Goal: Task Accomplishment & Management: Complete application form

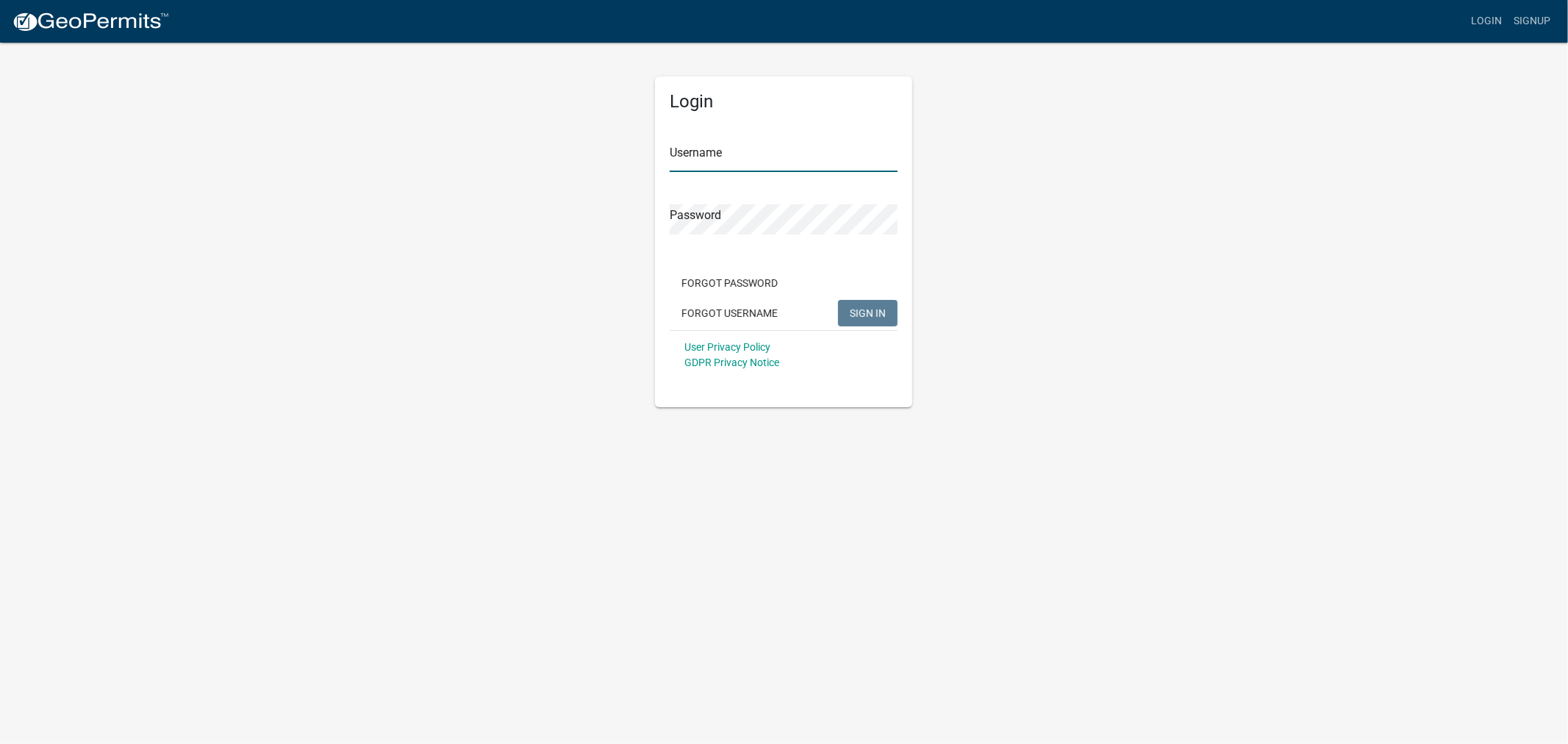
type input "shelleyh"
click at [882, 317] on span "SIGN IN" at bounding box center [868, 311] width 36 height 12
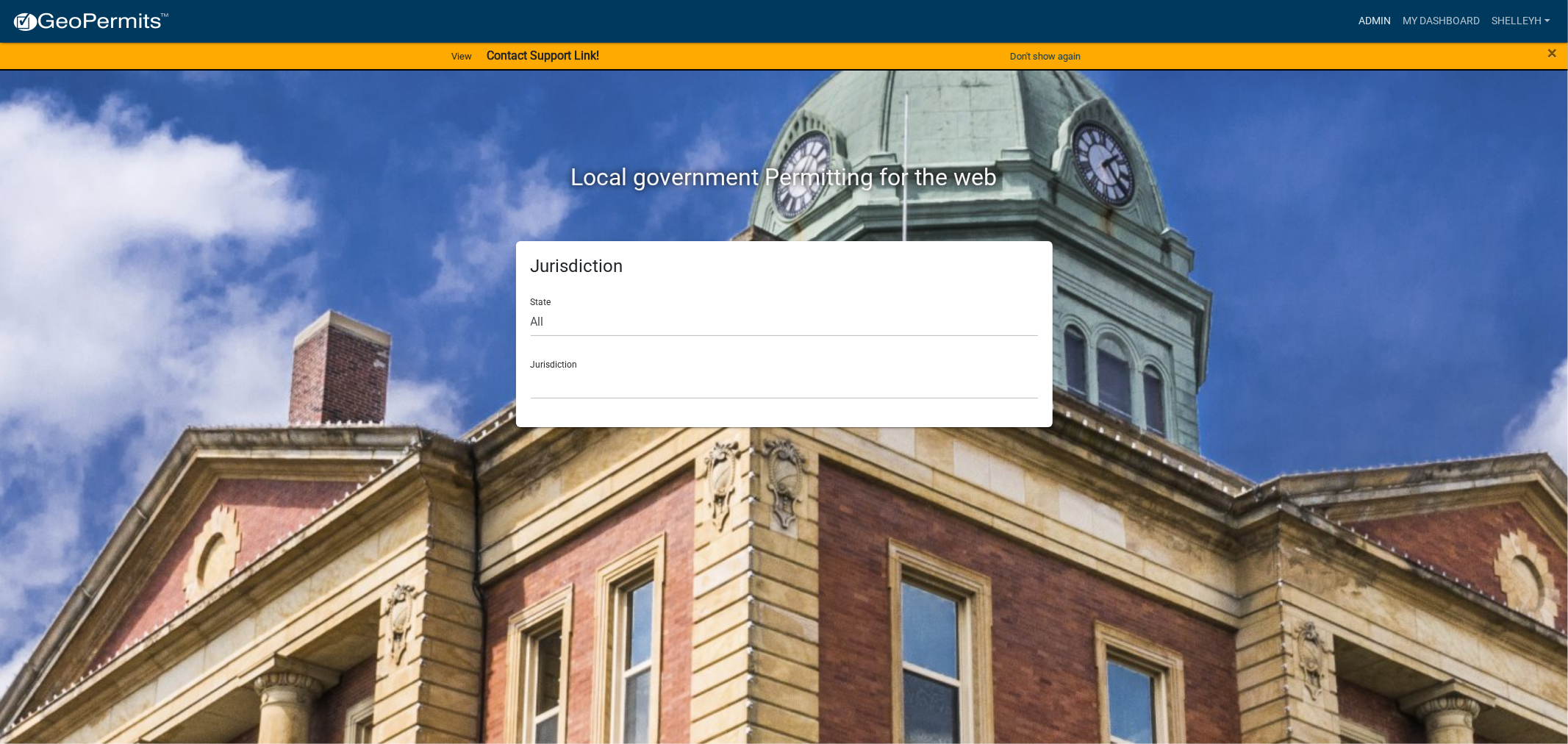
click at [1370, 18] on link "Admin" at bounding box center [1375, 20] width 44 height 28
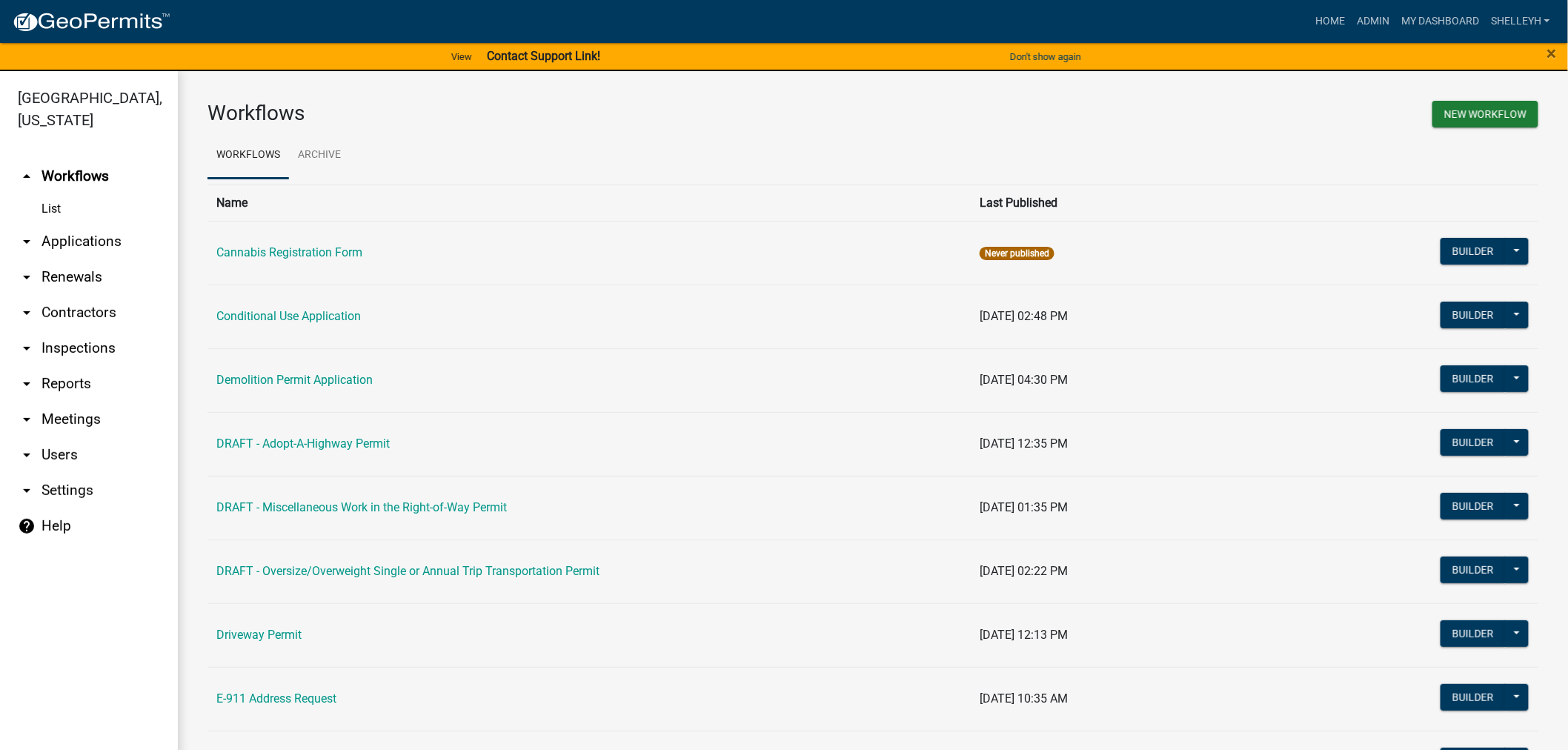
click at [66, 240] on link "arrow_drop_down Applications" at bounding box center [89, 241] width 178 height 36
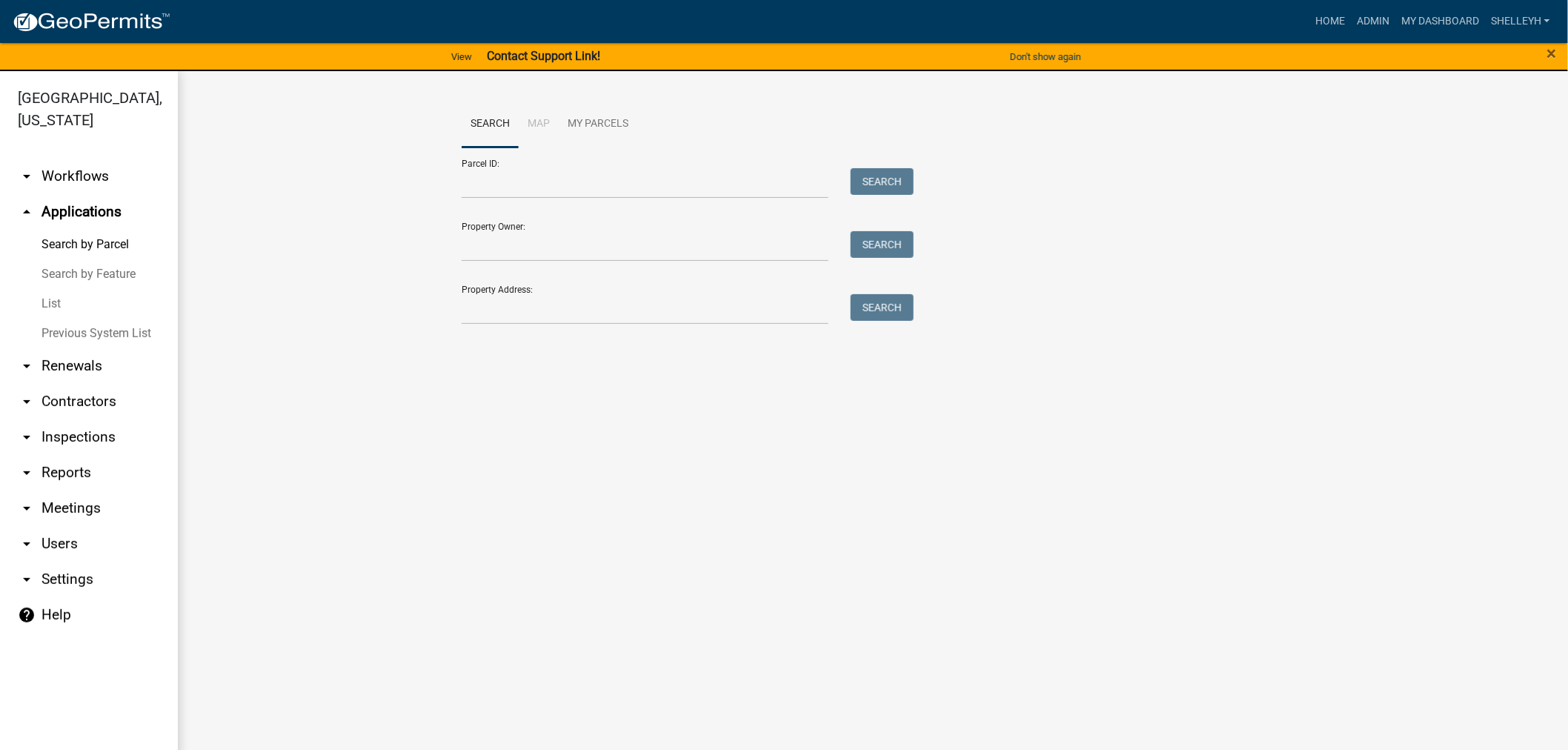
click at [53, 302] on link "List" at bounding box center [89, 303] width 178 height 30
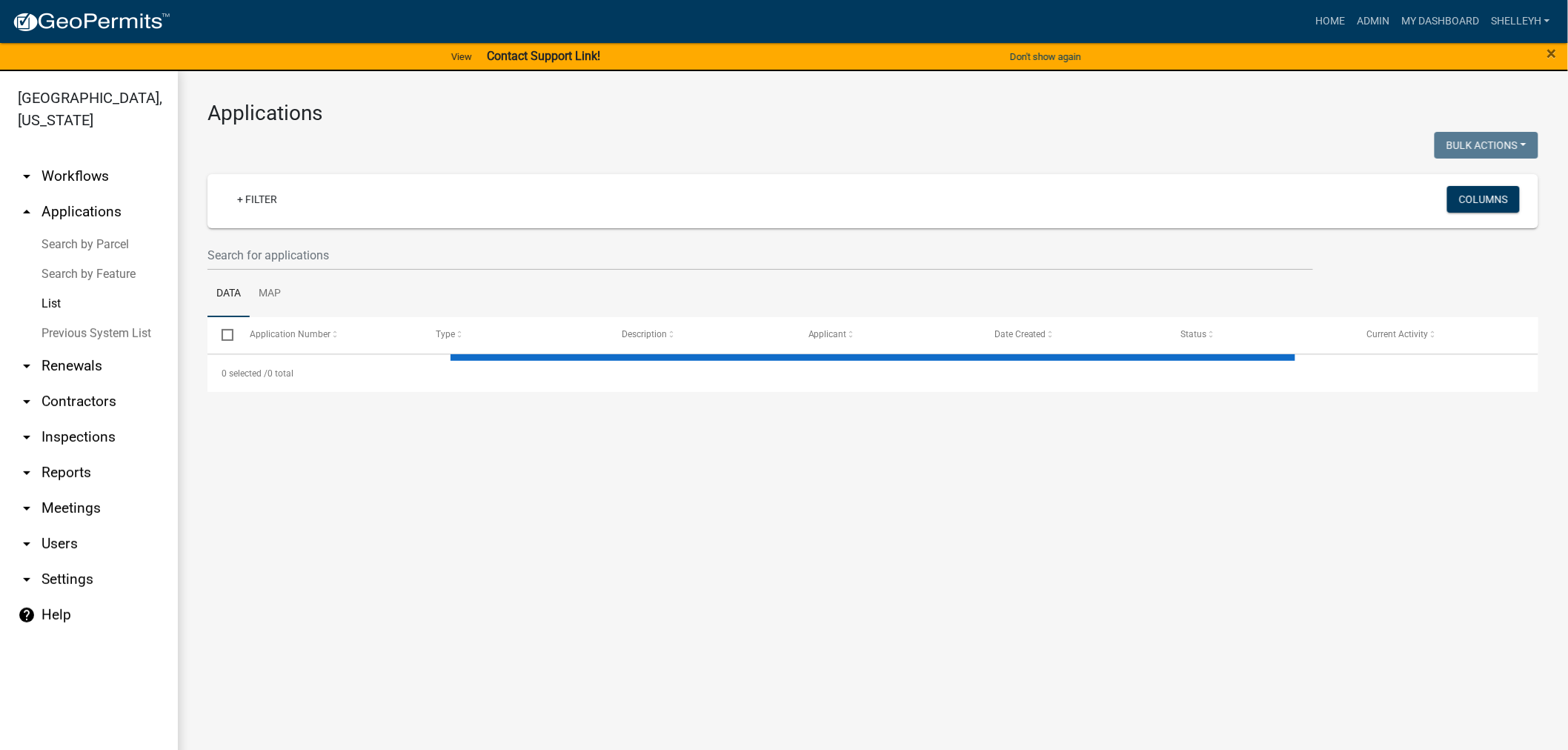
select select "1: 25"
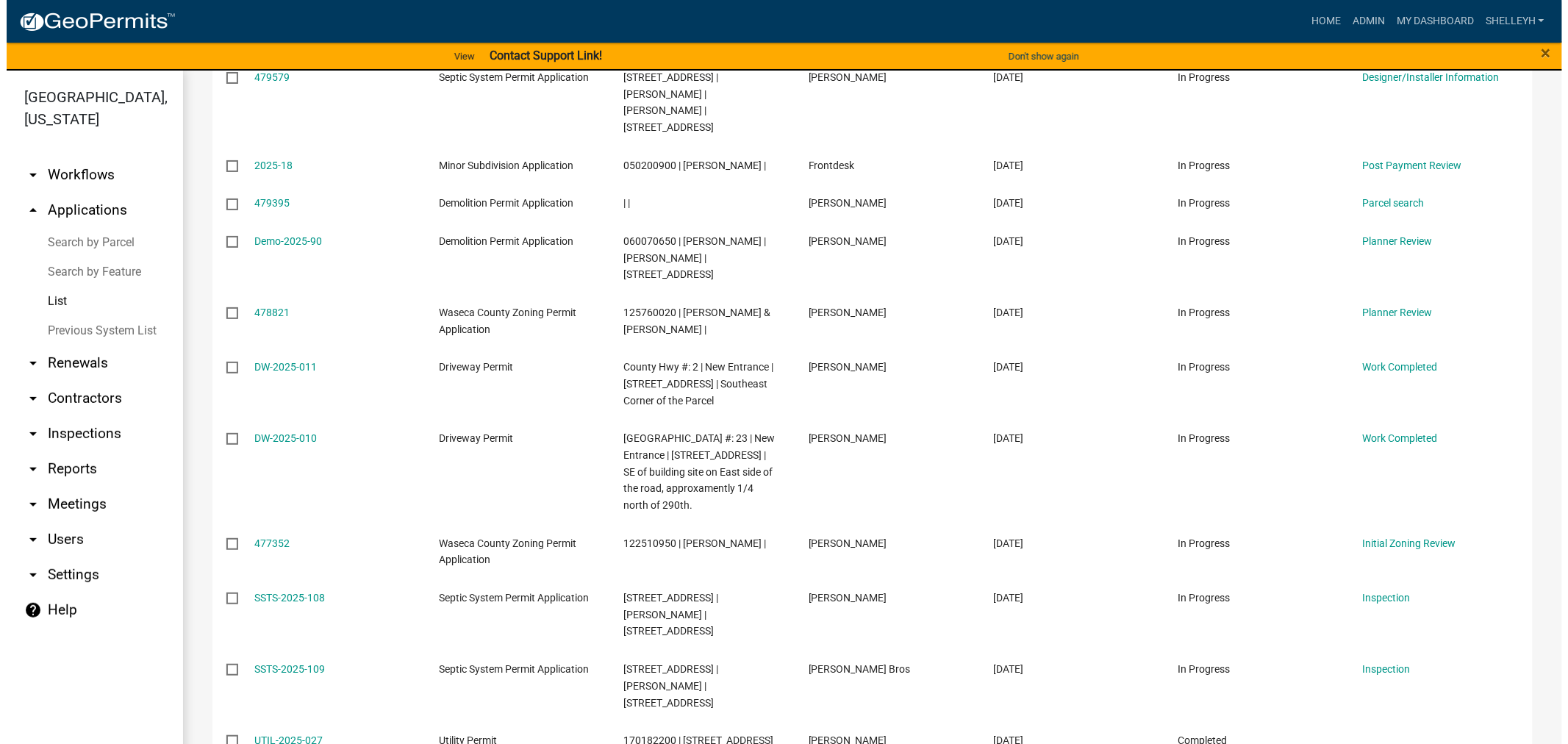
scroll to position [163, 0]
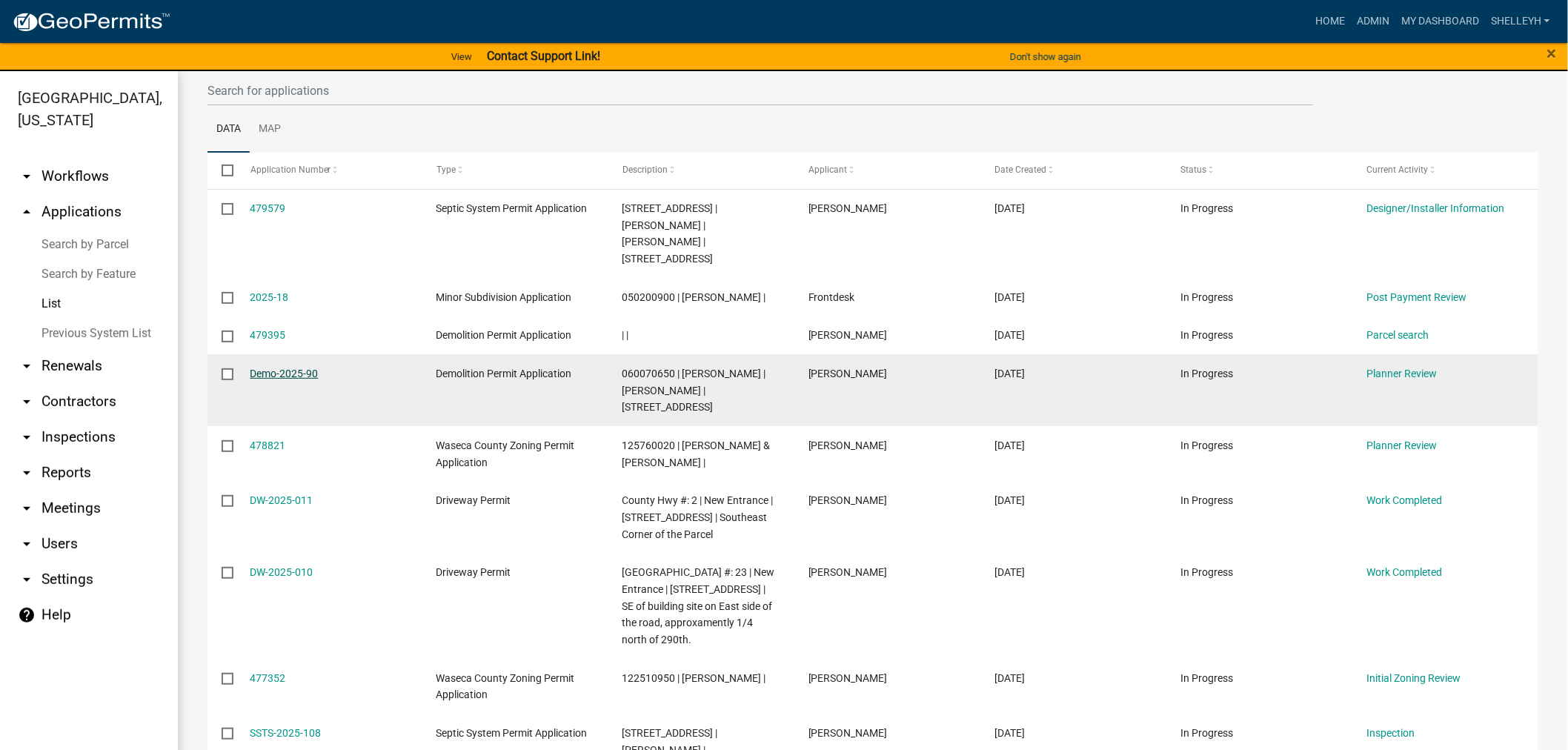
click at [266, 372] on link "Demo-2025-90" at bounding box center [284, 373] width 68 height 12
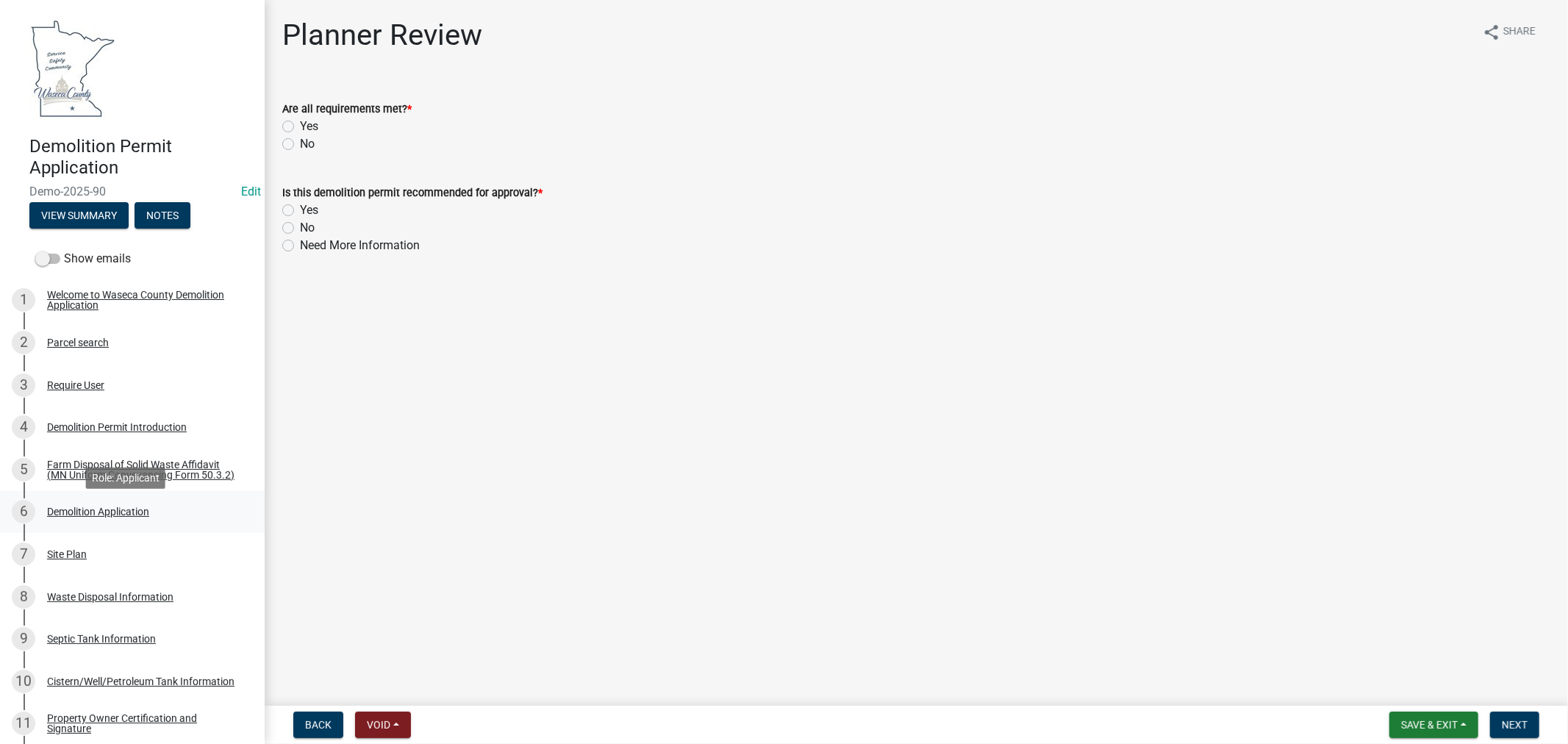
click at [84, 517] on div "Demolition Application" at bounding box center [98, 512] width 102 height 11
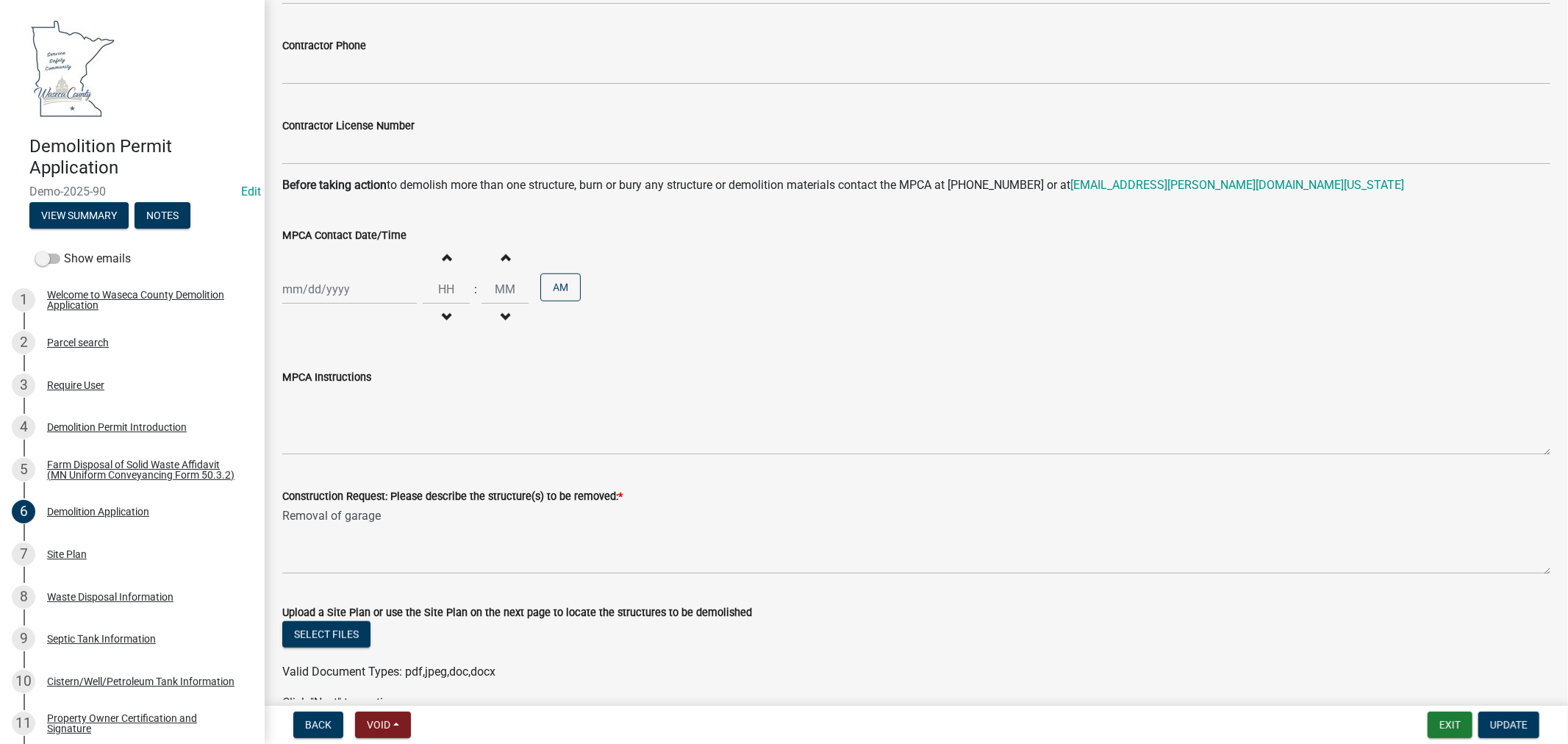
scroll to position [980, 0]
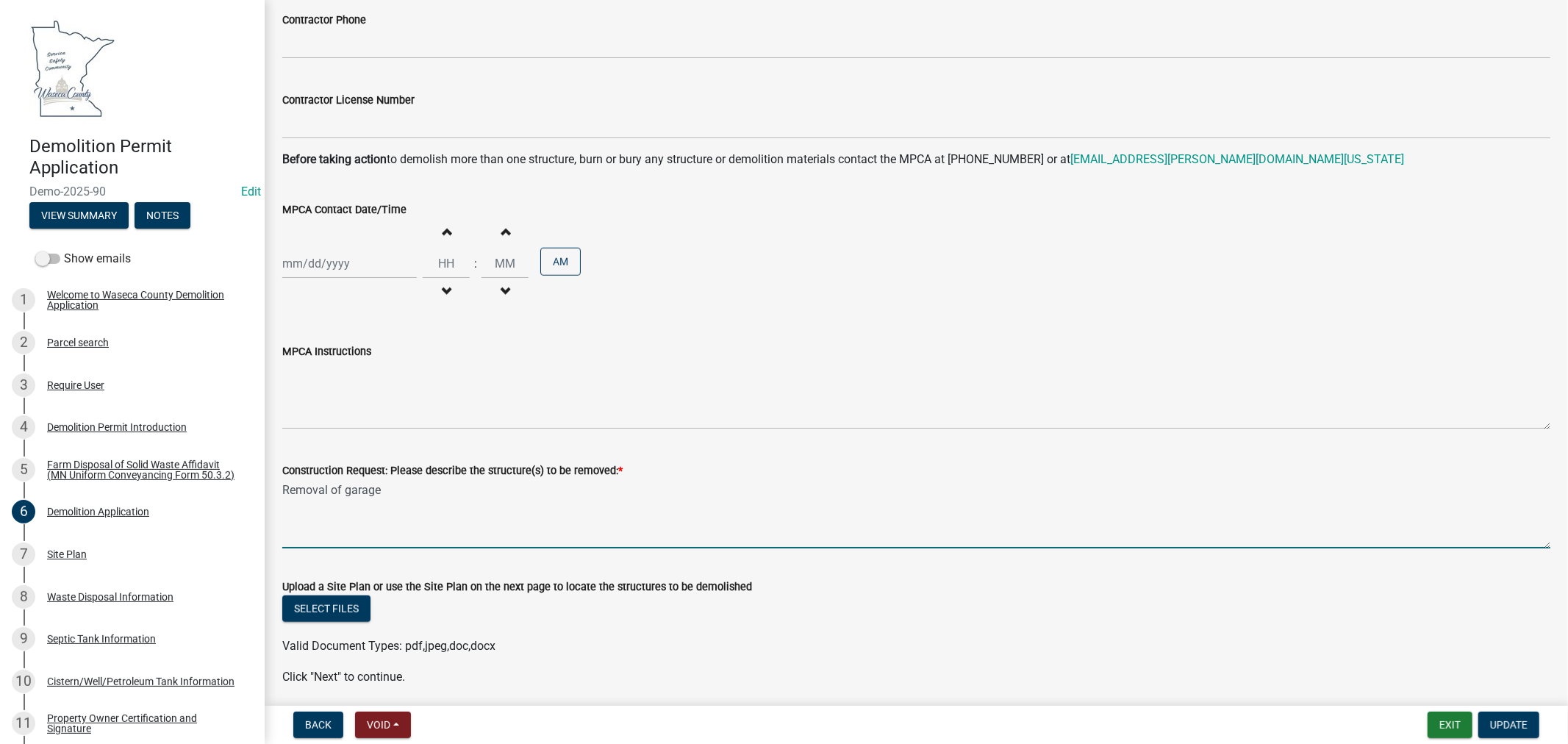
click at [469, 497] on textarea "Removal of garage" at bounding box center [916, 514] width 1268 height 69
click at [344, 489] on textarea "Removal of garage and granary (date of granary removal was not provided)" at bounding box center [916, 514] width 1268 height 69
drag, startPoint x: 441, startPoint y: 489, endPoint x: 500, endPoint y: 485, distance: 59.1
click at [443, 489] on textarea "Removal of 26x22 garage and granary (date of granary removal was not provided)" at bounding box center [916, 514] width 1268 height 69
type textarea "Removal of 26x22 garage and 18x24 granary (date of granary removal was not prov…"
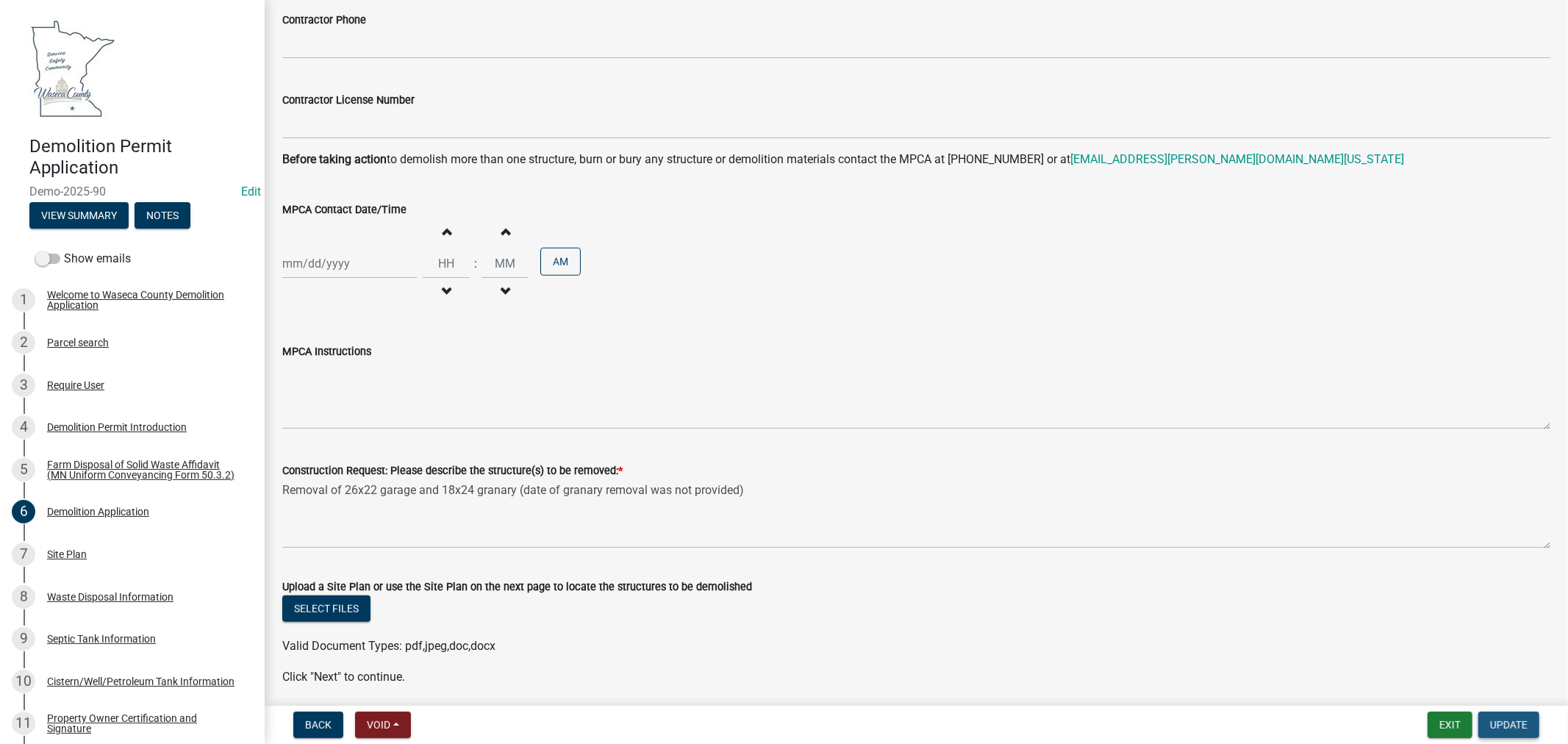
click at [1513, 726] on span "Update" at bounding box center [1508, 724] width 37 height 12
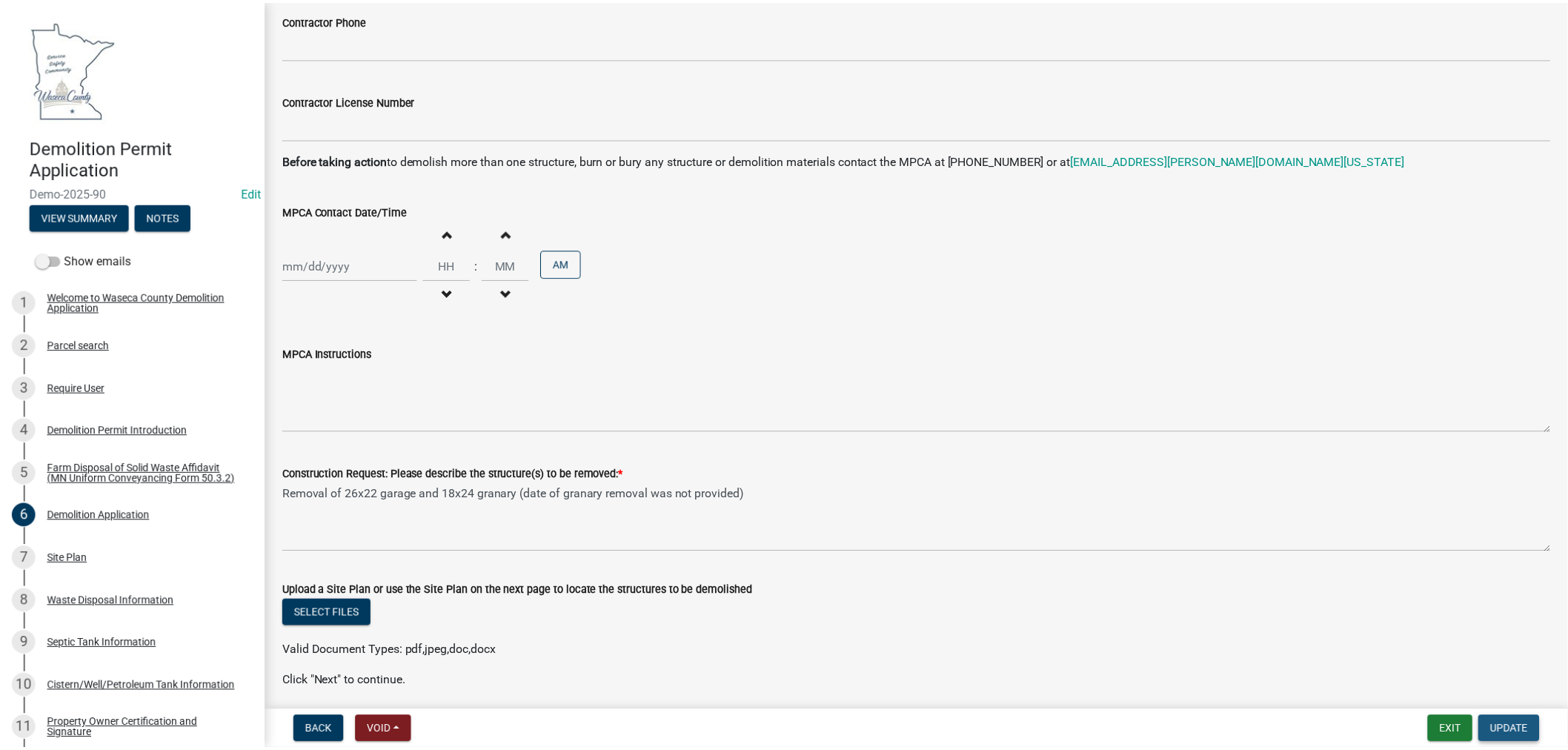
scroll to position [0, 0]
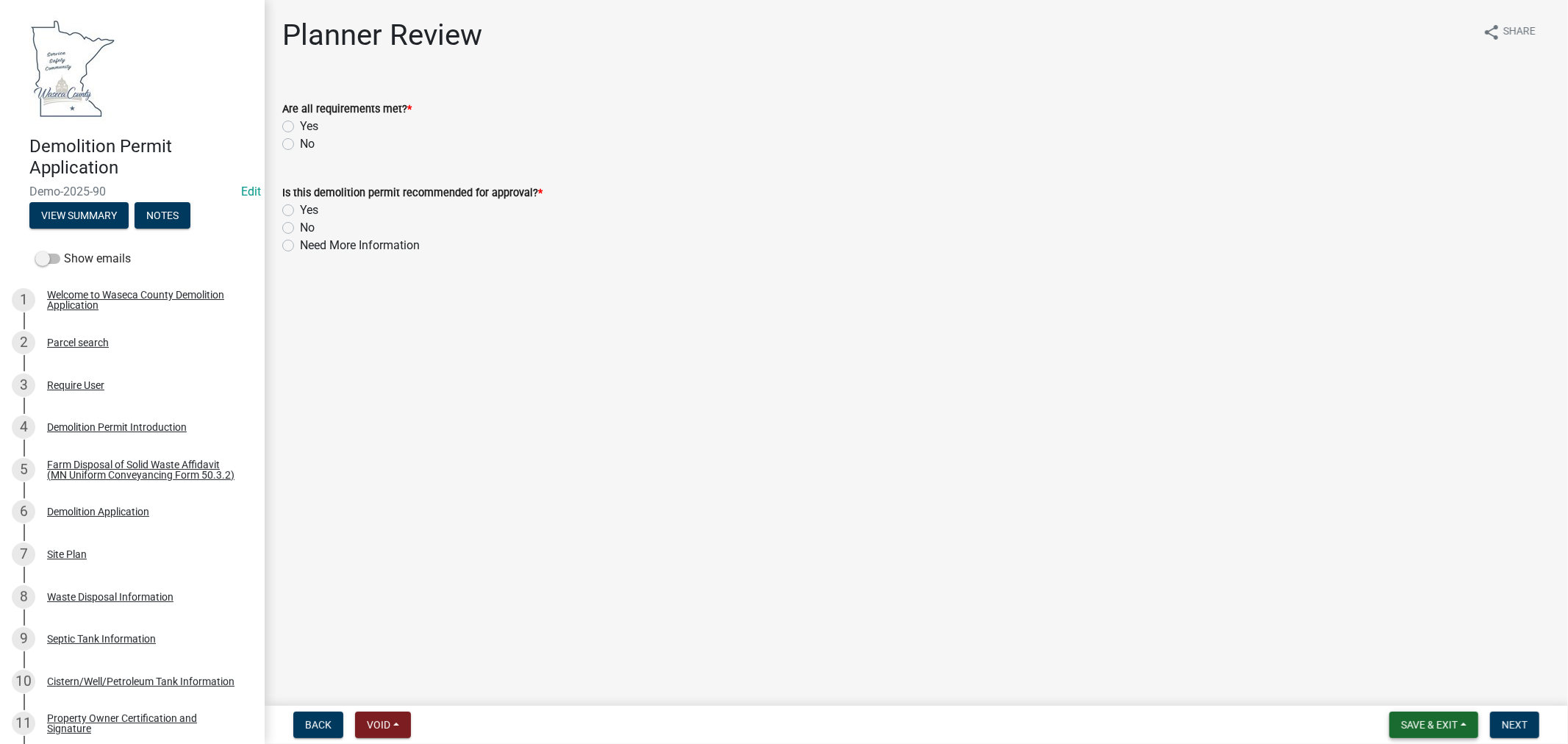
click at [1406, 719] on span "Save & Exit" at bounding box center [1429, 724] width 57 height 12
click at [60, 215] on button "View Summary" at bounding box center [78, 215] width 99 height 27
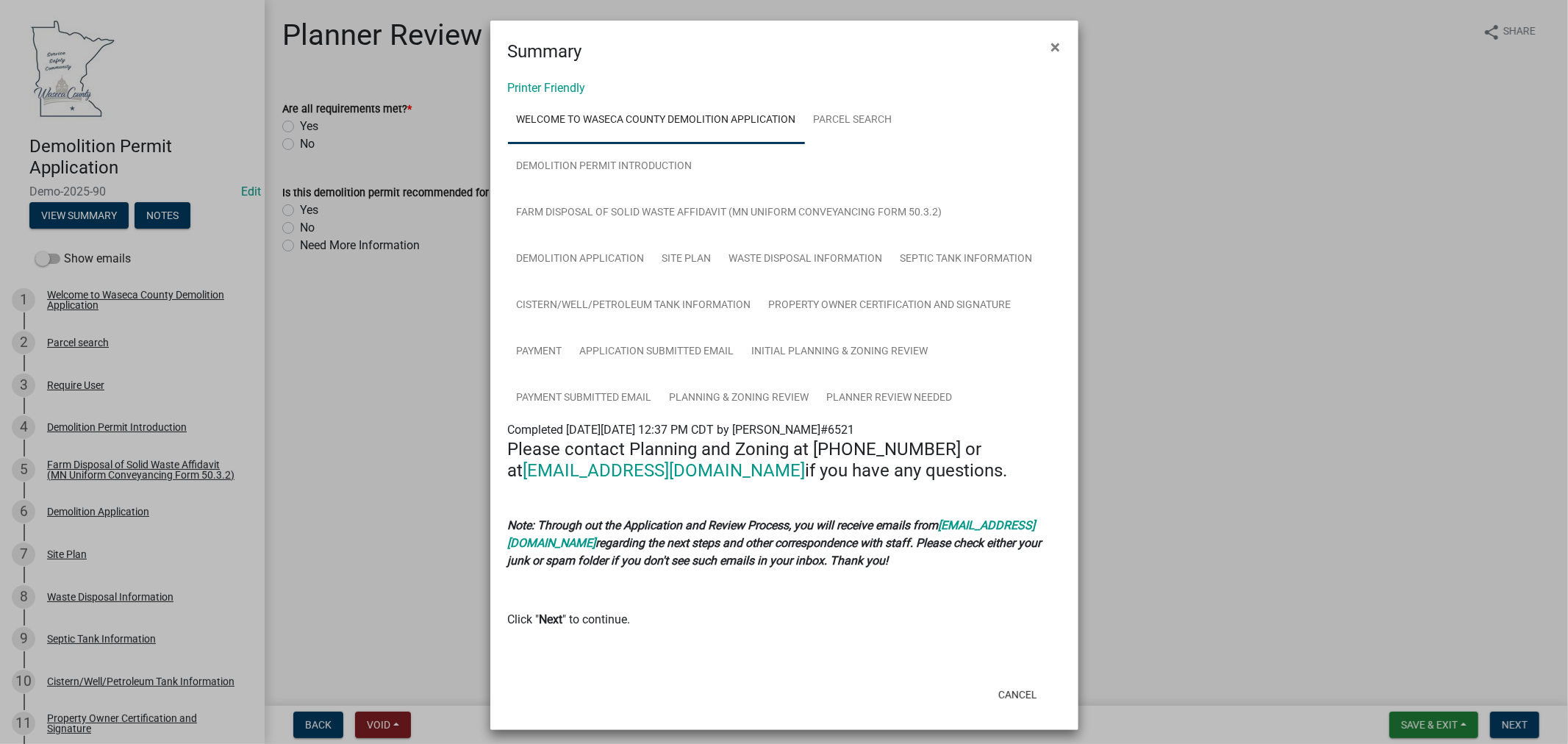
click at [162, 214] on ngb-modal-window "Summary × Printer Friendly Welcome to Waseca County Demolition Application Parc…" at bounding box center [784, 372] width 1568 height 744
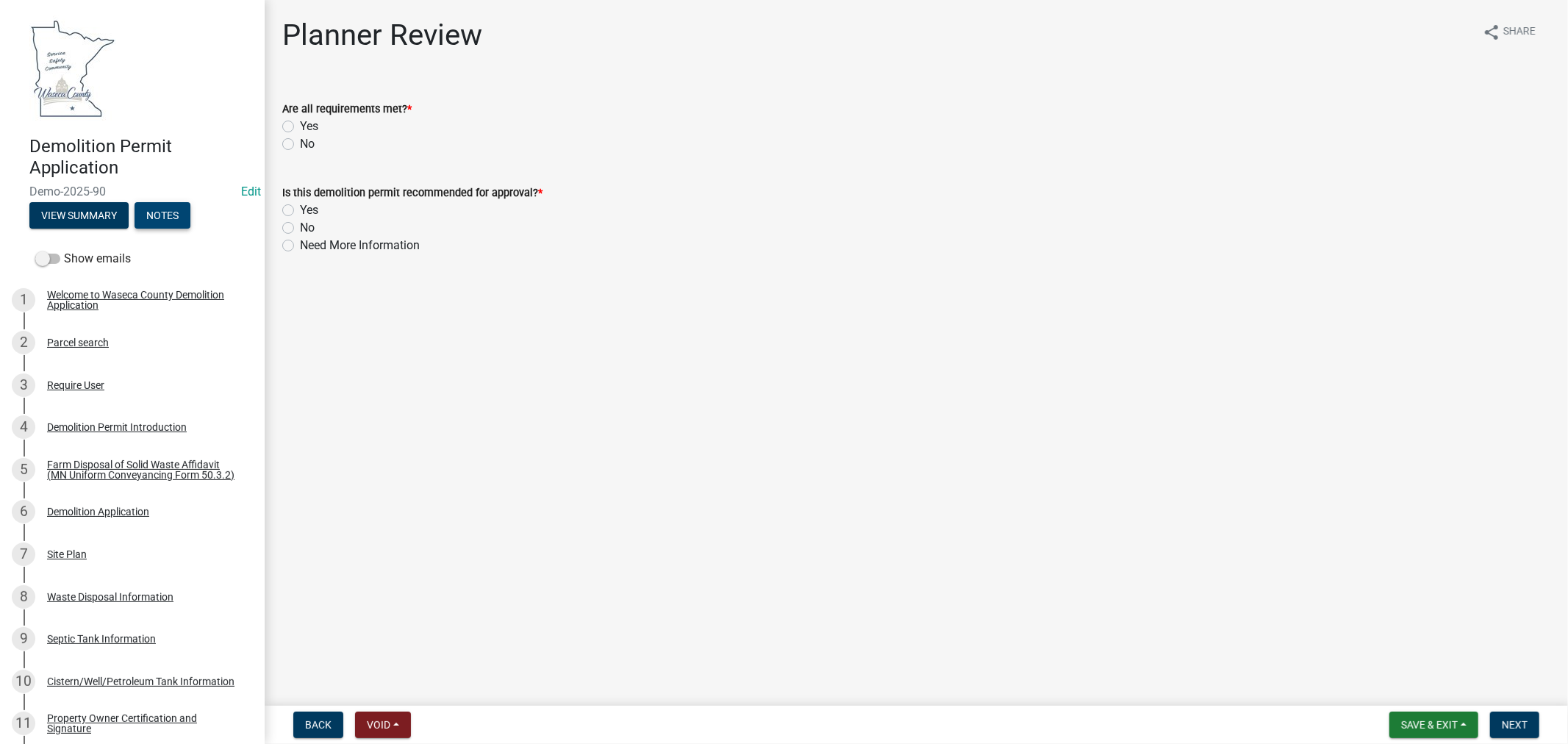
click at [164, 214] on button "Notes" at bounding box center [162, 215] width 56 height 27
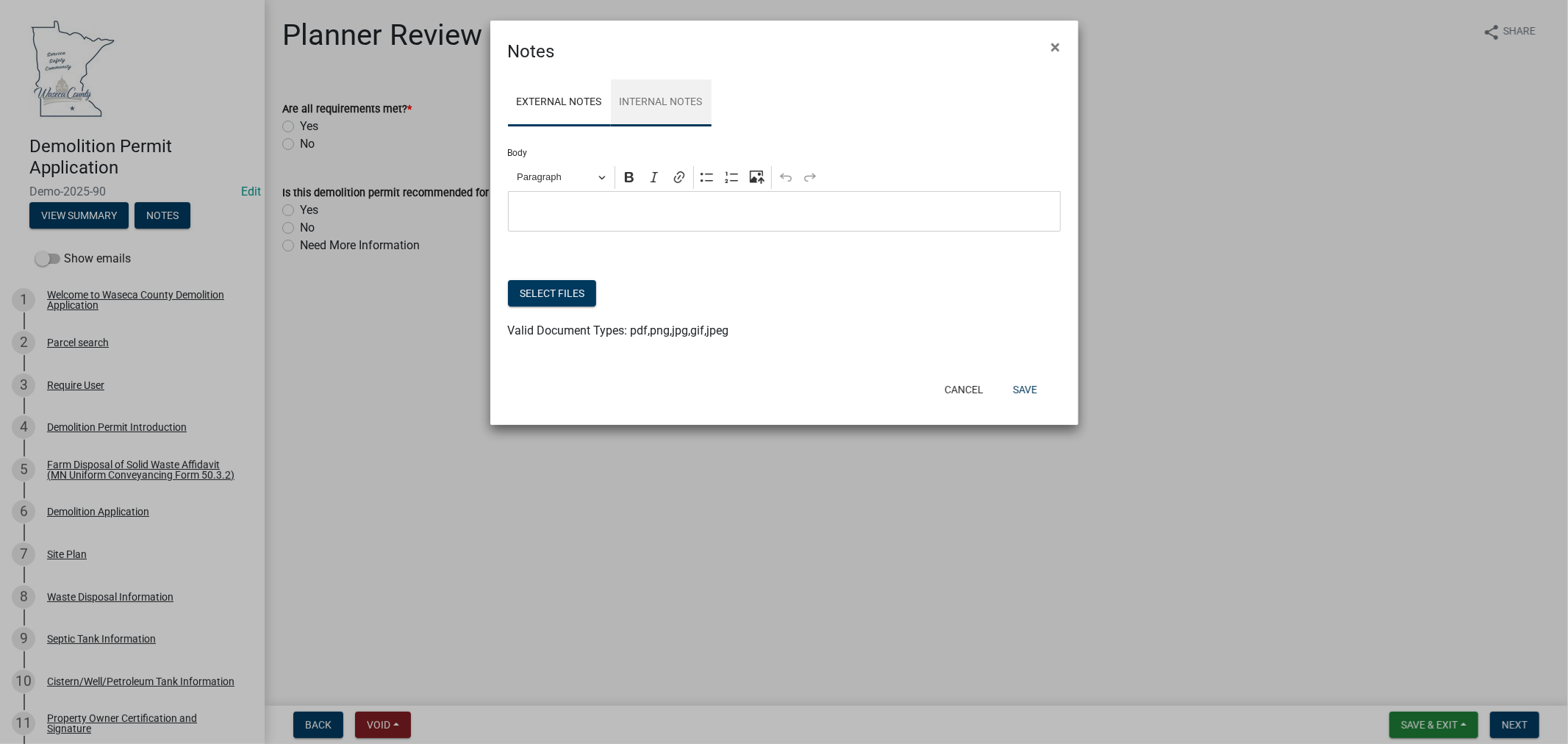
click at [654, 95] on link "Internal Notes" at bounding box center [660, 102] width 101 height 47
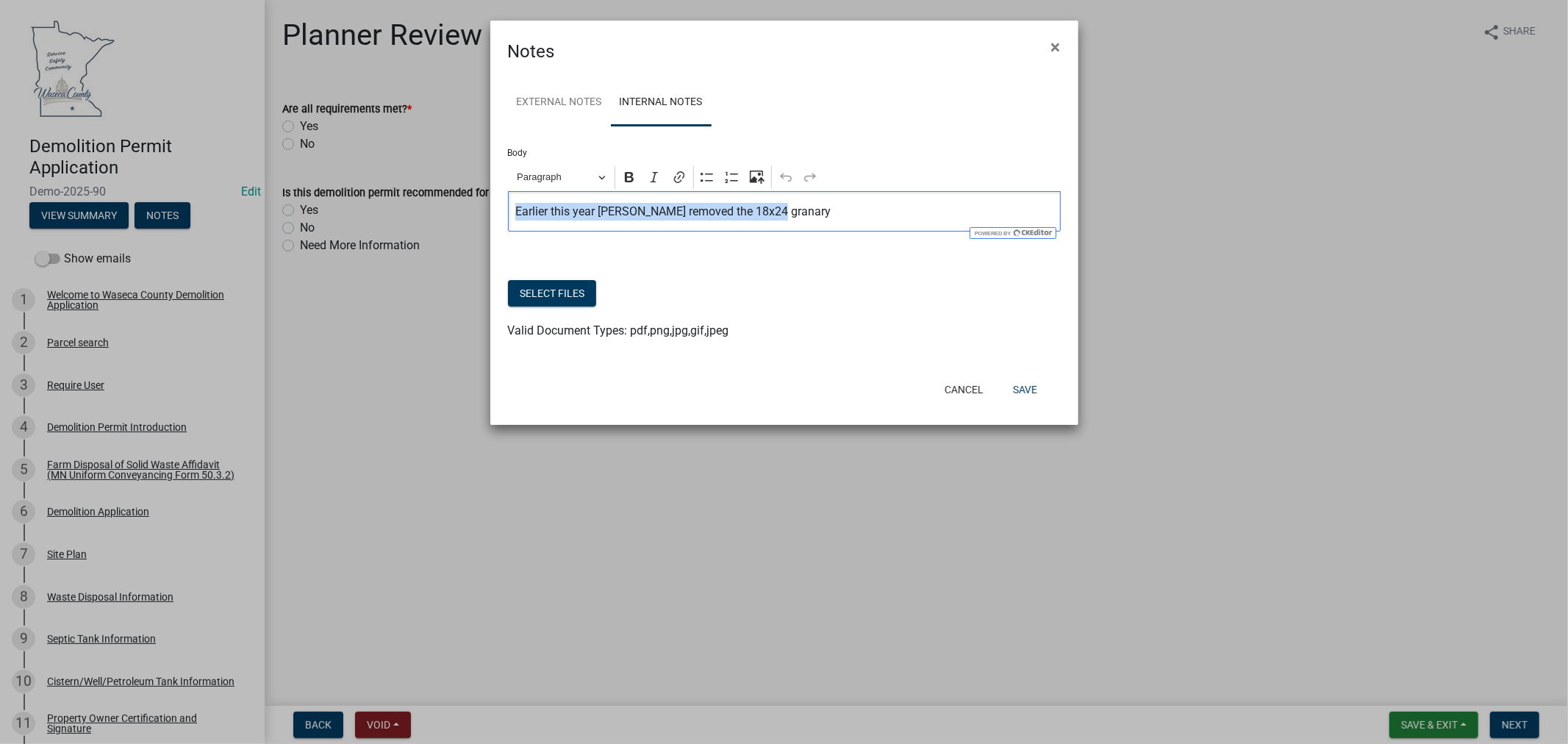
drag, startPoint x: 791, startPoint y: 211, endPoint x: 498, endPoint y: 186, distance: 294.1
click at [473, 201] on ngb-modal-window "Notes × External Notes Internal Notes Body Rich Text Editor Paragraph Bold Ital…" at bounding box center [784, 372] width 1568 height 744
click at [1029, 395] on button "Save" at bounding box center [1025, 390] width 48 height 27
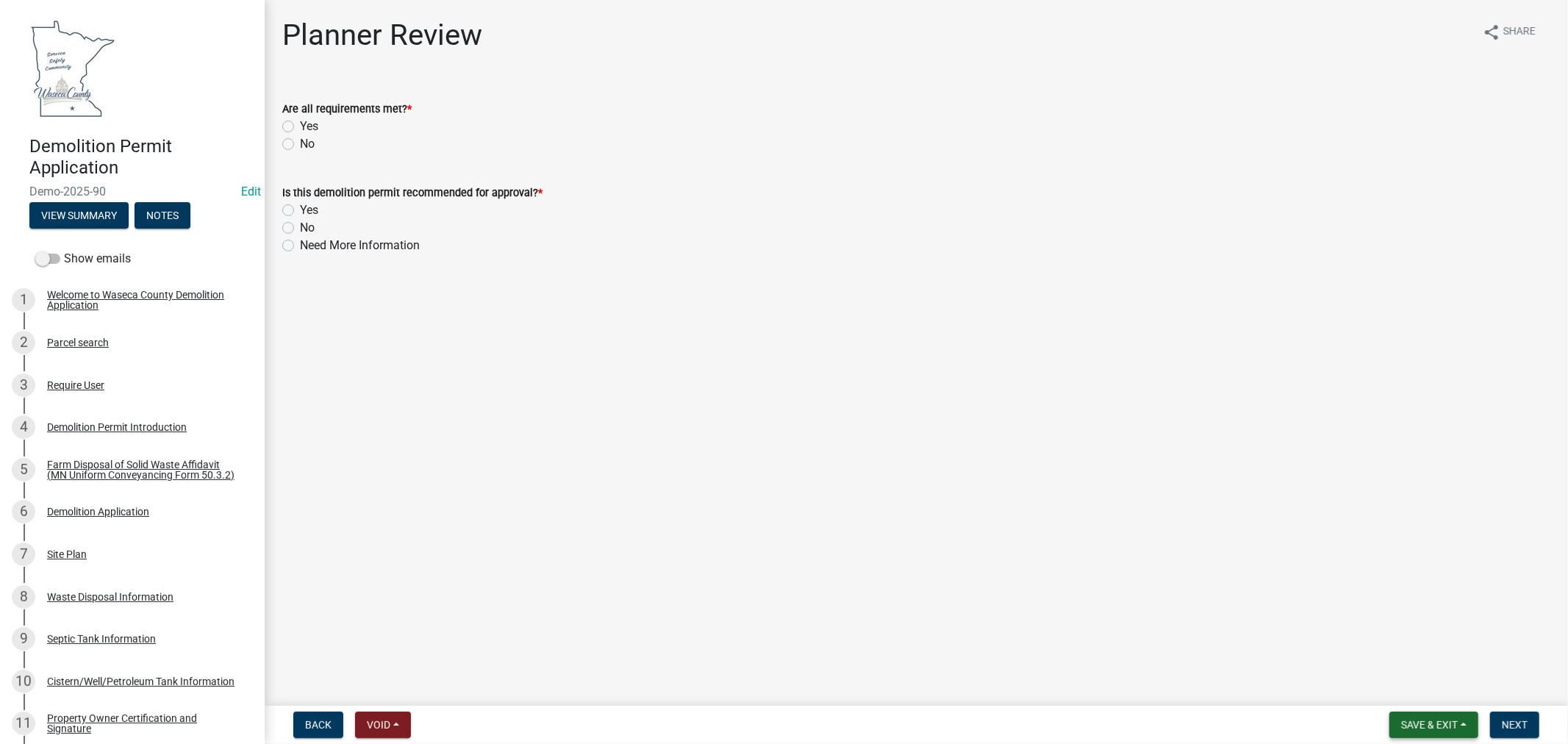
click at [1414, 721] on span "Save & Exit" at bounding box center [1429, 724] width 57 height 12
click at [1408, 690] on button "Save & Exit" at bounding box center [1419, 687] width 117 height 36
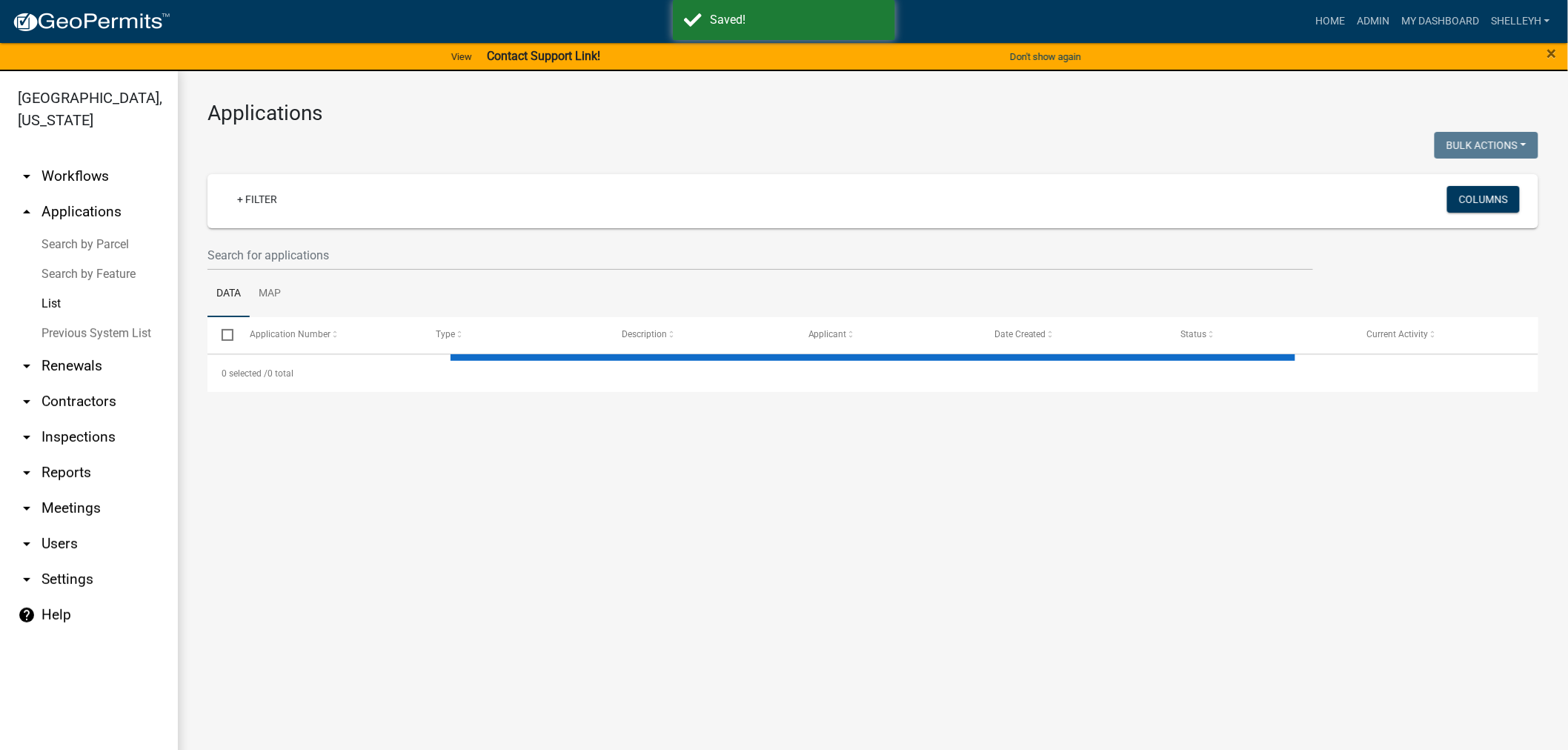
select select "1: 25"
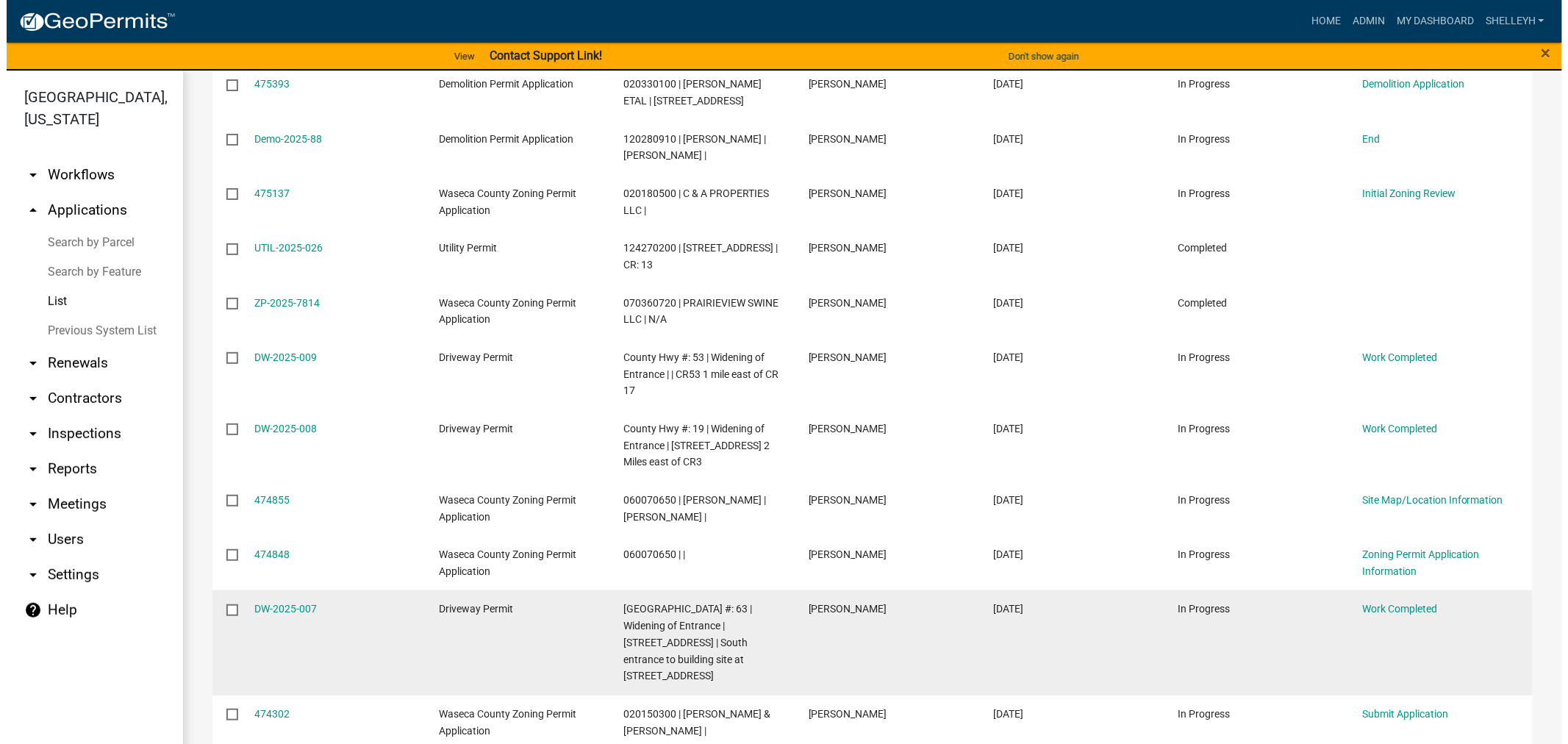
scroll to position [1225, 0]
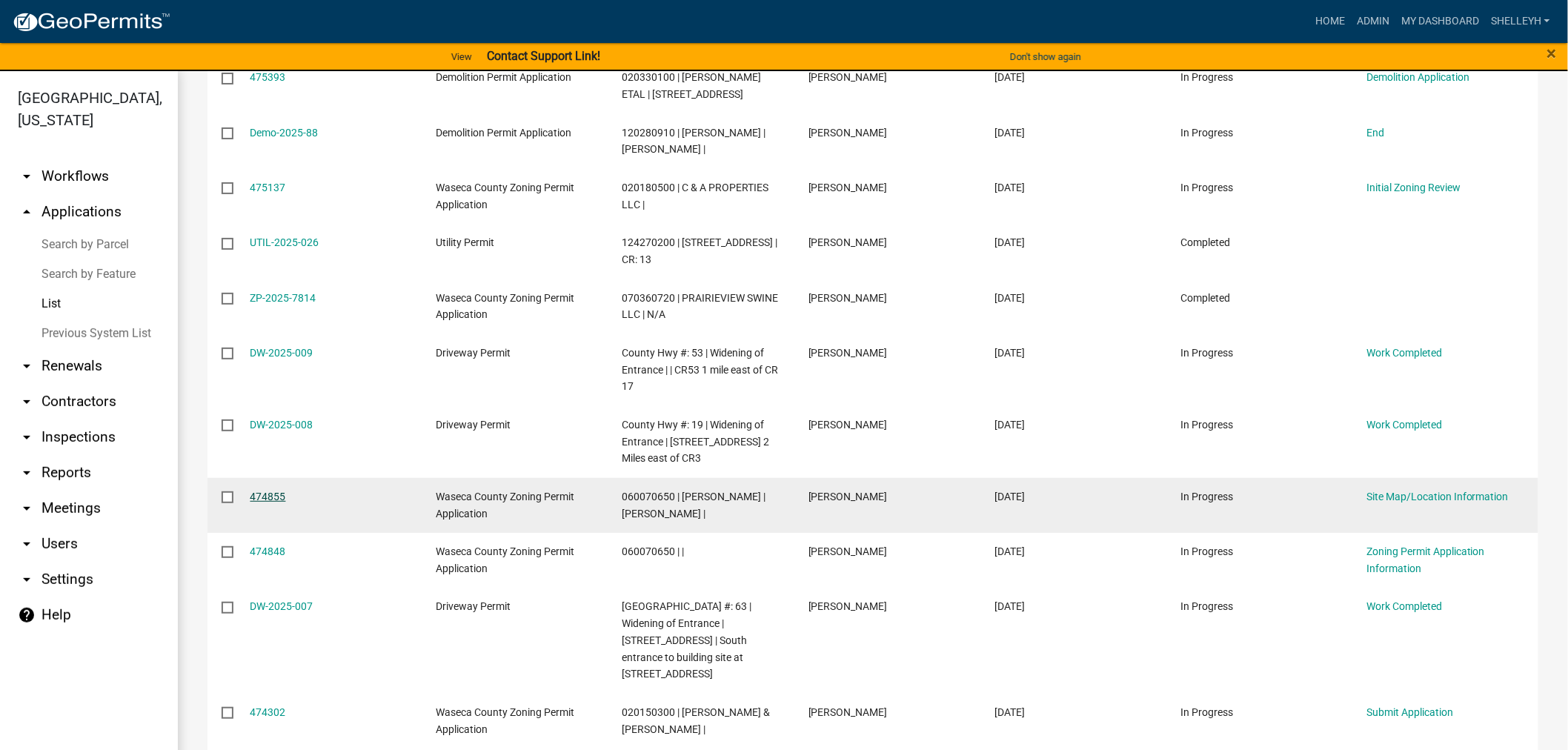
click at [267, 491] on link "474855" at bounding box center [268, 496] width 36 height 12
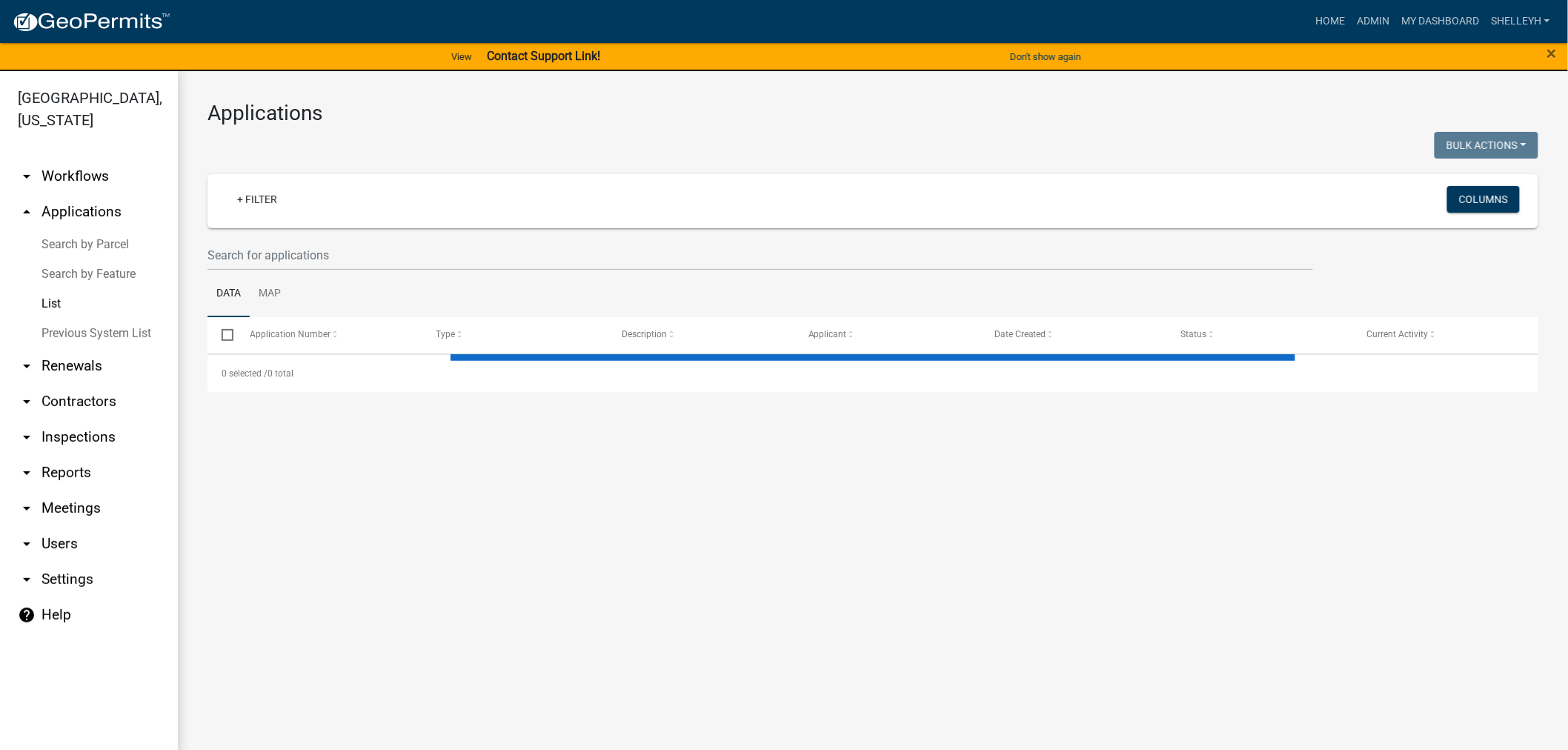
select select "1: 25"
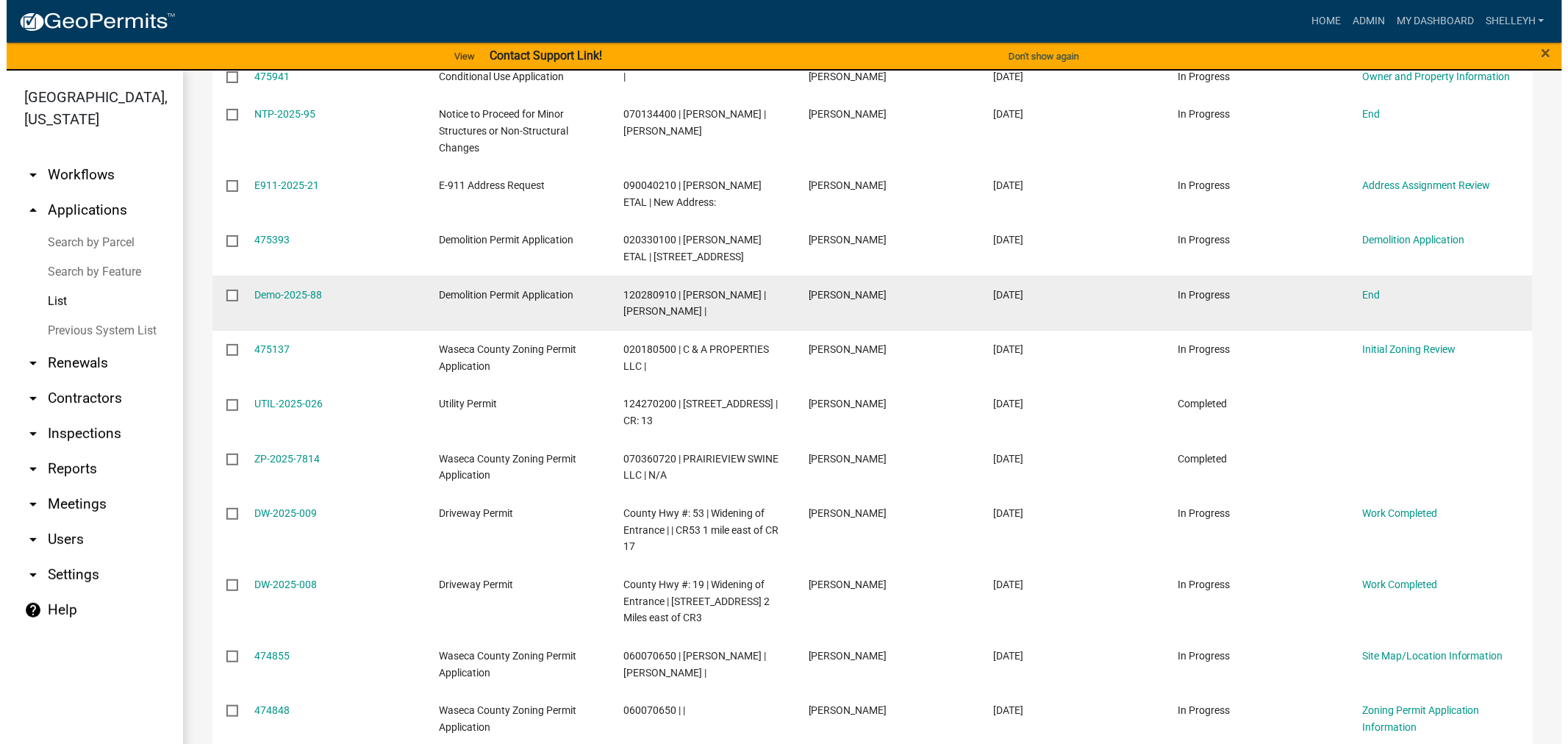
scroll to position [1305, 0]
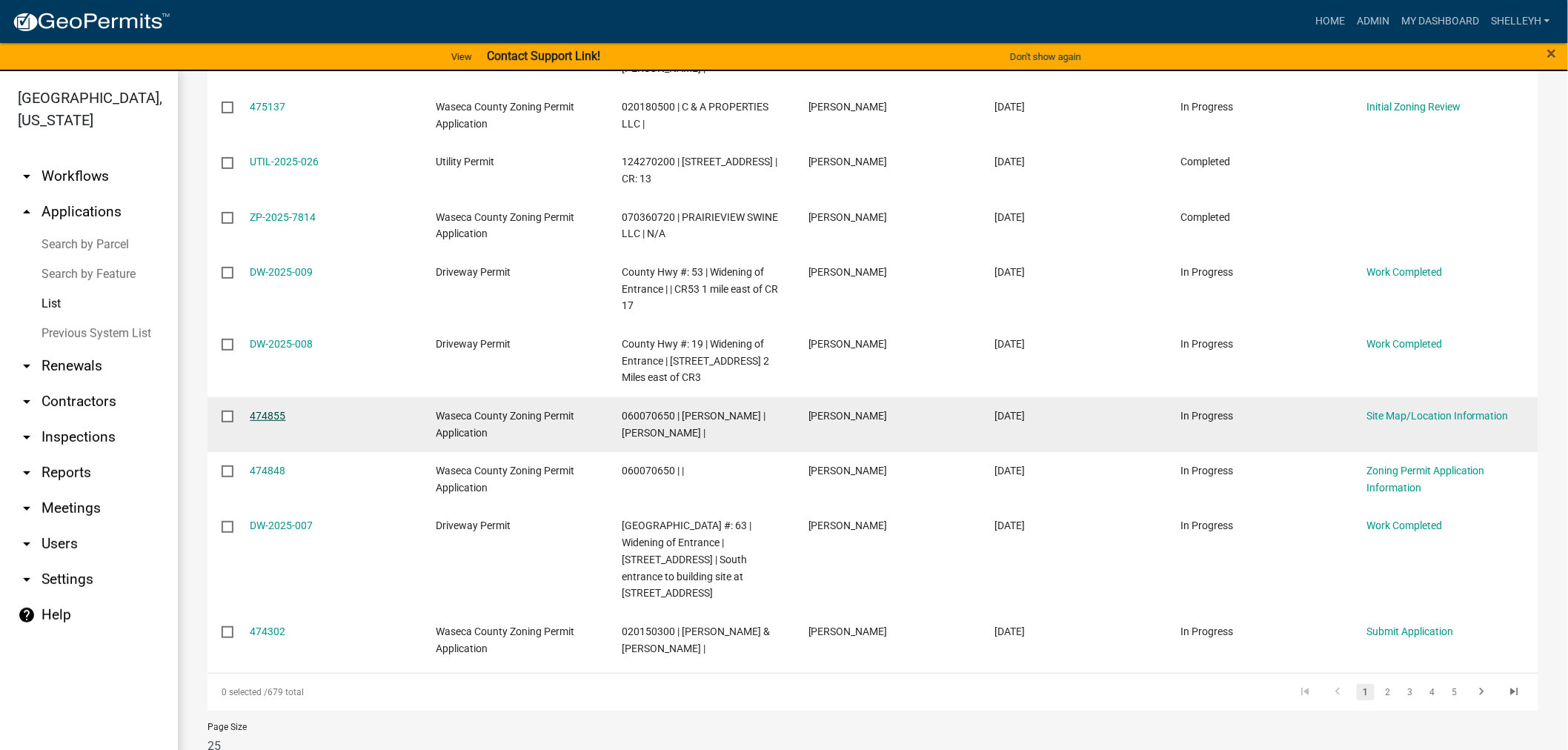
click at [269, 410] on link "474855" at bounding box center [268, 415] width 36 height 12
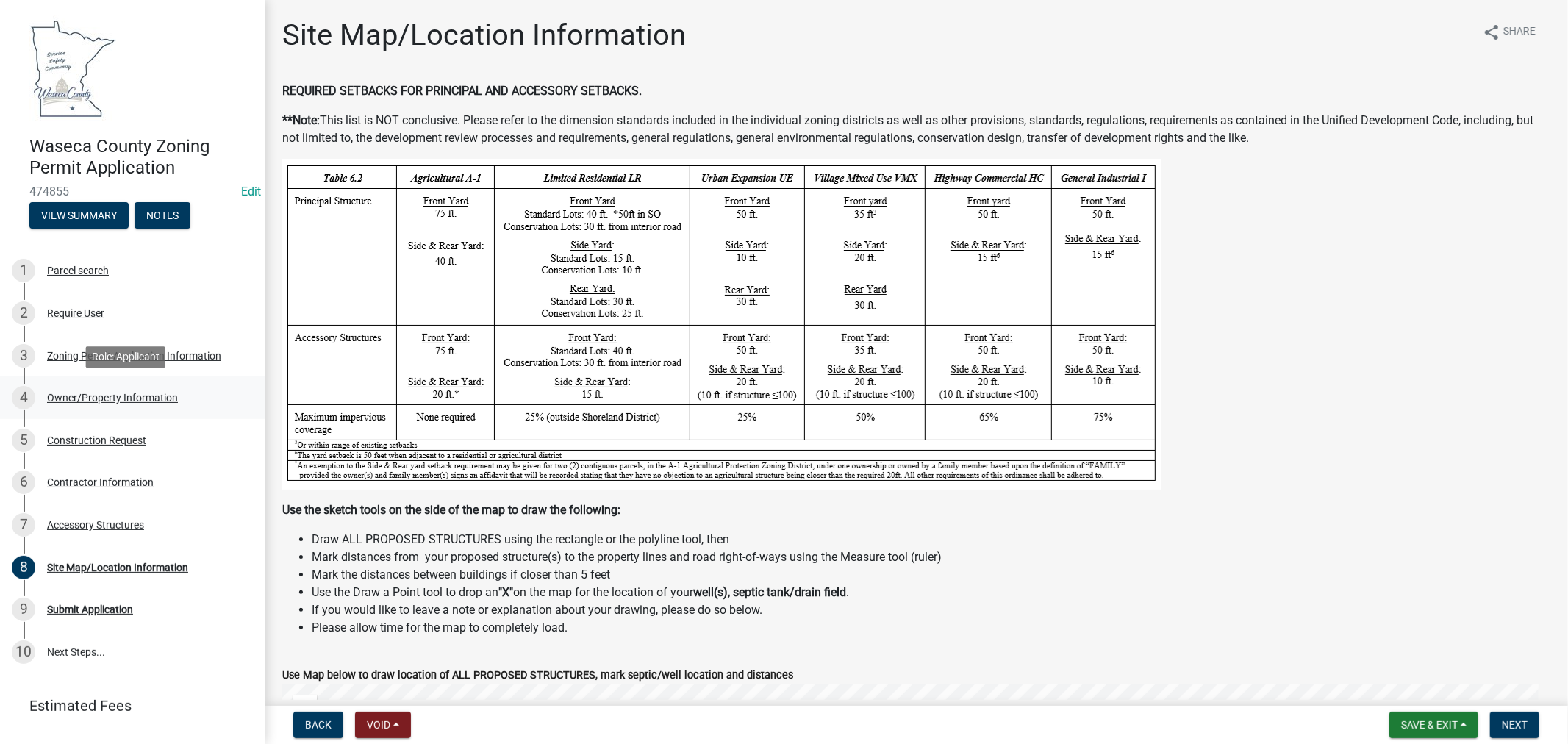
click at [95, 400] on div "Owner/Property Information" at bounding box center [112, 398] width 131 height 11
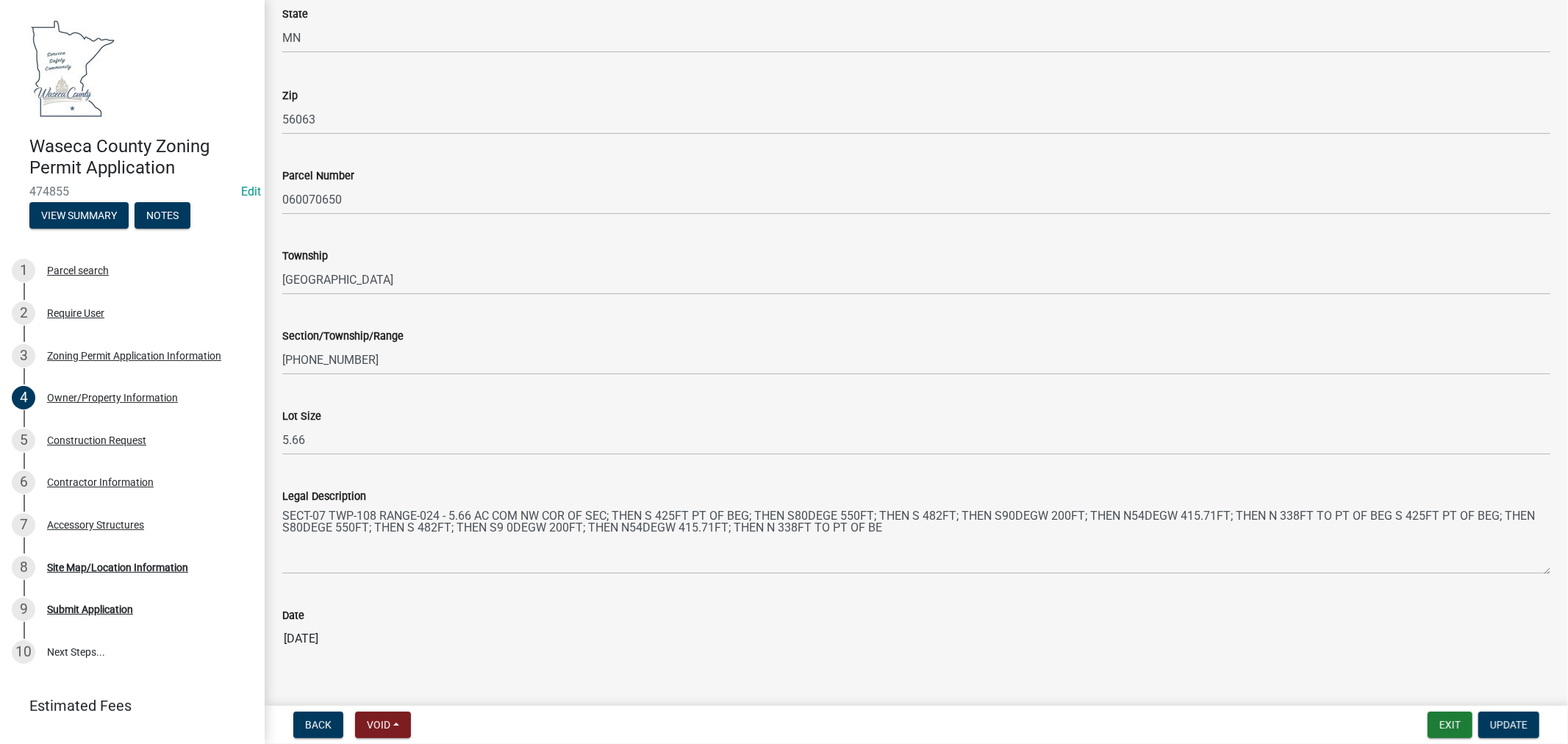
scroll to position [1225, 0]
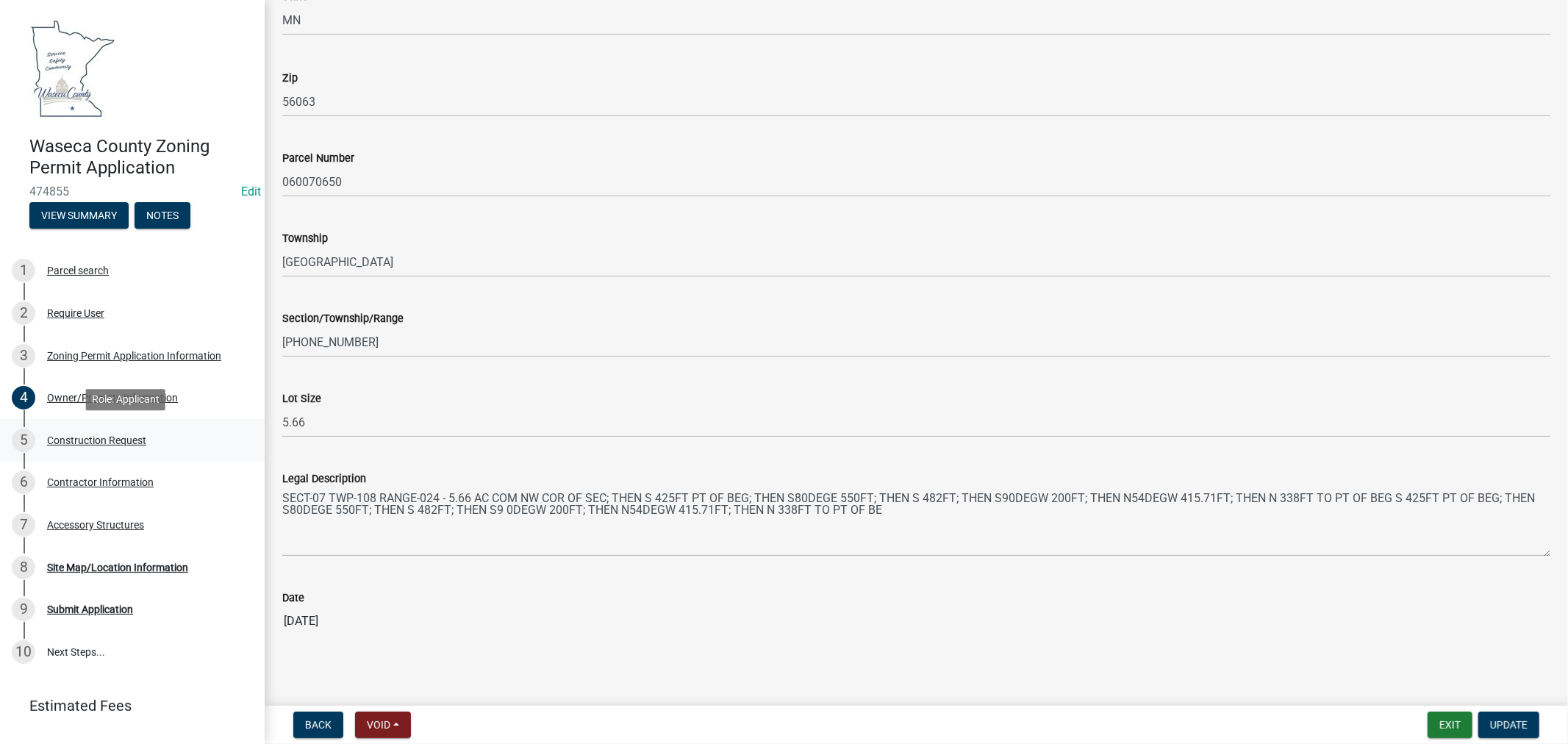
click at [125, 438] on div "Construction Request" at bounding box center [96, 441] width 99 height 11
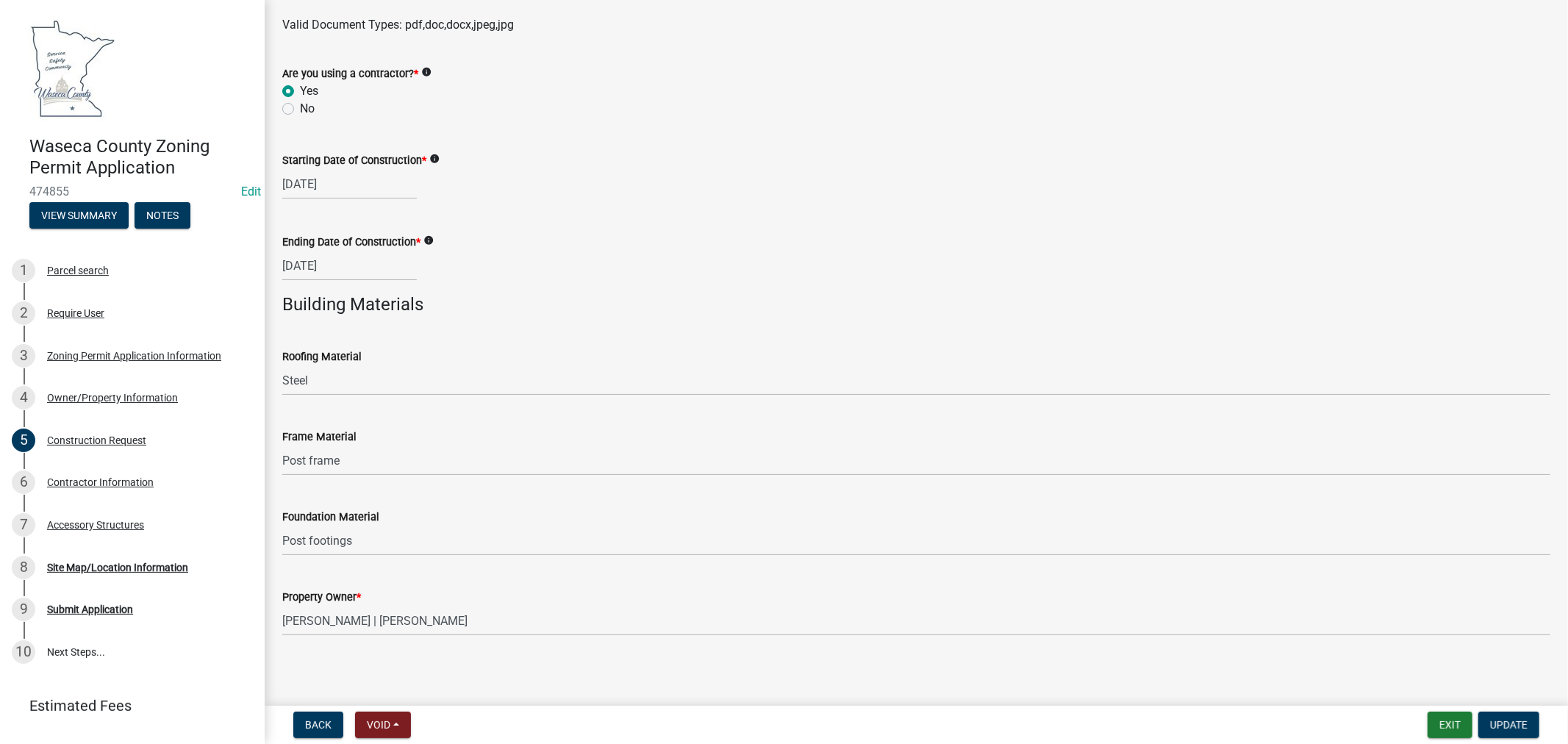
scroll to position [876, 0]
click at [99, 483] on div "Contractor Information" at bounding box center [101, 482] width 107 height 11
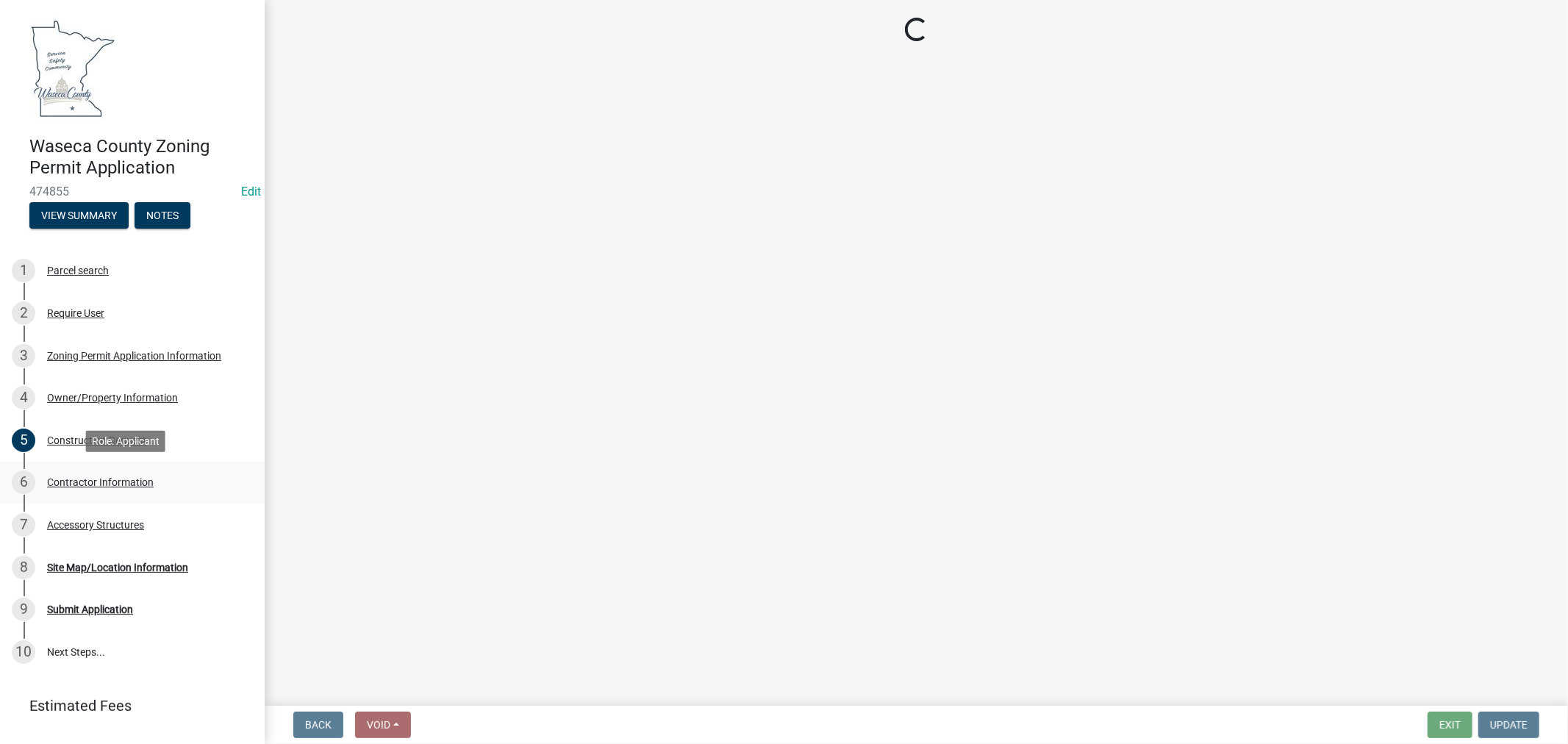
scroll to position [0, 0]
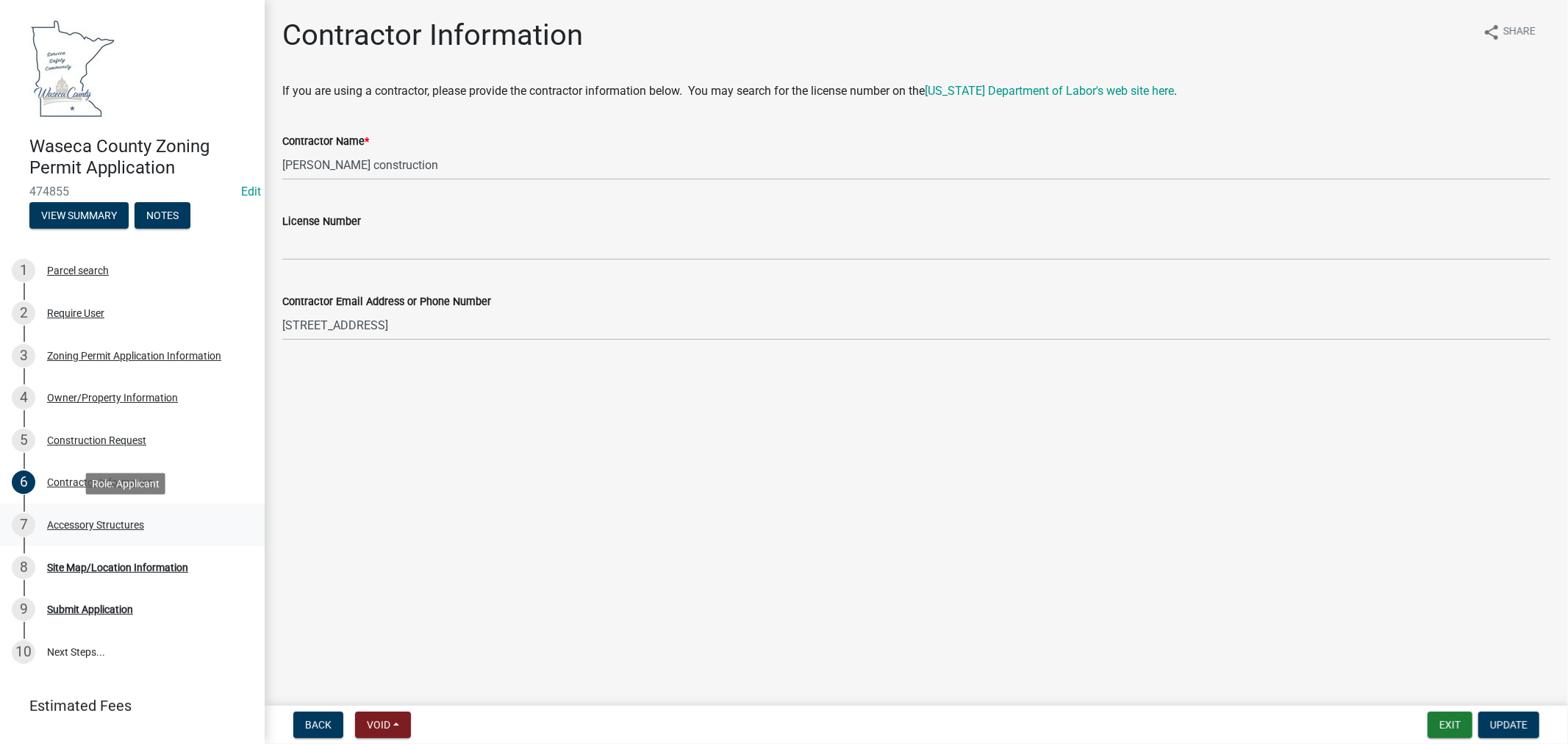
click at [89, 523] on div "Accessory Structures" at bounding box center [95, 525] width 97 height 11
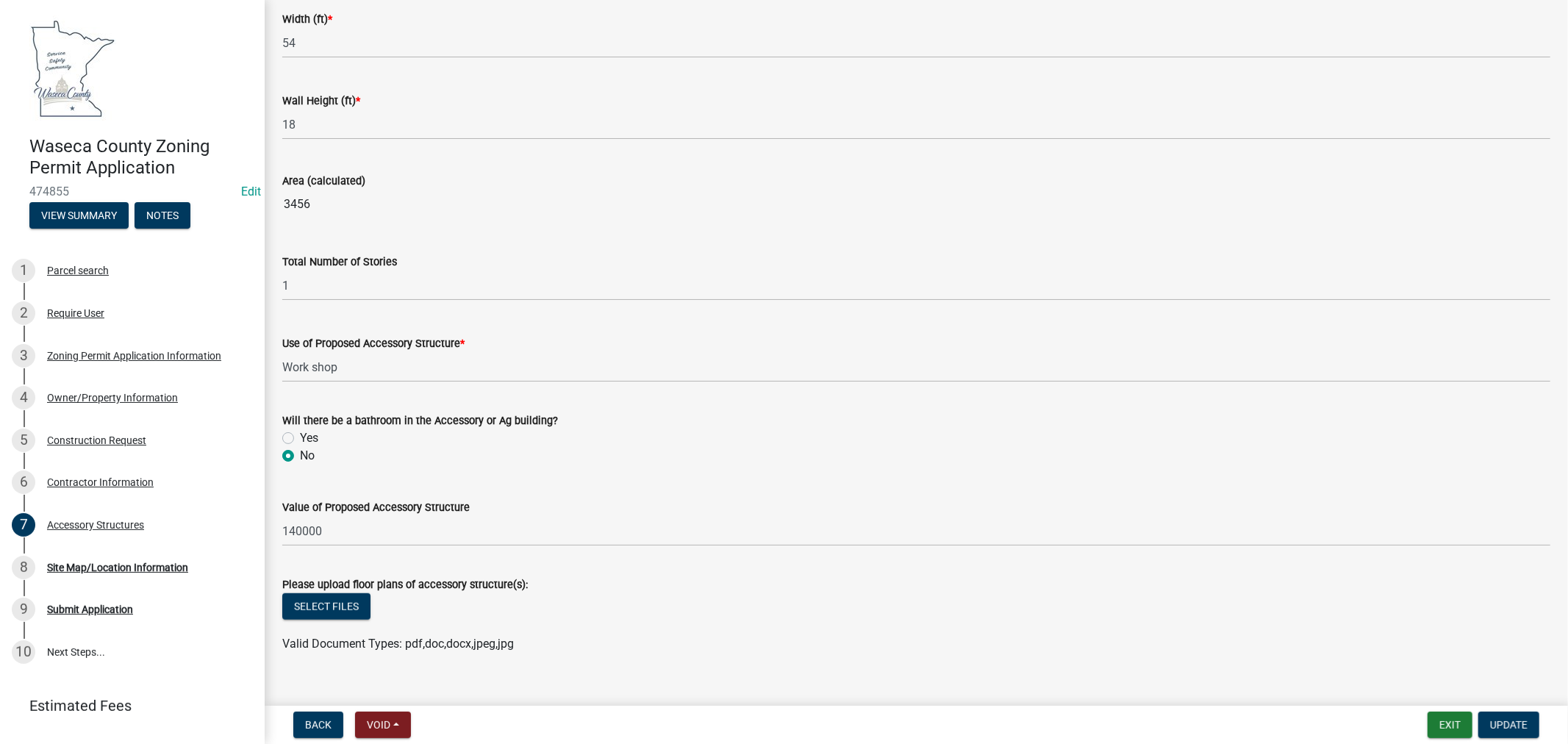
scroll to position [886, 0]
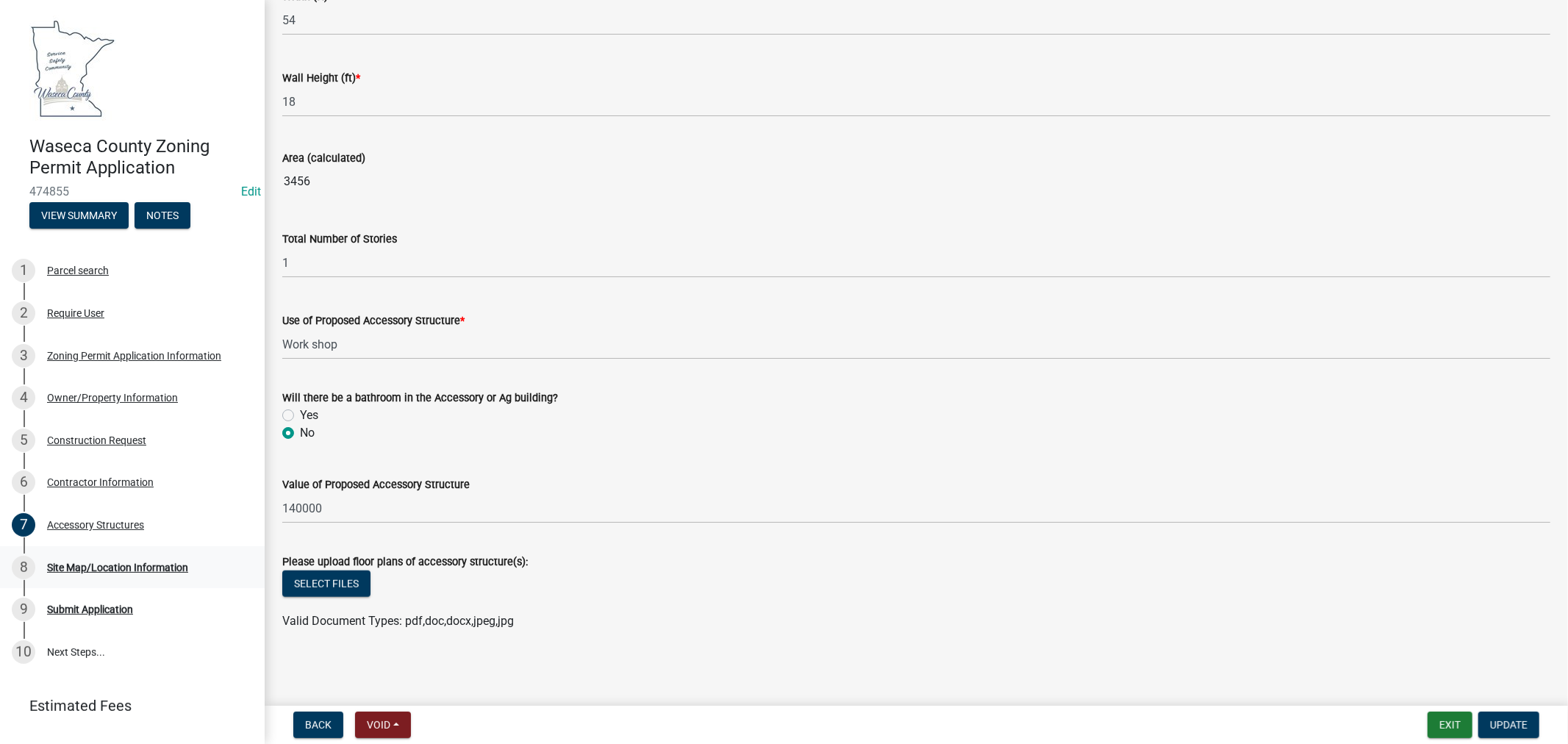
click at [94, 562] on div "Site Map/Location Information" at bounding box center [117, 568] width 141 height 11
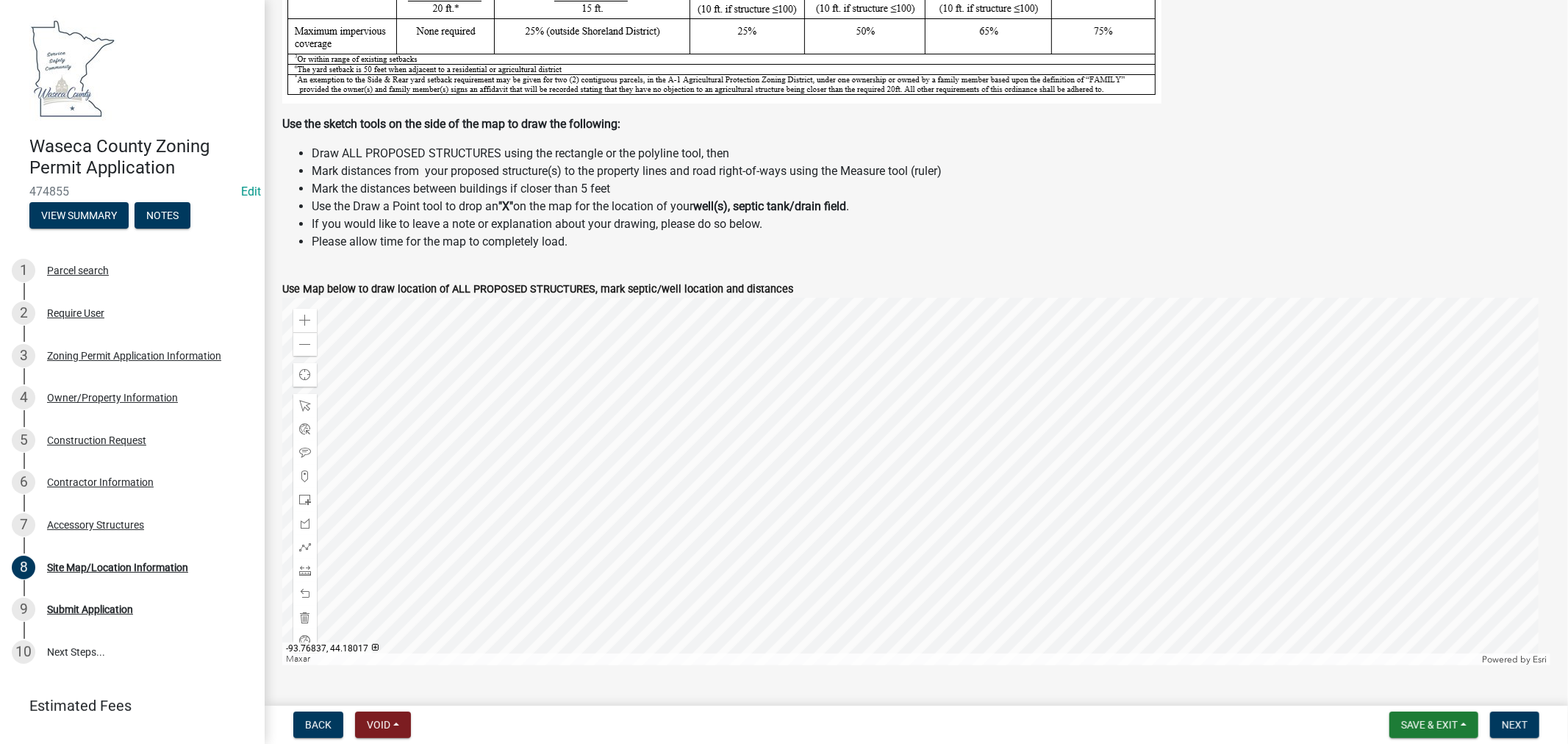
scroll to position [408, 0]
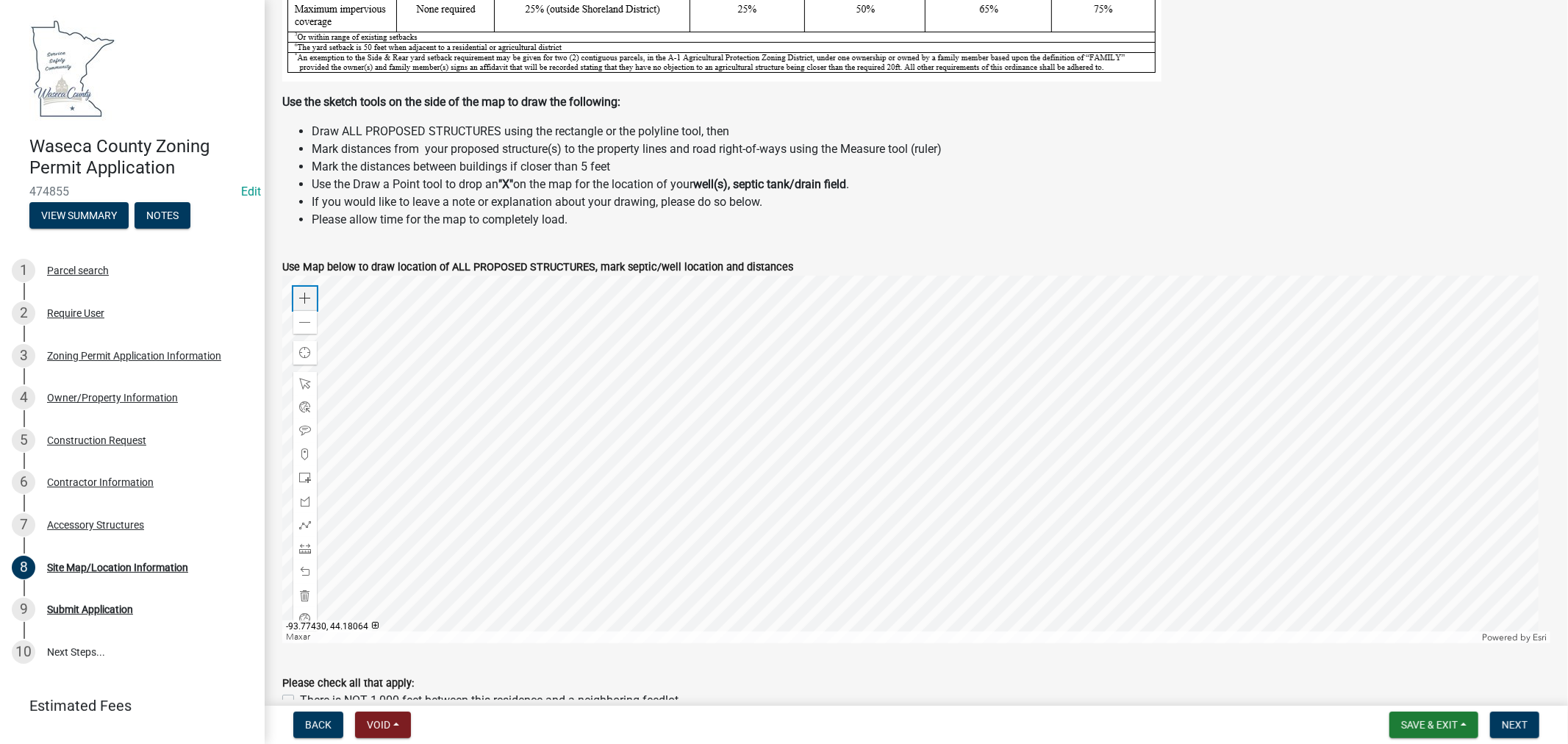
click at [307, 300] on span at bounding box center [304, 298] width 12 height 12
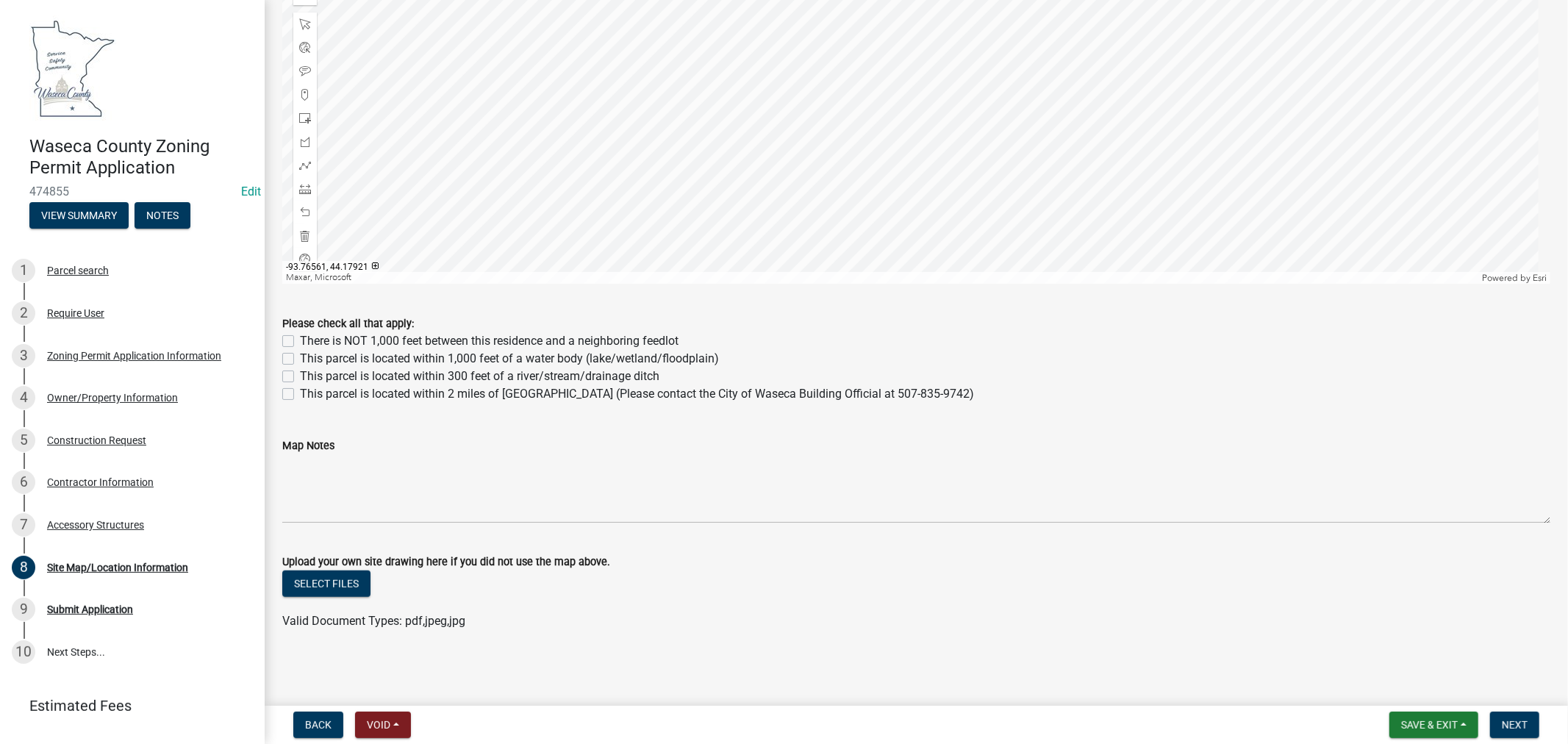
scroll to position [441, 0]
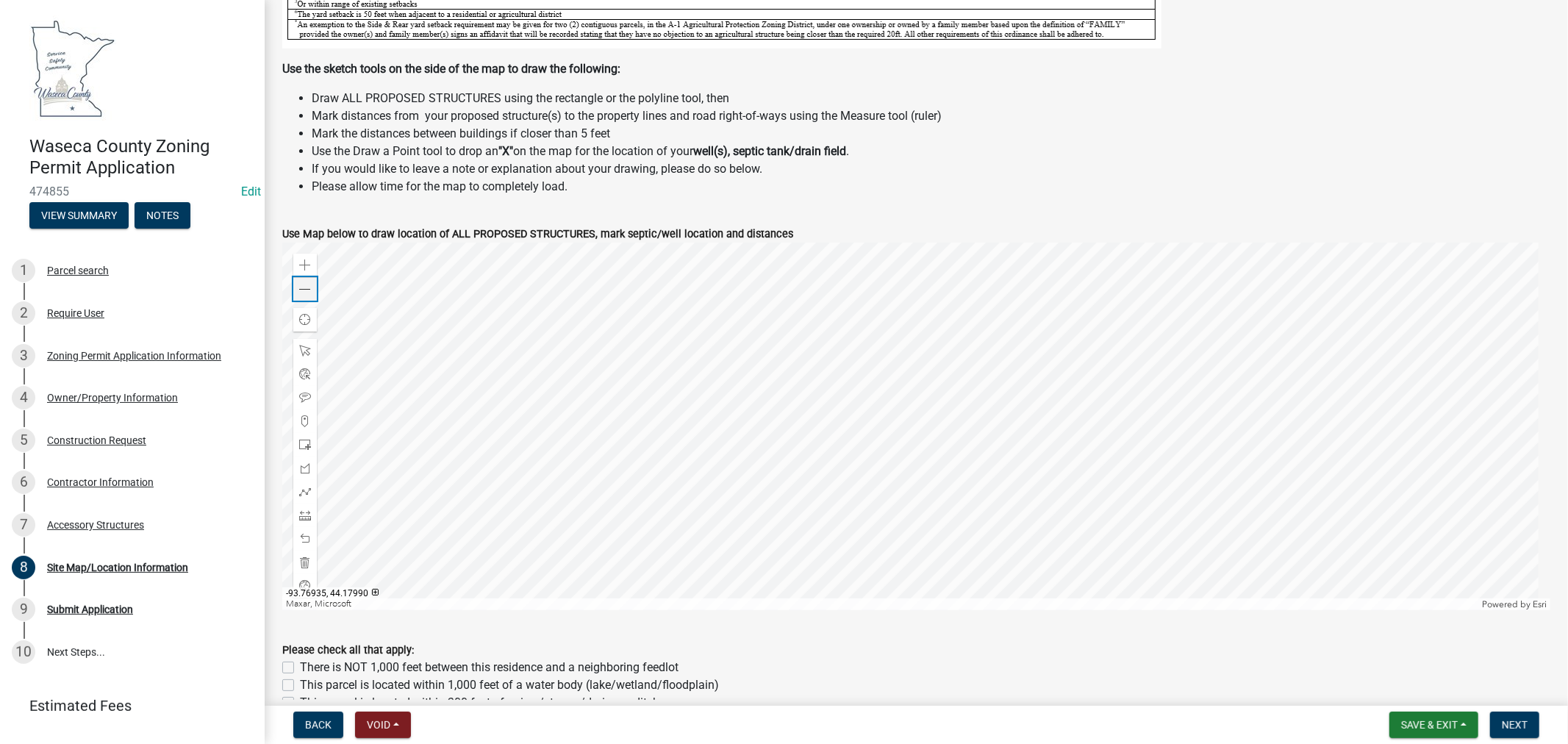
click at [307, 289] on span at bounding box center [304, 289] width 12 height 12
click at [302, 442] on span at bounding box center [304, 444] width 12 height 12
click at [884, 331] on div at bounding box center [916, 426] width 1268 height 368
click at [302, 443] on span at bounding box center [304, 444] width 12 height 12
click at [846, 344] on div at bounding box center [916, 426] width 1268 height 368
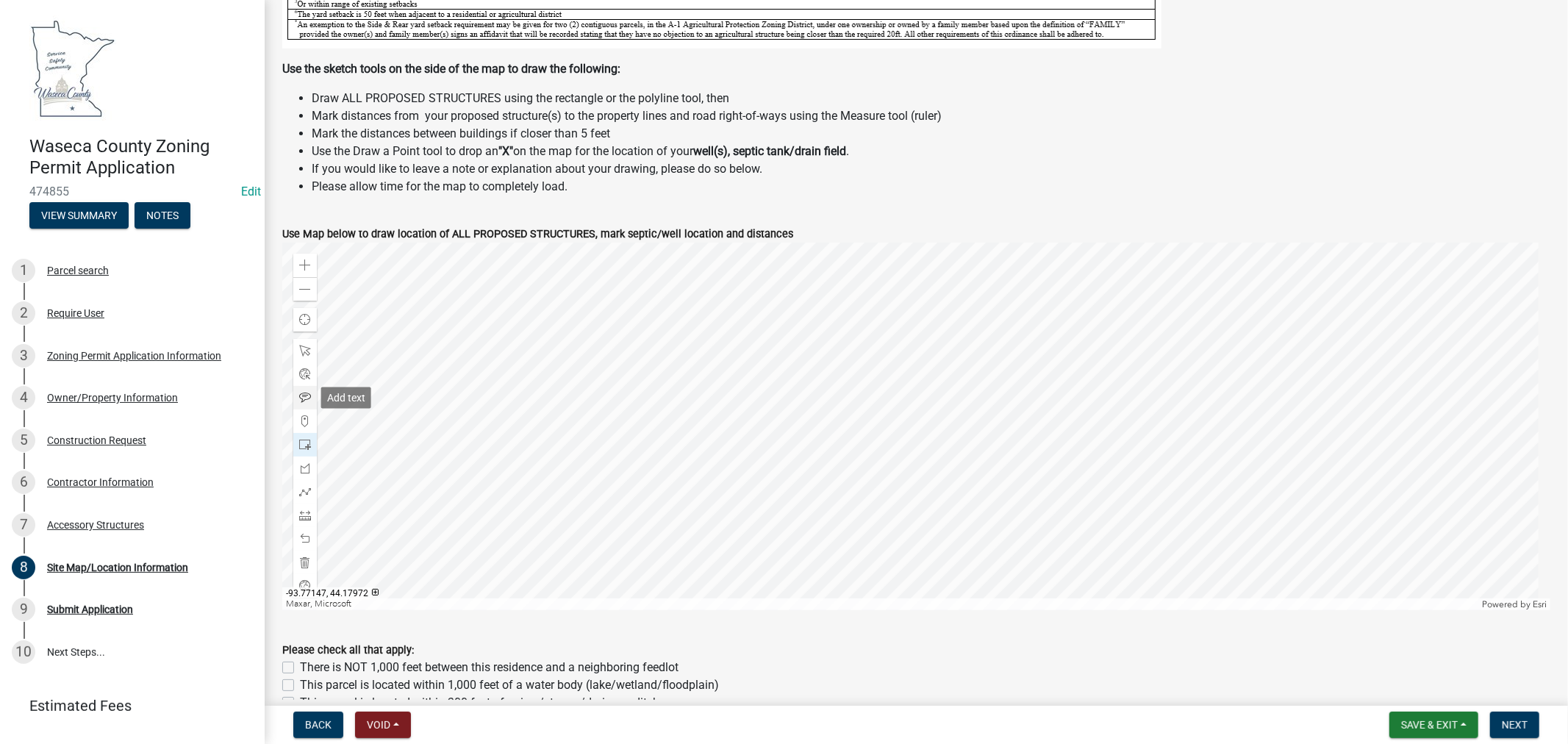
click at [302, 395] on span at bounding box center [304, 397] width 12 height 12
click at [796, 339] on div at bounding box center [916, 426] width 1268 height 368
drag, startPoint x: 302, startPoint y: 394, endPoint x: 306, endPoint y: 385, distance: 9.8
click at [302, 394] on span at bounding box center [304, 397] width 12 height 12
click at [869, 390] on div at bounding box center [916, 426] width 1268 height 368
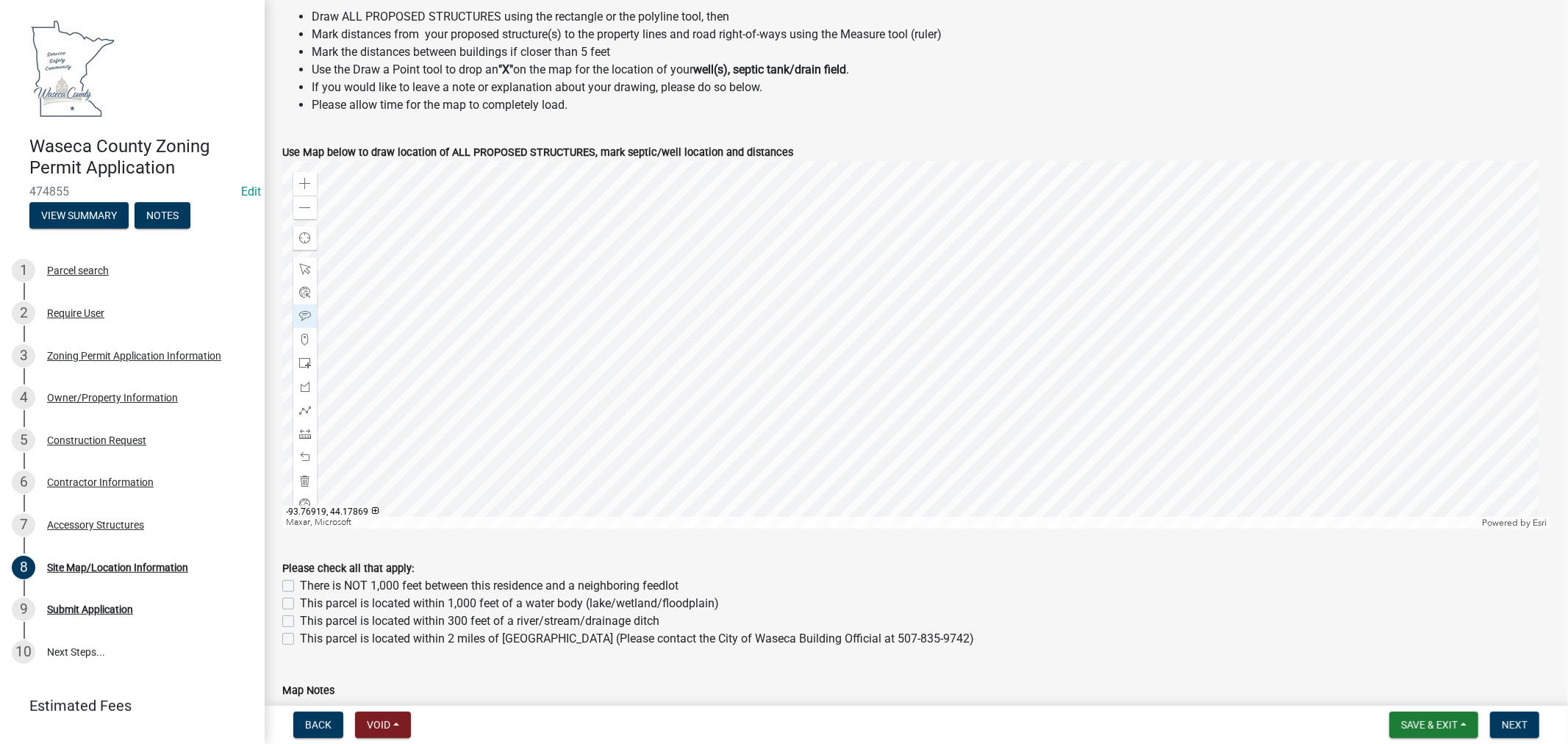
scroll to position [604, 0]
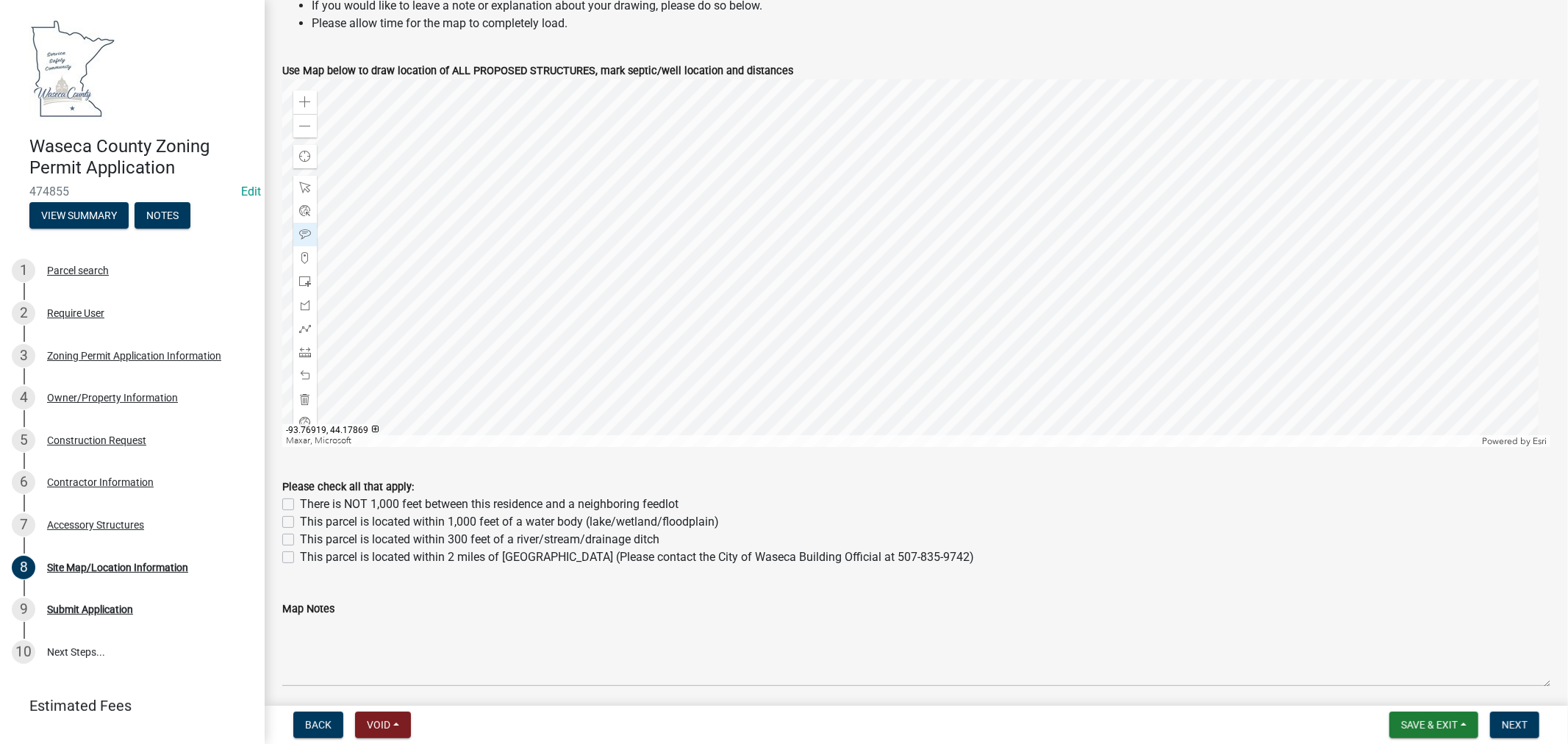
click at [300, 521] on label "This parcel is located within 1,000 feet of a water body (lake/wetland/floodpla…" at bounding box center [509, 522] width 419 height 18
click at [300, 521] on input "This parcel is located within 1,000 feet of a water body (lake/wetland/floodpla…" at bounding box center [304, 517] width 10 height 10
checkbox input "true"
checkbox input "false"
checkbox input "true"
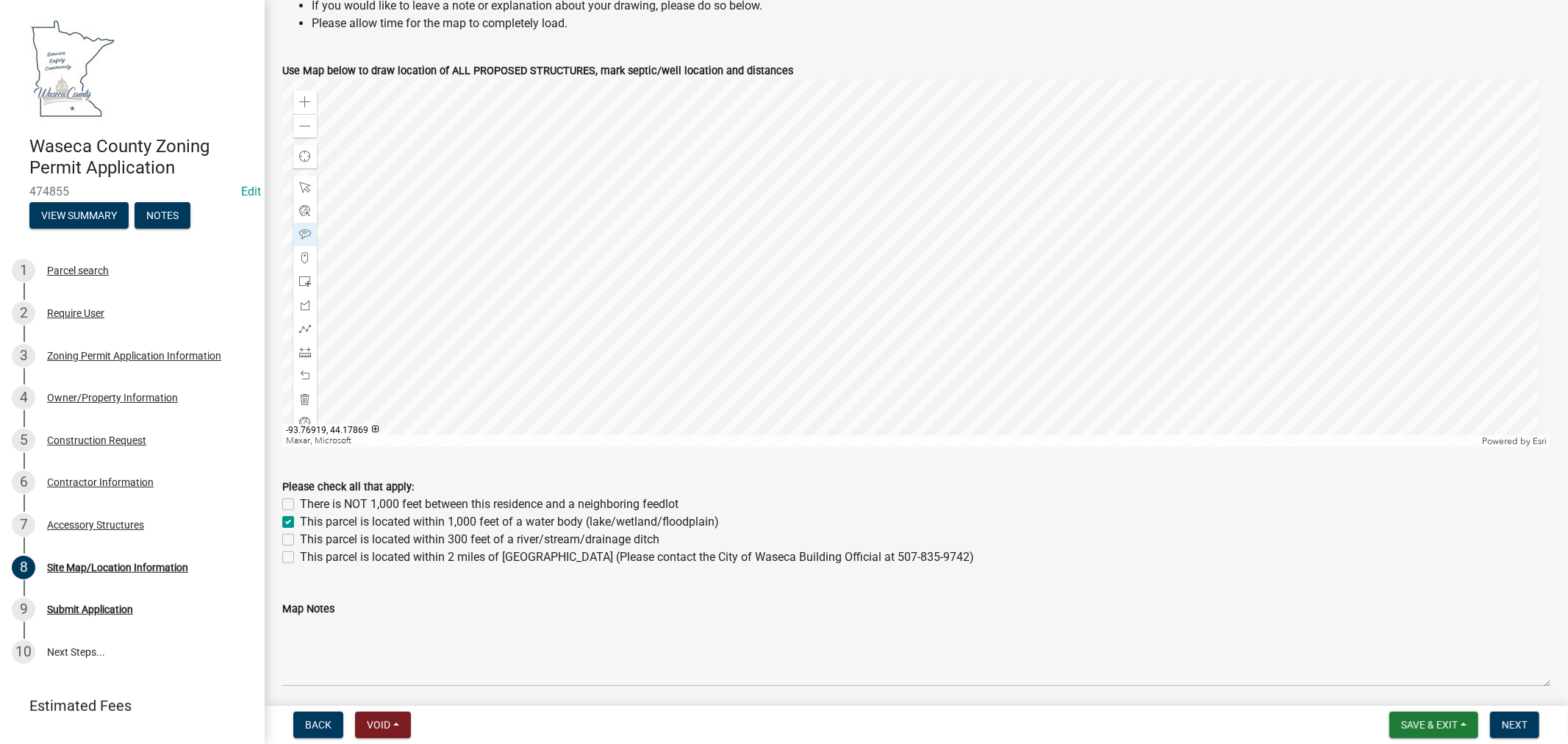
checkbox input "false"
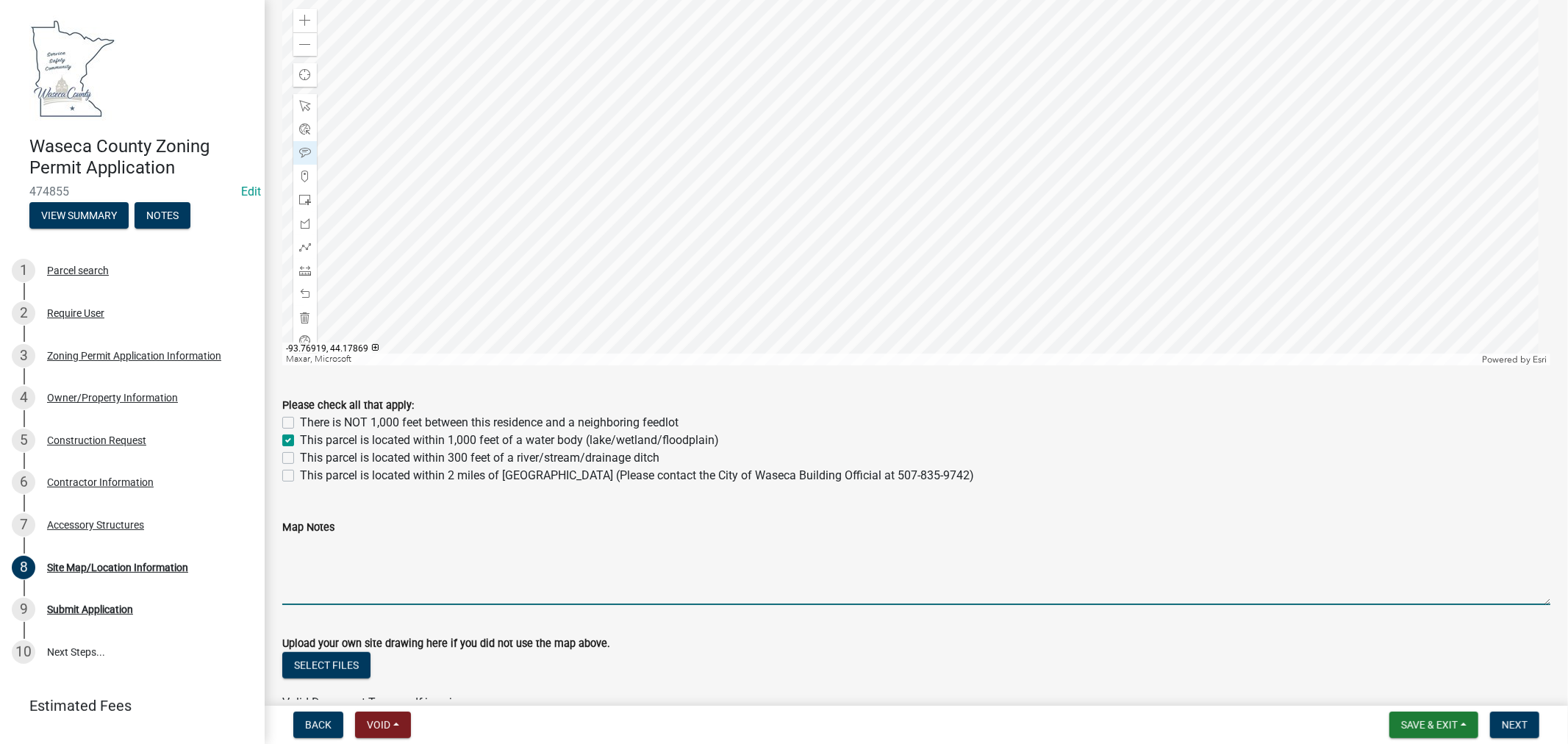
click at [368, 562] on textarea "Map Notes" at bounding box center [916, 570] width 1268 height 69
type textarea "This parcel is a registered feedlot"
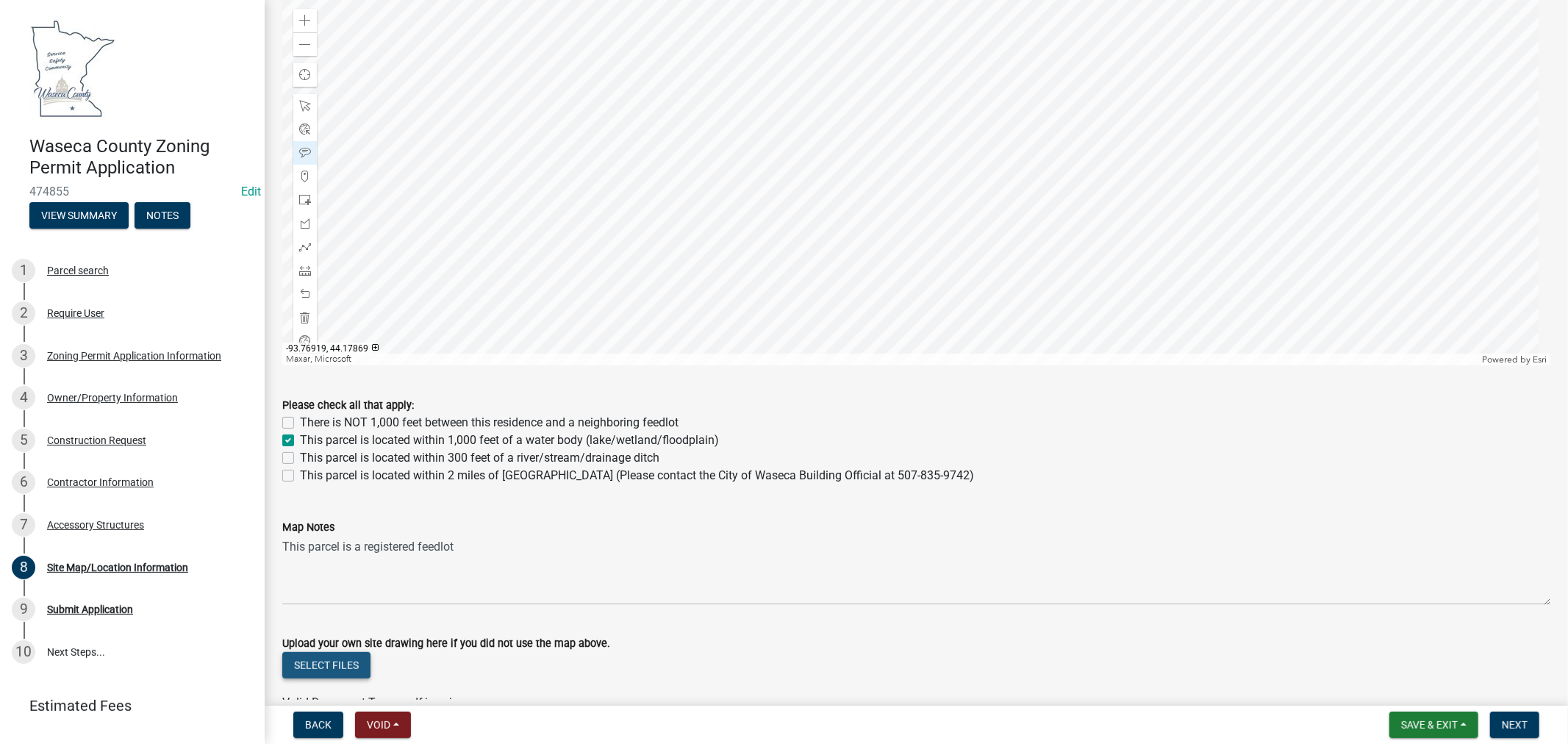
click at [327, 665] on button "Select files" at bounding box center [326, 666] width 88 height 27
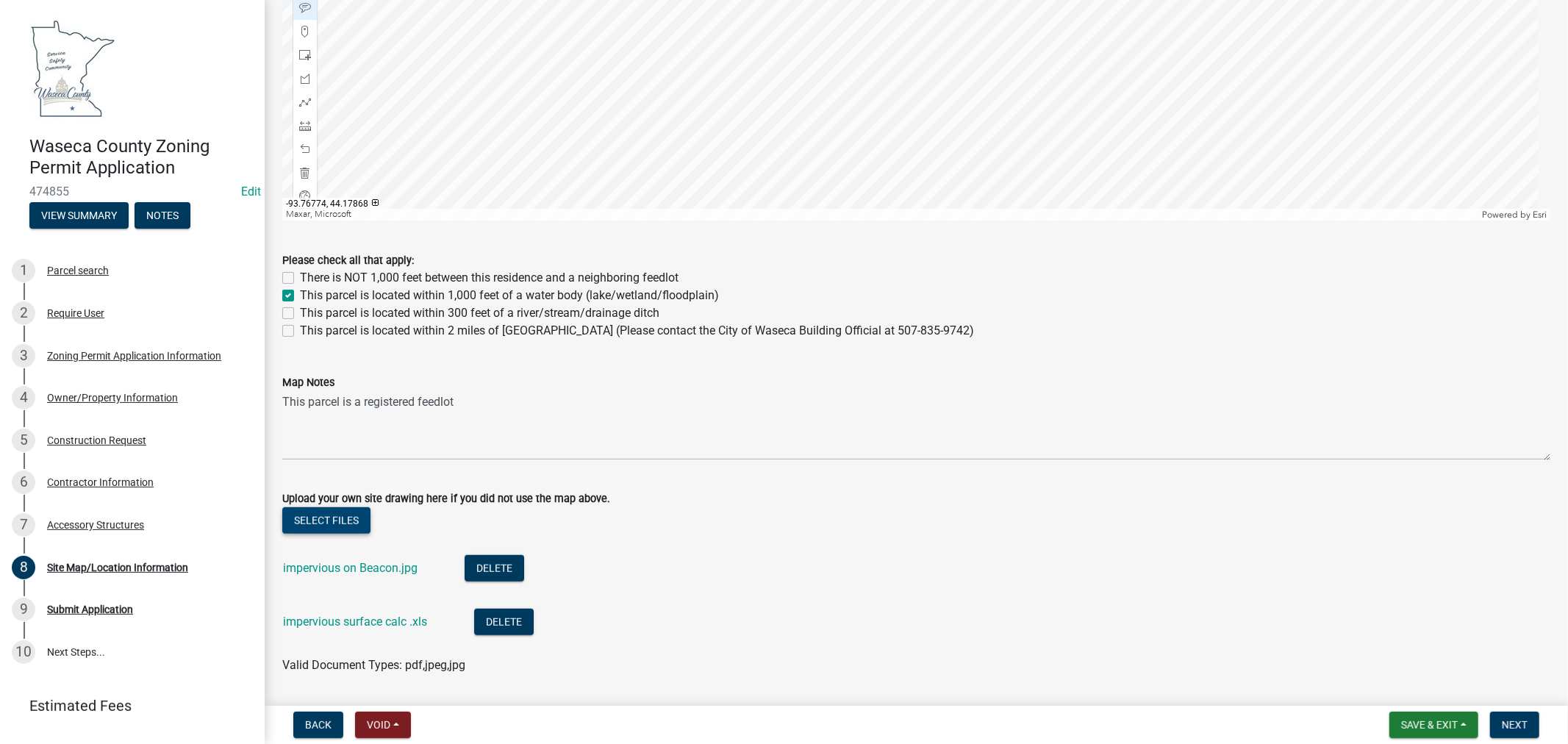
scroll to position [876, 0]
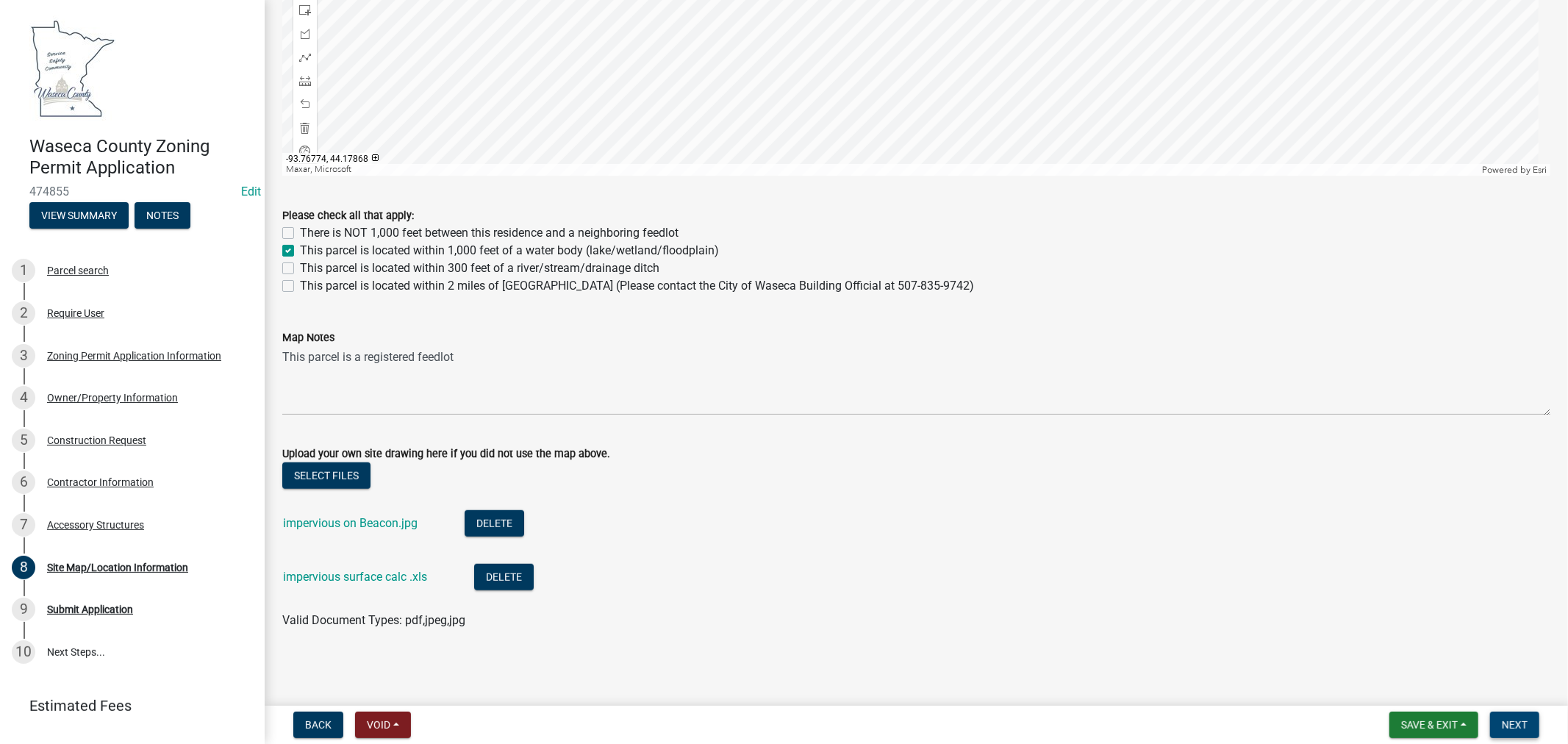
click at [1523, 733] on button "Next" at bounding box center [1514, 724] width 49 height 27
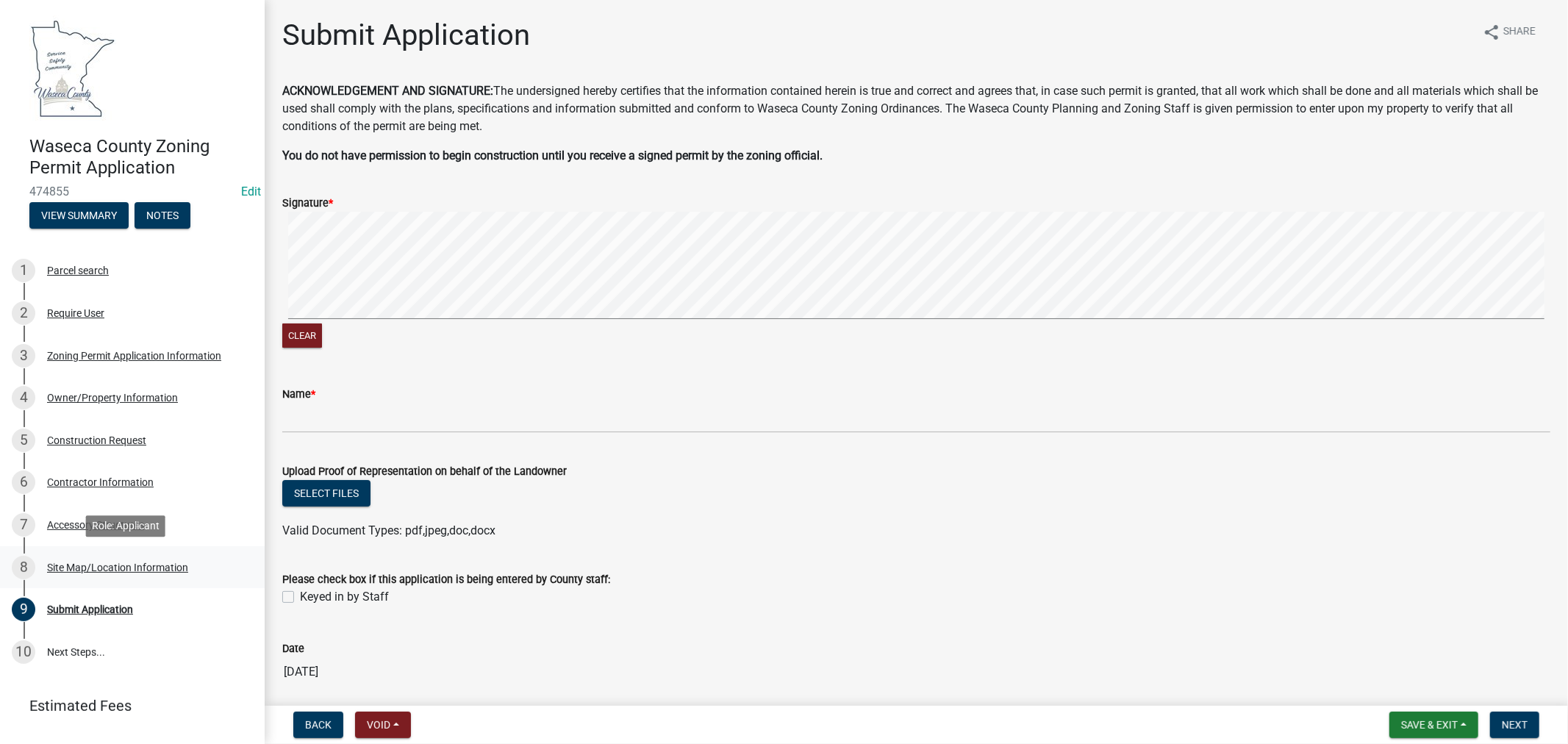
click at [141, 562] on div "Site Map/Location Information" at bounding box center [117, 568] width 141 height 11
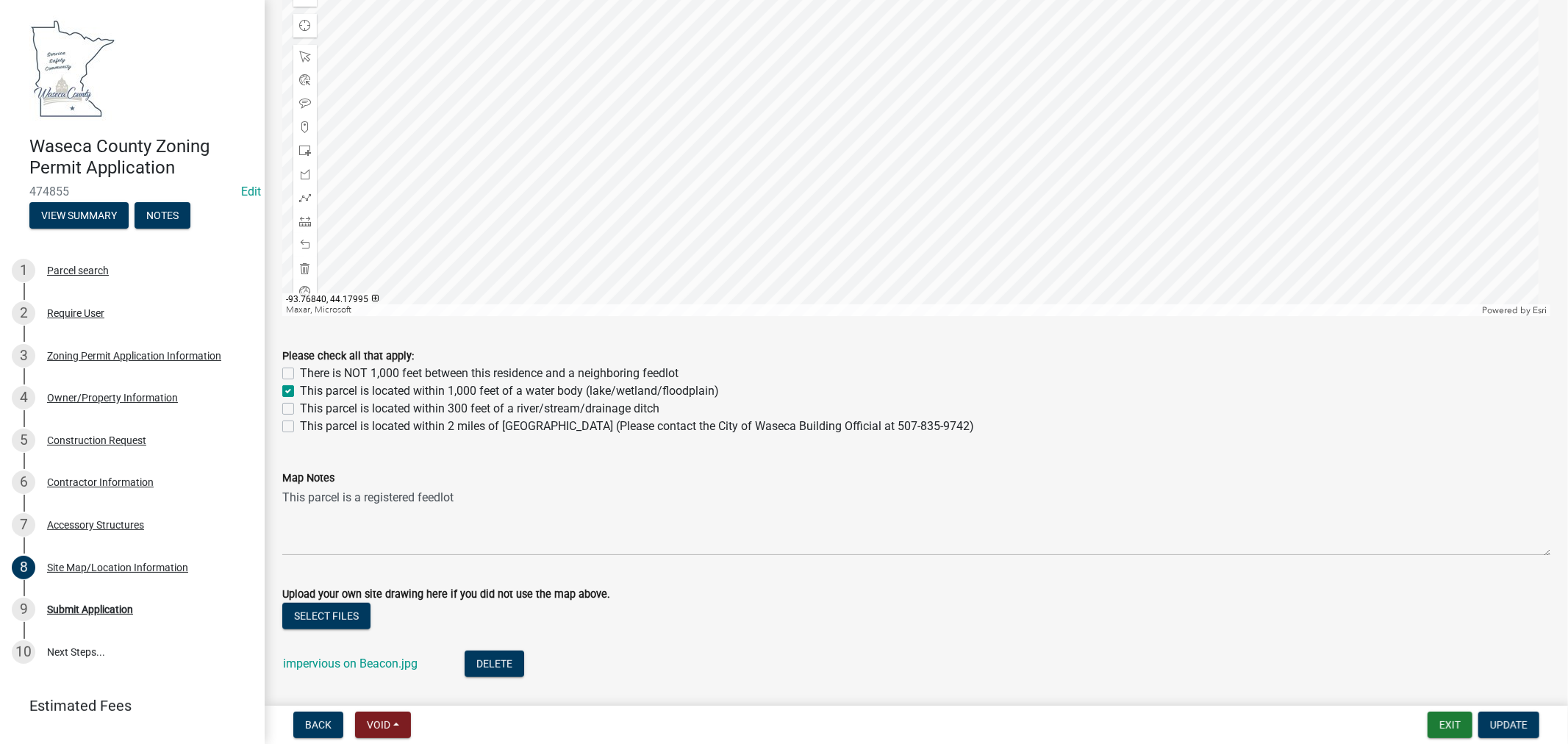
scroll to position [876, 0]
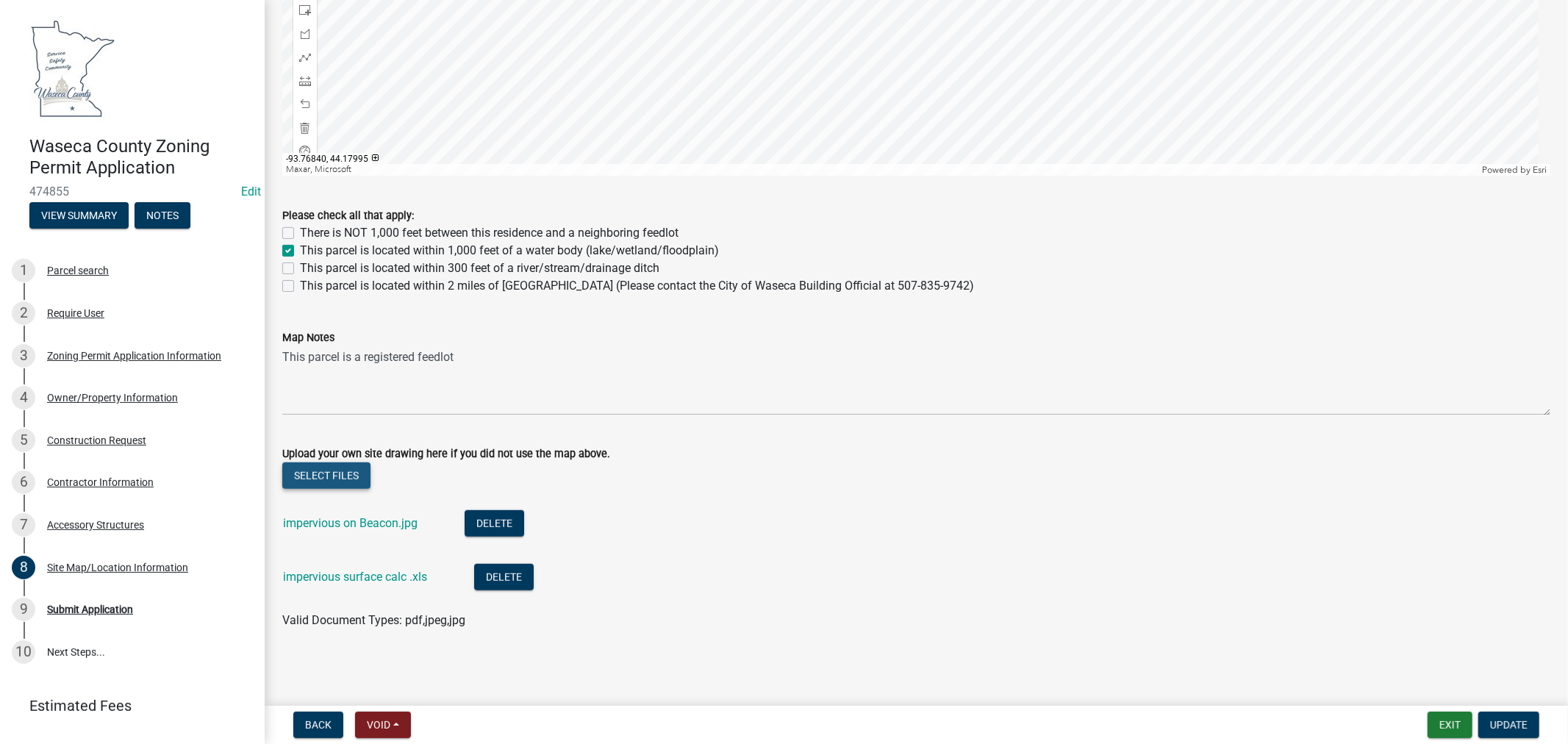
click at [311, 475] on button "Select files" at bounding box center [326, 475] width 88 height 27
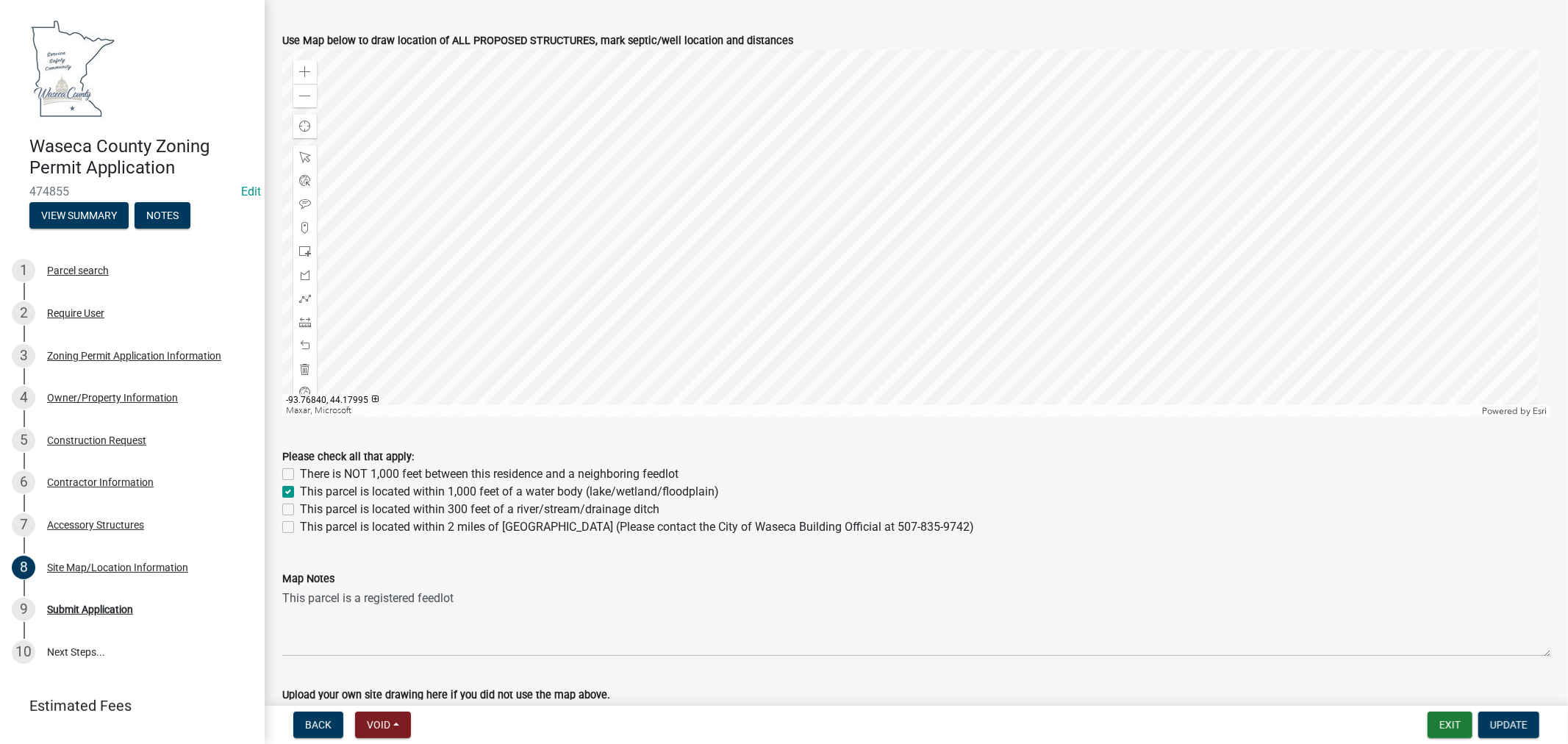
scroll to position [548, 0]
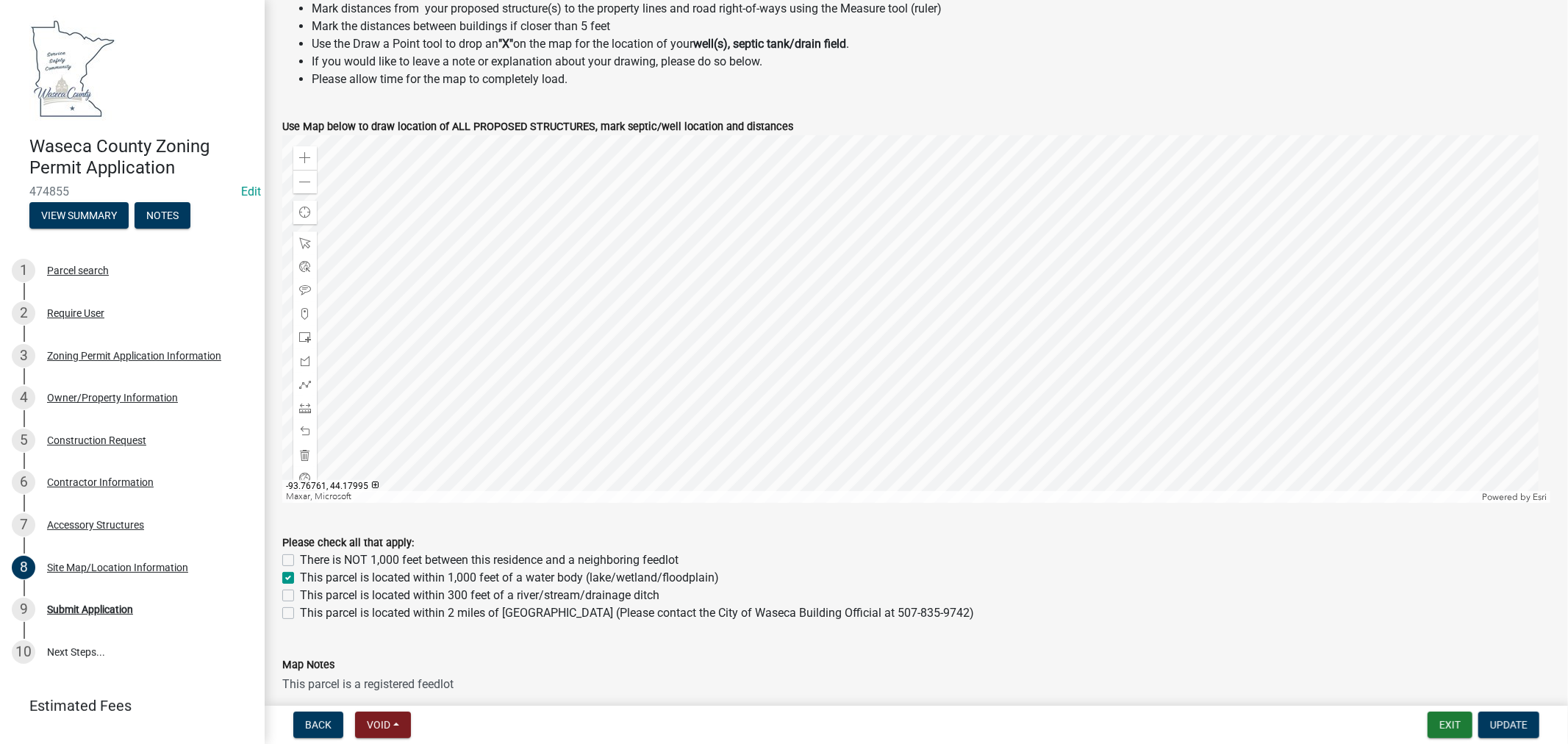
click at [942, 302] on div at bounding box center [916, 319] width 1268 height 368
click at [947, 306] on div at bounding box center [916, 319] width 1268 height 368
click at [1184, 311] on div at bounding box center [916, 319] width 1268 height 368
click at [1511, 726] on span "Update" at bounding box center [1508, 724] width 37 height 12
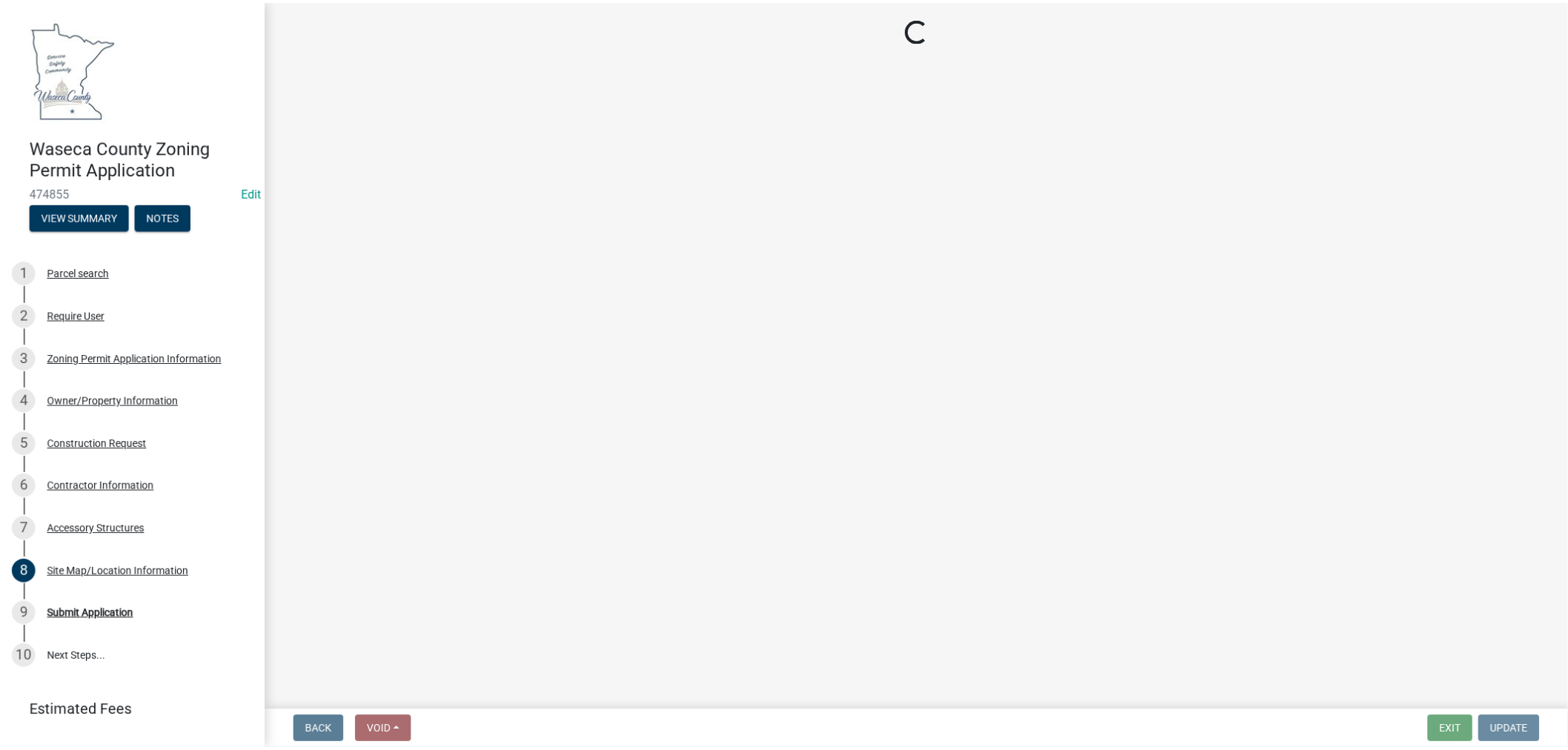
scroll to position [0, 0]
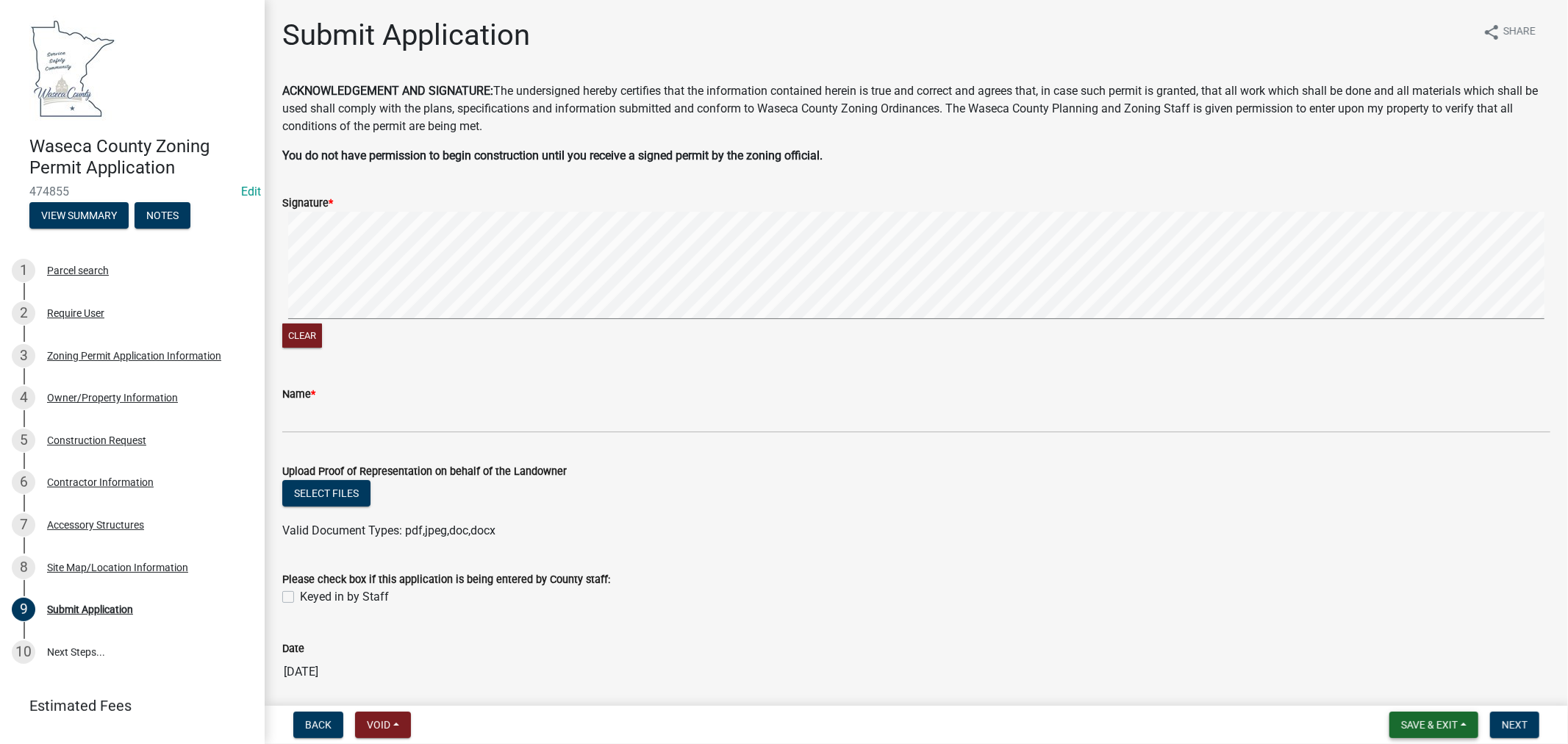
click at [1423, 732] on button "Save & Exit" at bounding box center [1434, 724] width 89 height 27
click at [1397, 691] on button "Save & Exit" at bounding box center [1419, 687] width 117 height 36
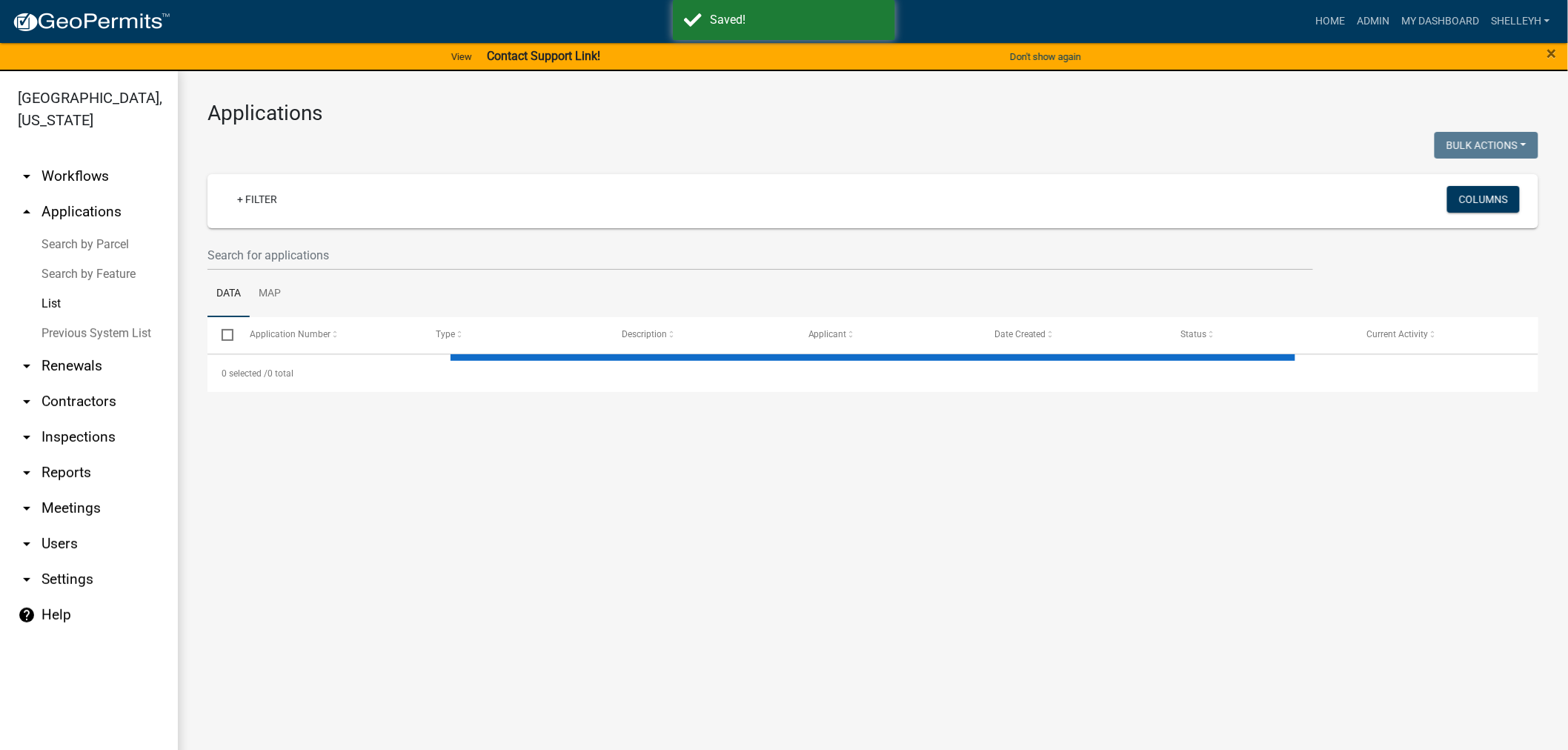
select select "1: 25"
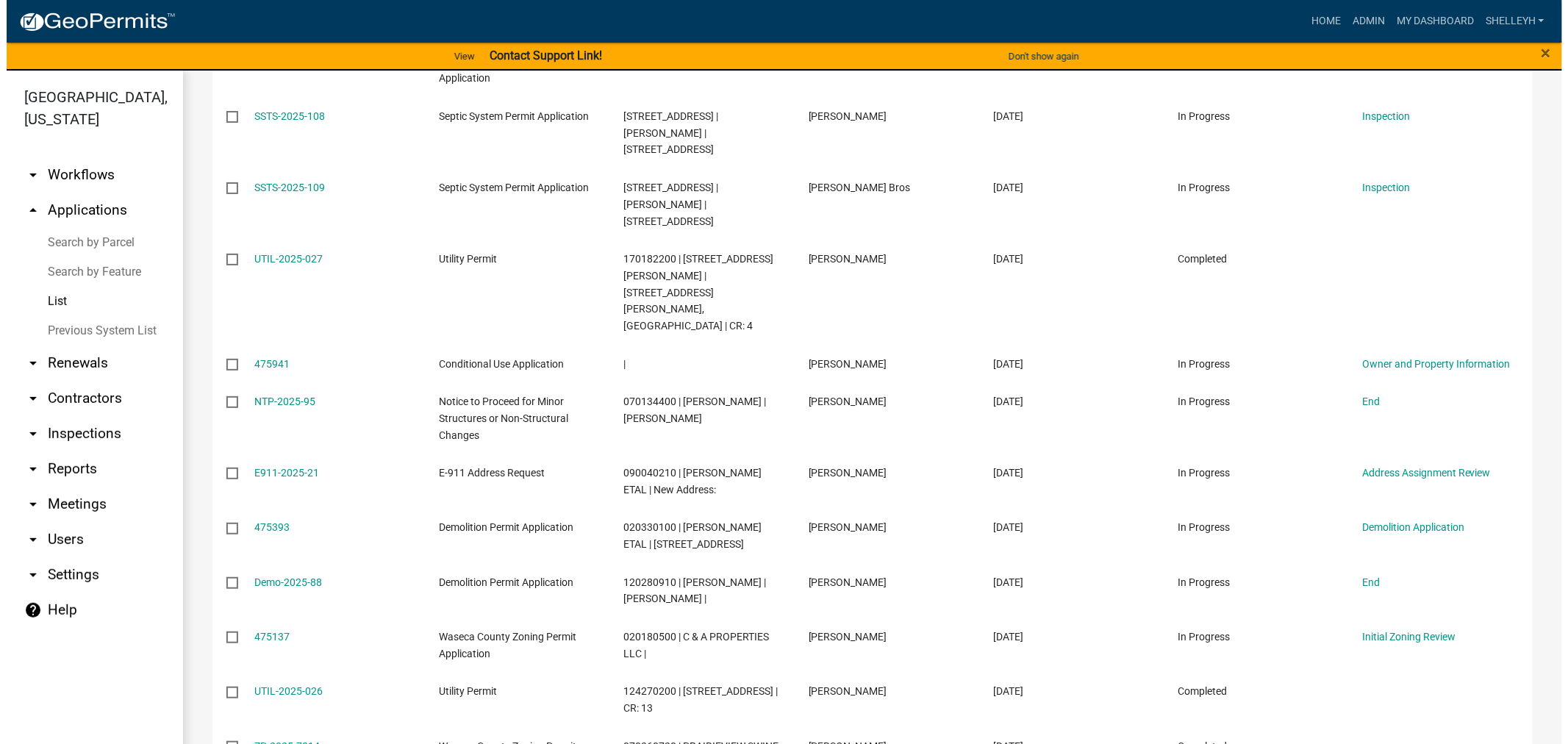
scroll to position [814, 0]
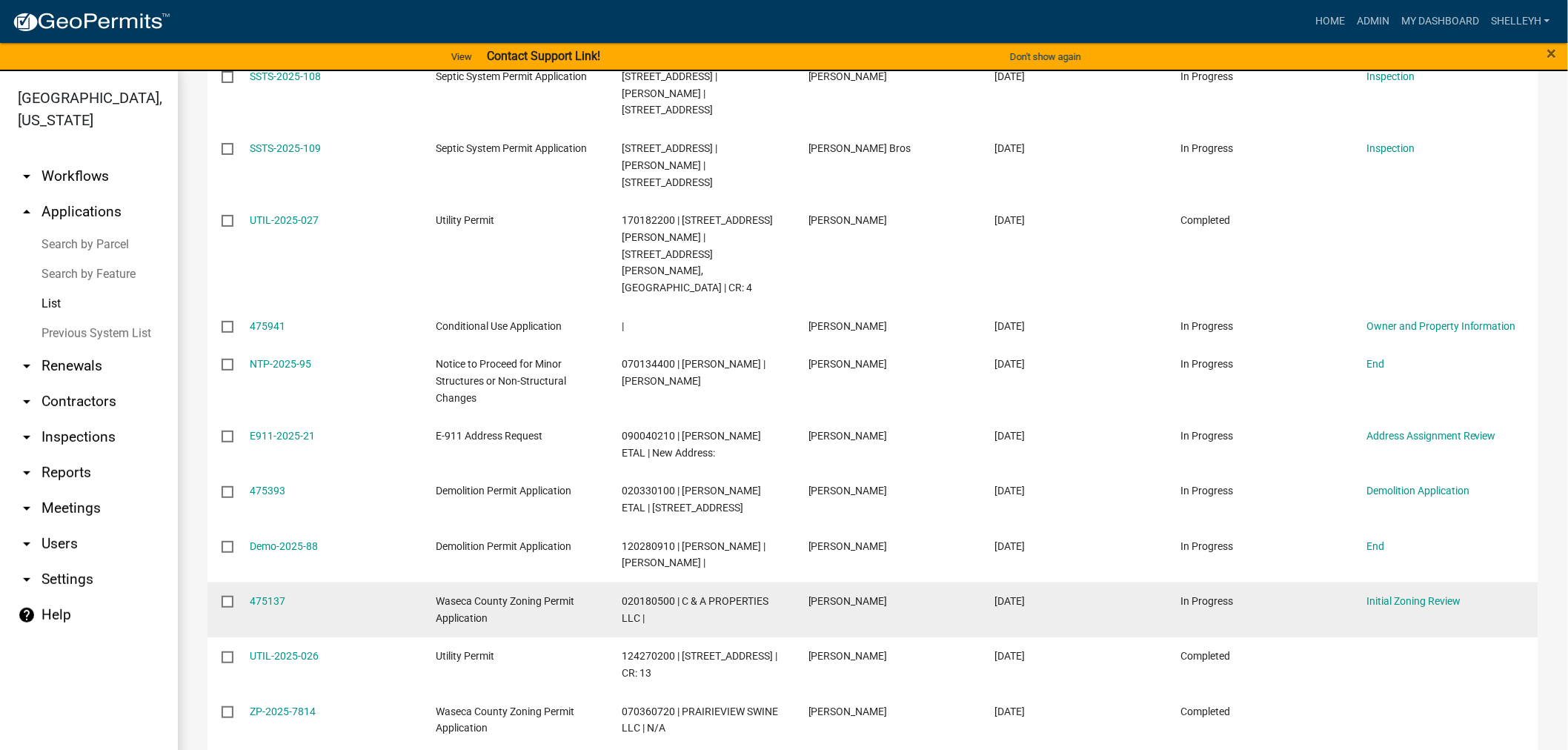
drag, startPoint x: 271, startPoint y: 553, endPoint x: 279, endPoint y: 555, distance: 8.2
click at [271, 595] on link "475137" at bounding box center [268, 600] width 36 height 12
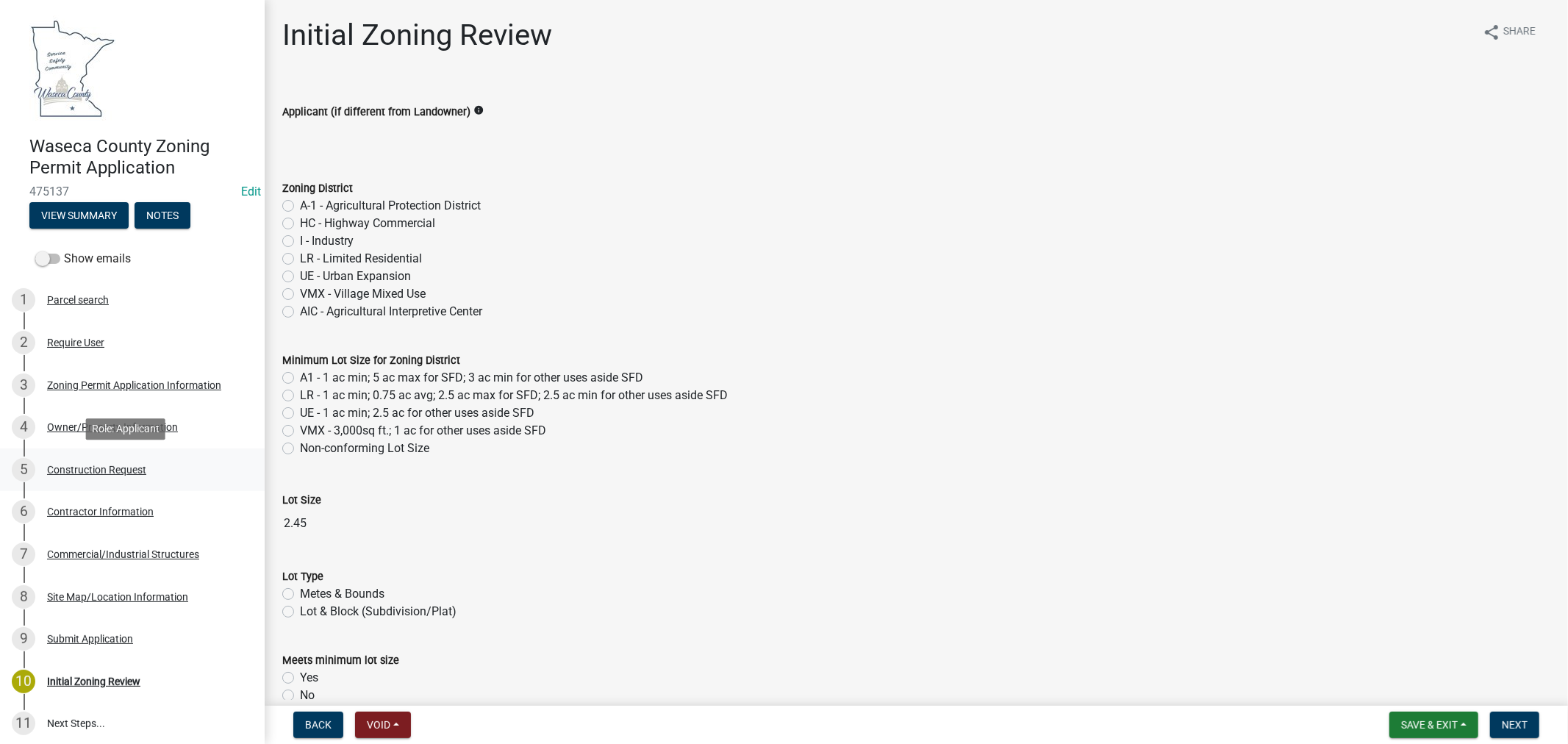
click at [99, 466] on div "Construction Request" at bounding box center [96, 470] width 99 height 11
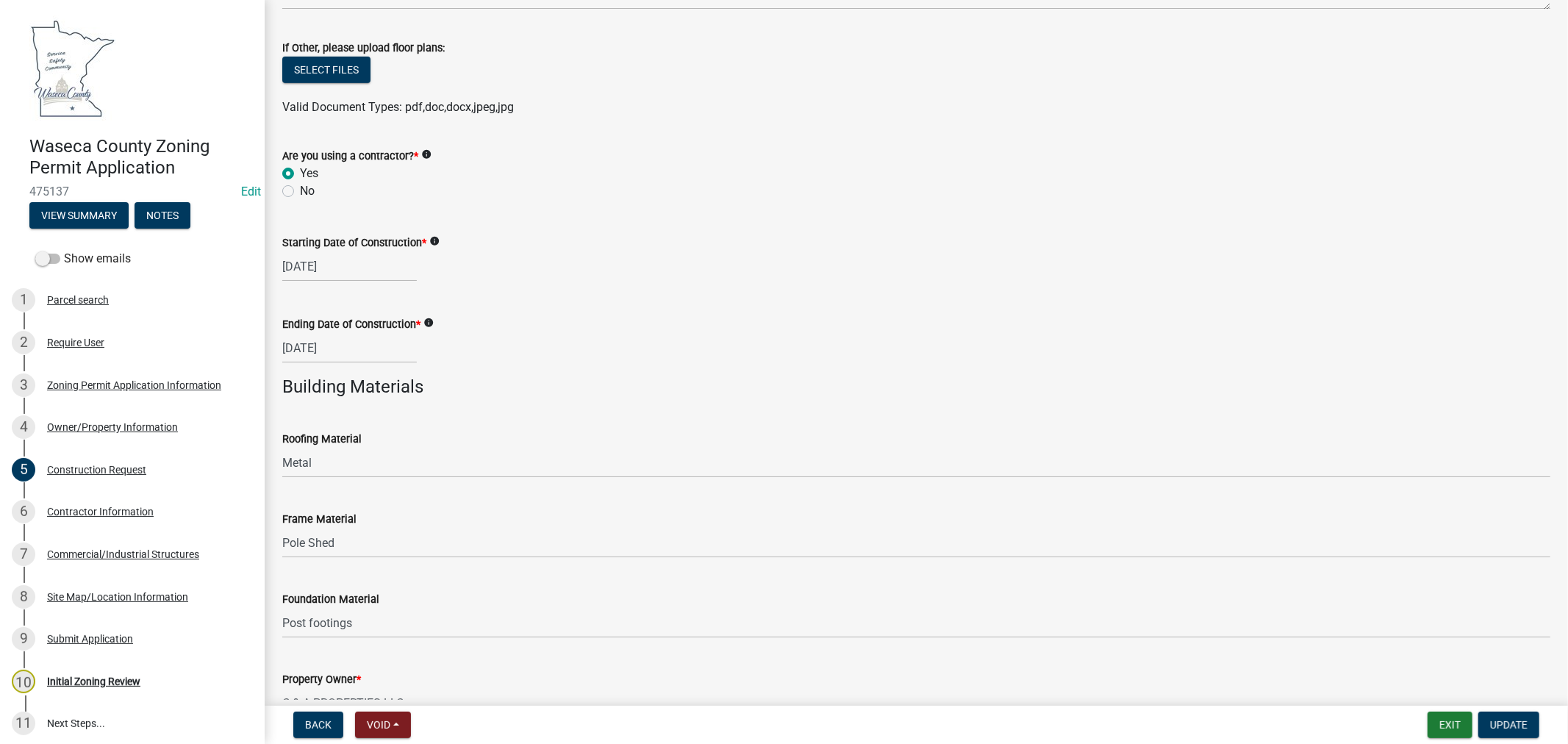
scroll to position [823, 0]
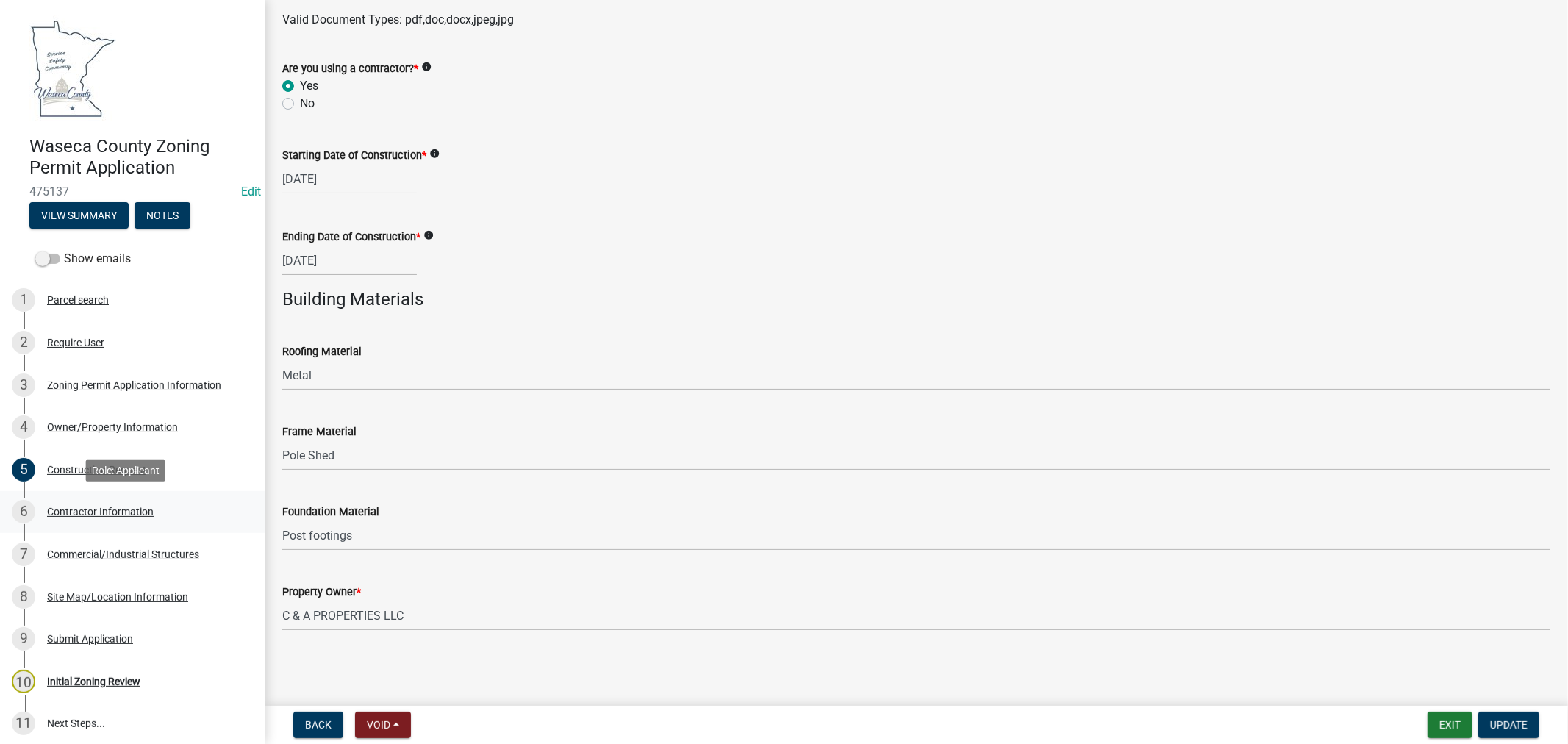
click at [57, 508] on div "Contractor Information" at bounding box center [101, 512] width 107 height 11
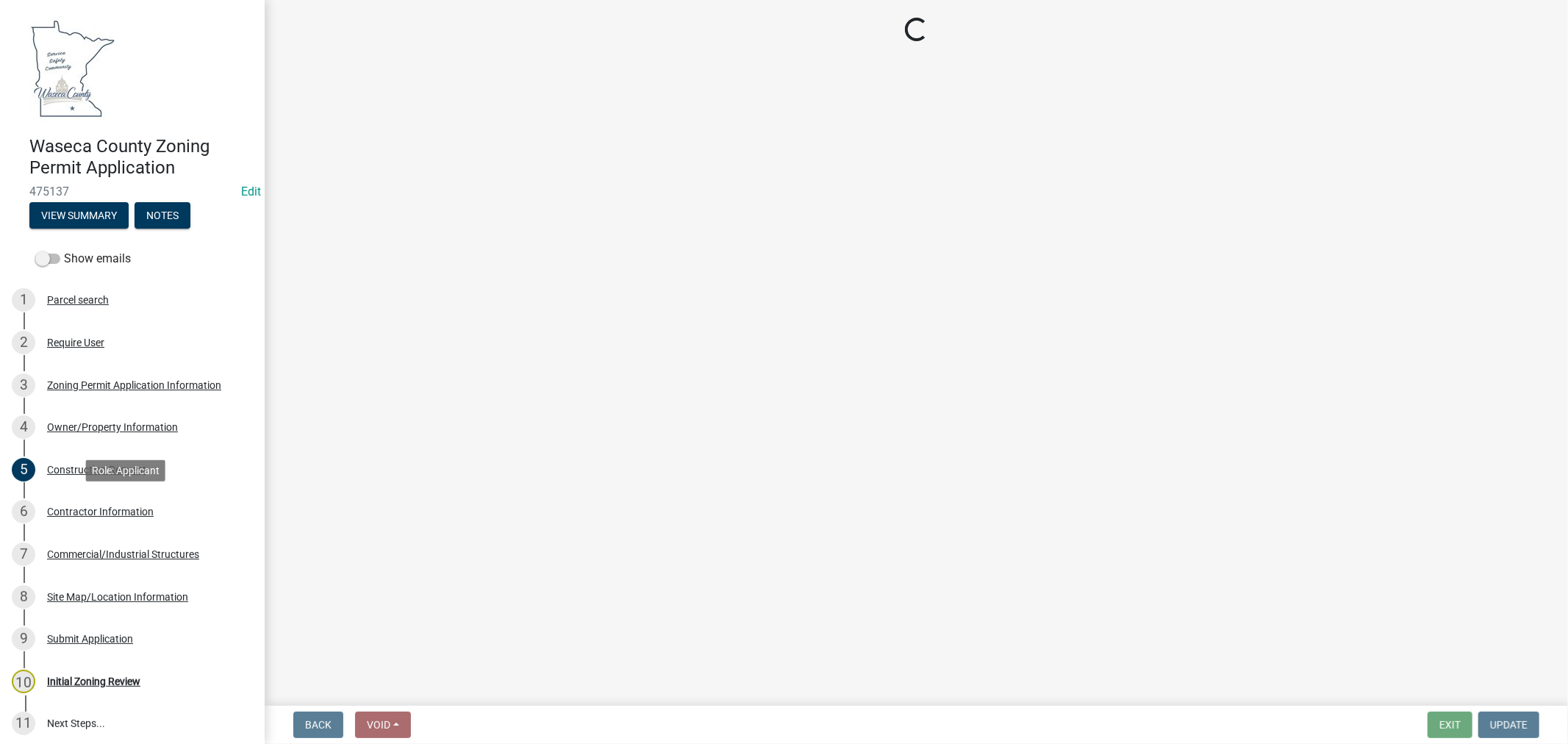
scroll to position [0, 0]
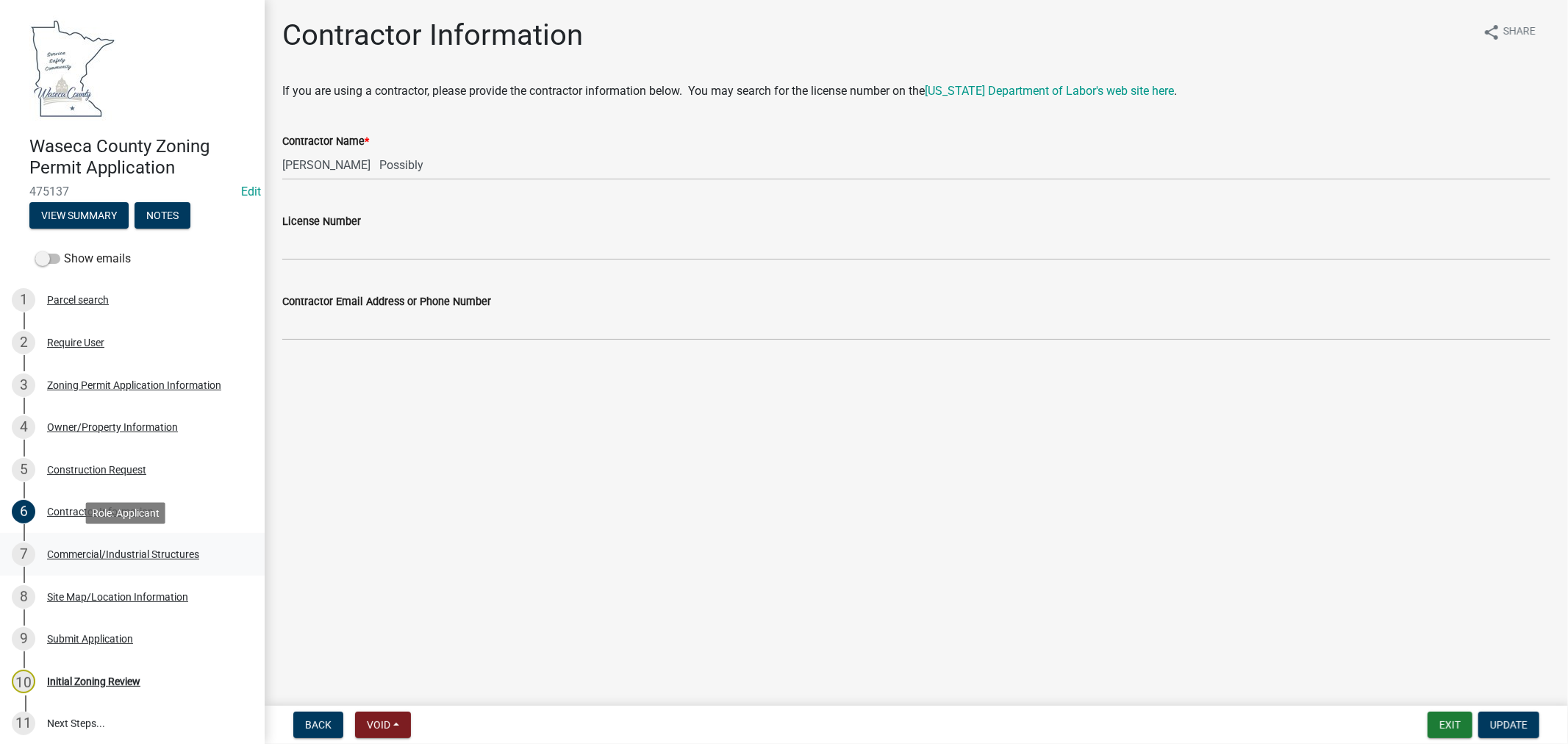
click at [130, 549] on div "Commercial/Industrial Structures" at bounding box center [123, 554] width 152 height 11
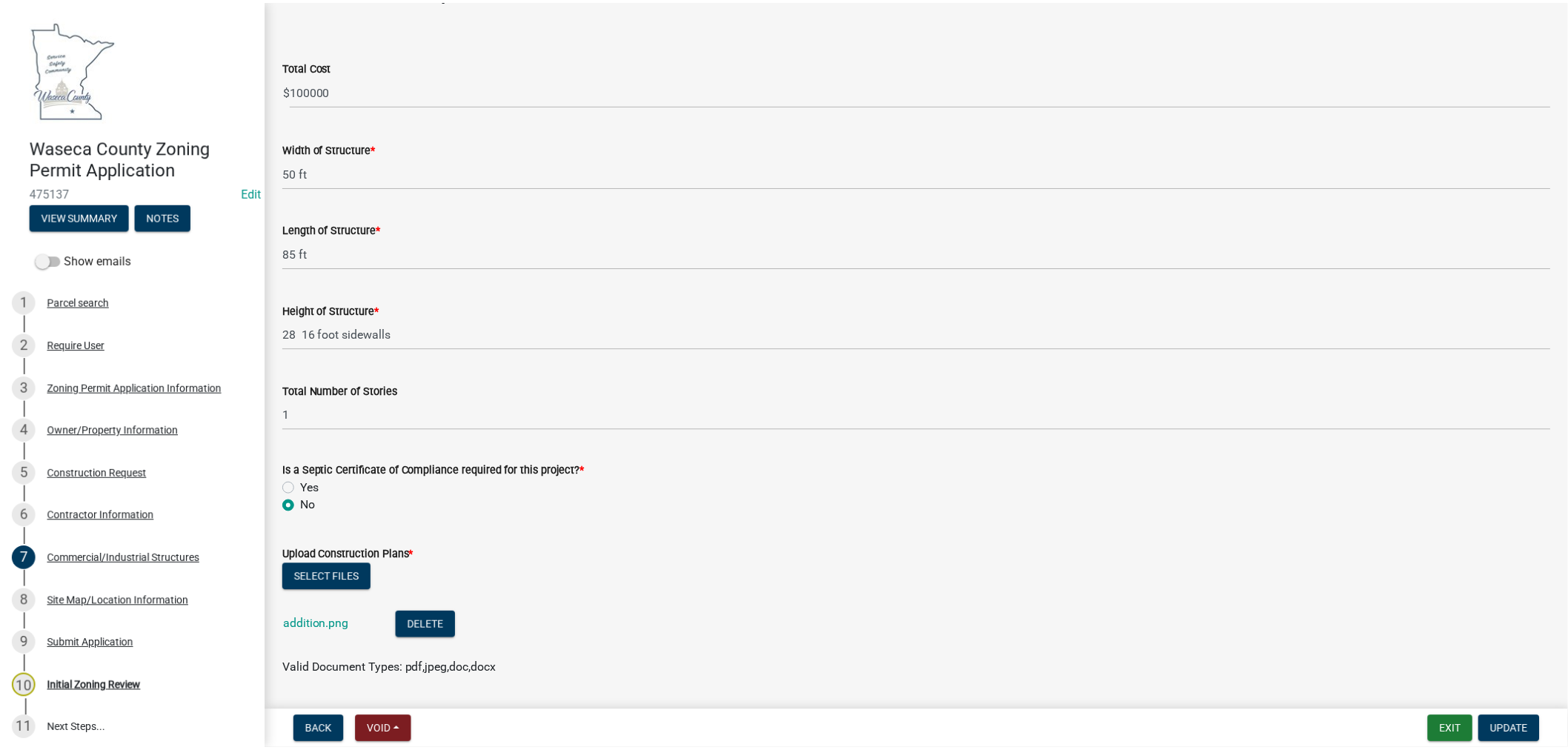
scroll to position [90, 0]
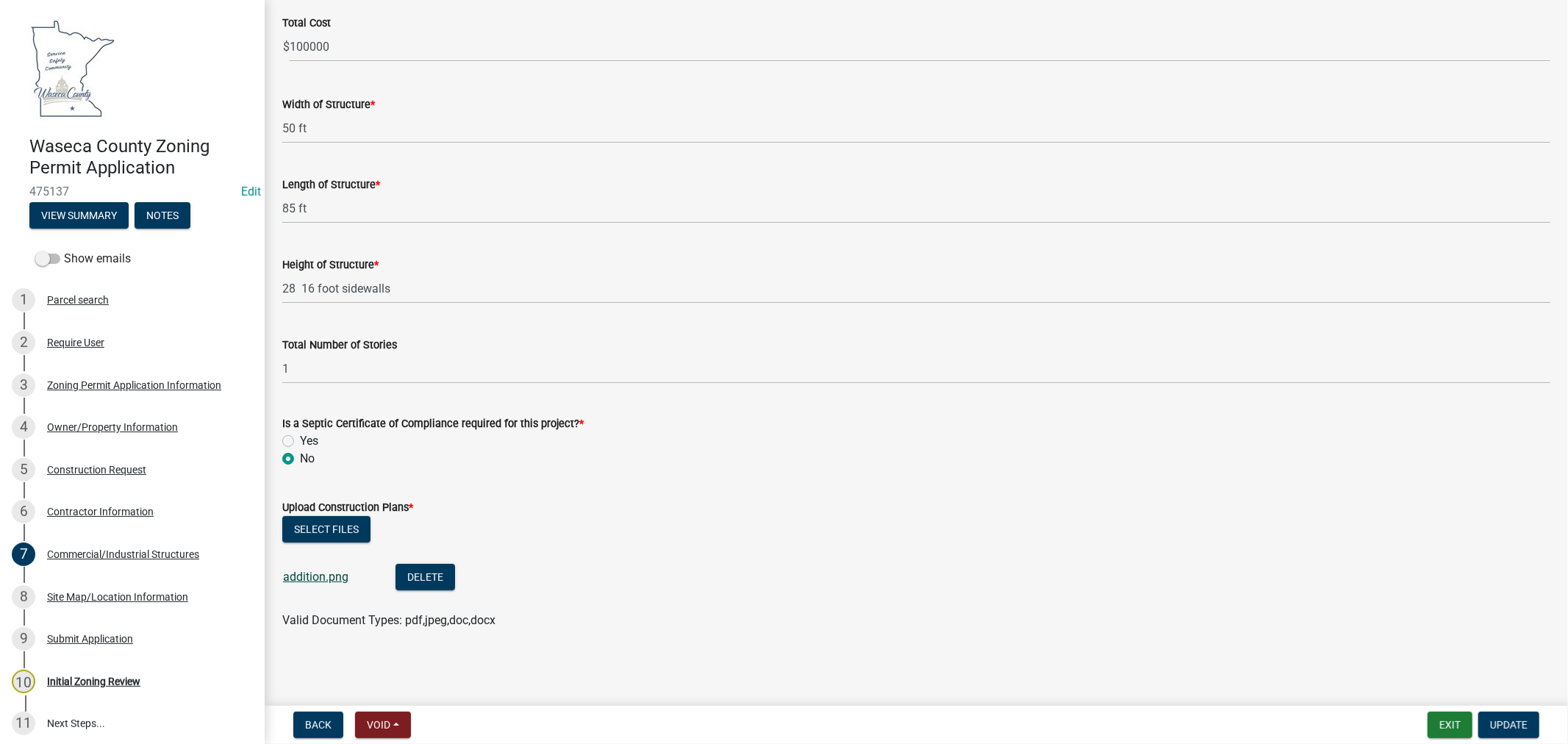
click at [303, 574] on link "addition.png" at bounding box center [316, 577] width 66 height 14
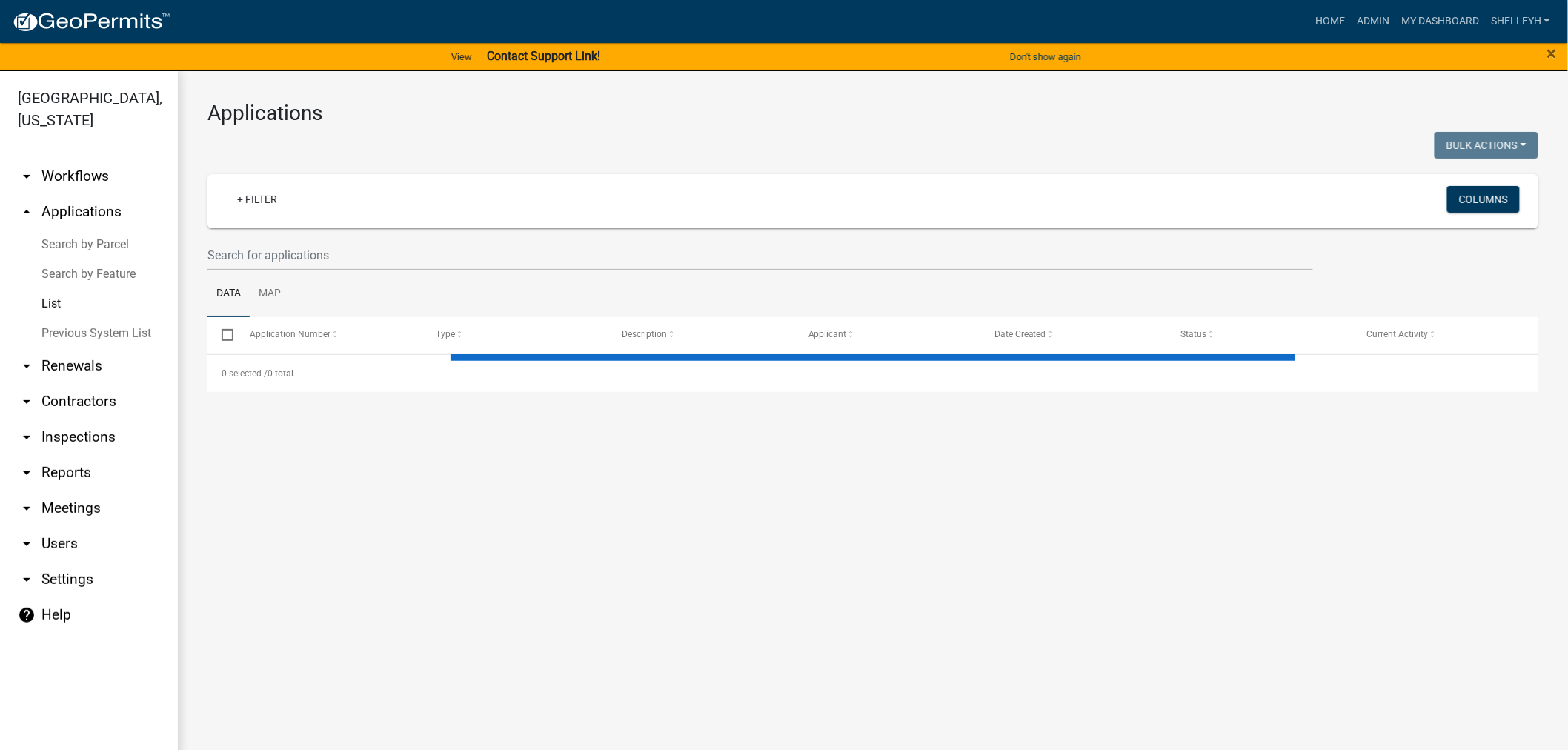
select select "1: 25"
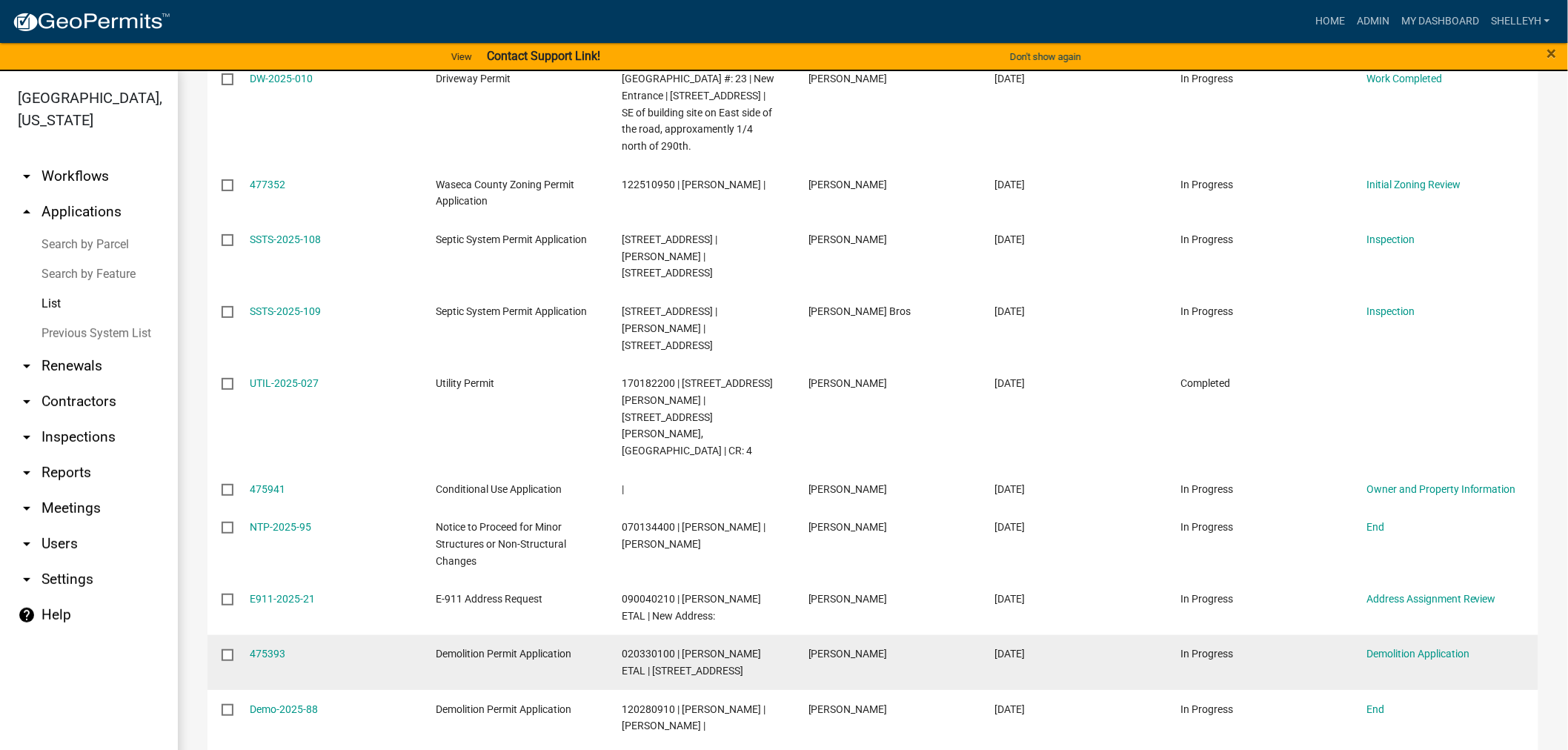
scroll to position [988, 0]
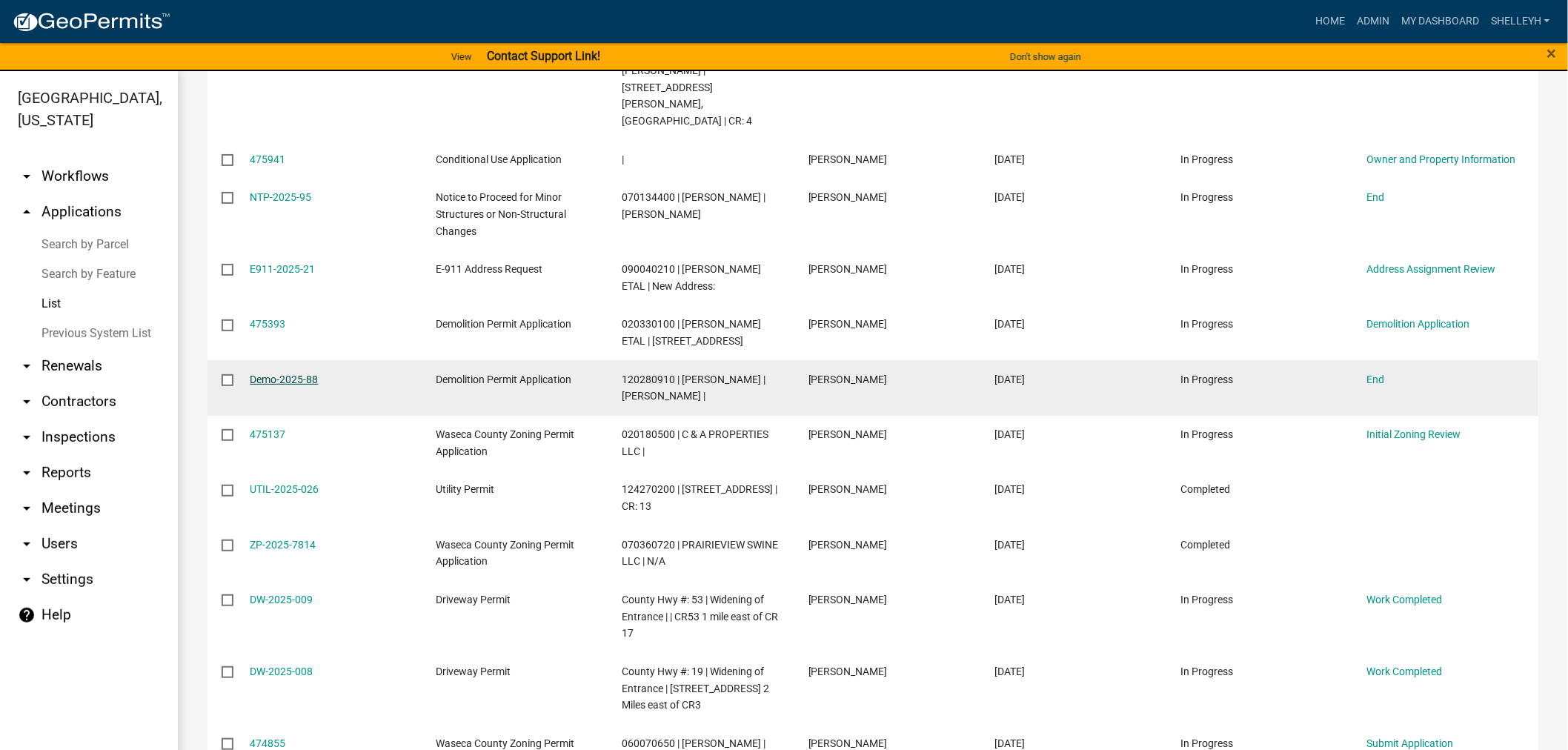
click at [274, 373] on link "Demo-2025-88" at bounding box center [284, 379] width 68 height 12
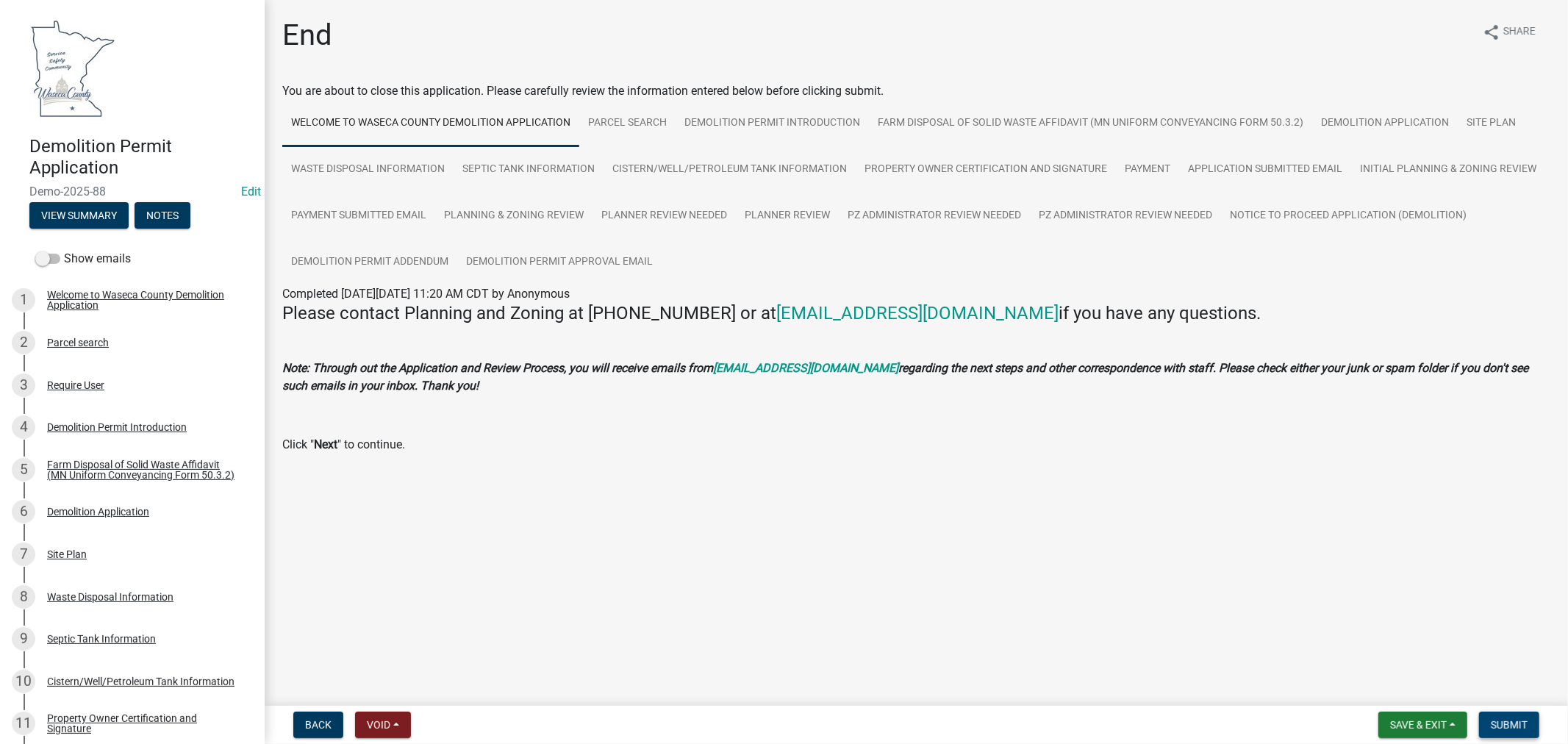
click at [1505, 724] on span "Submit" at bounding box center [1508, 724] width 36 height 12
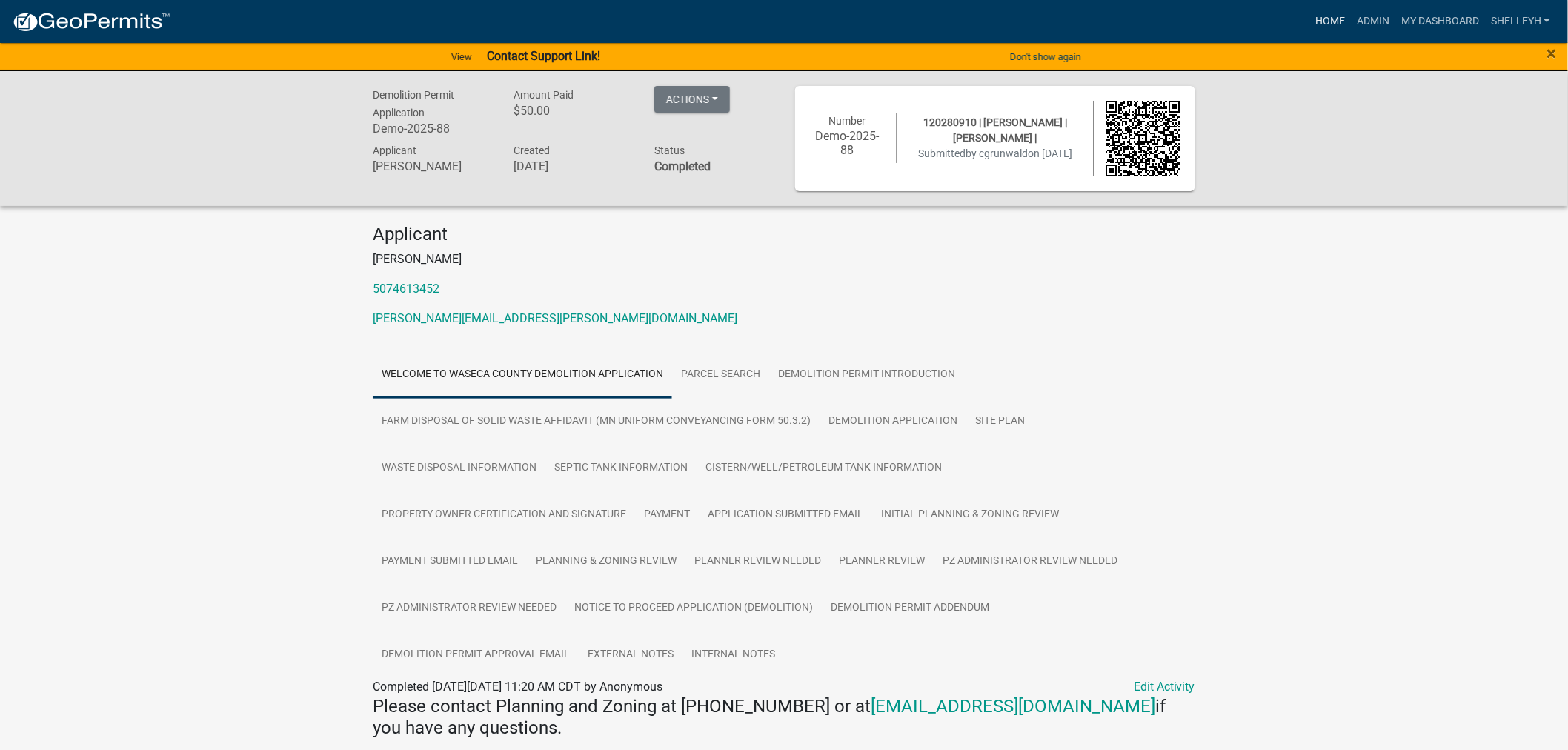
click at [1323, 19] on link "Home" at bounding box center [1329, 21] width 41 height 28
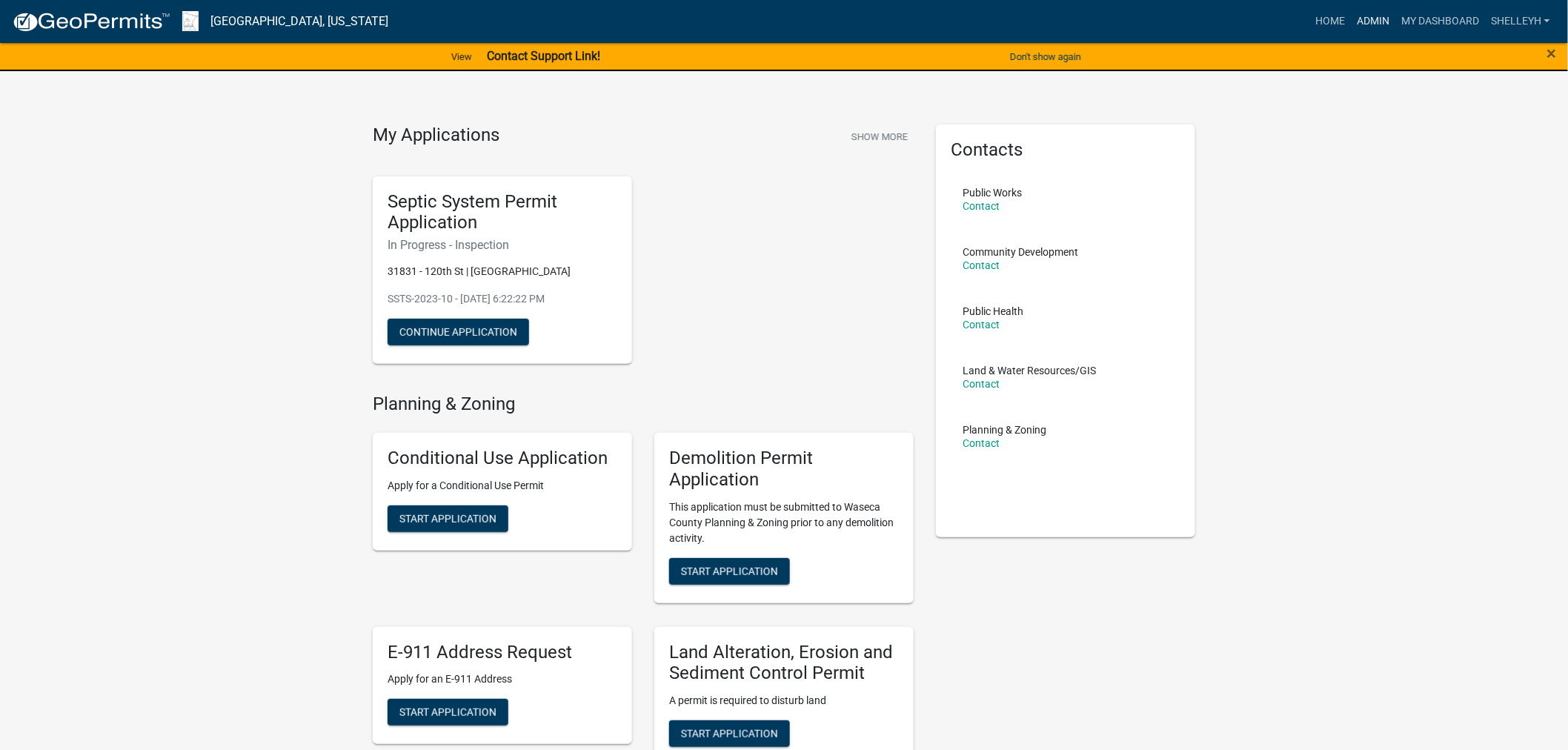
click at [1372, 8] on link "Admin" at bounding box center [1373, 21] width 45 height 28
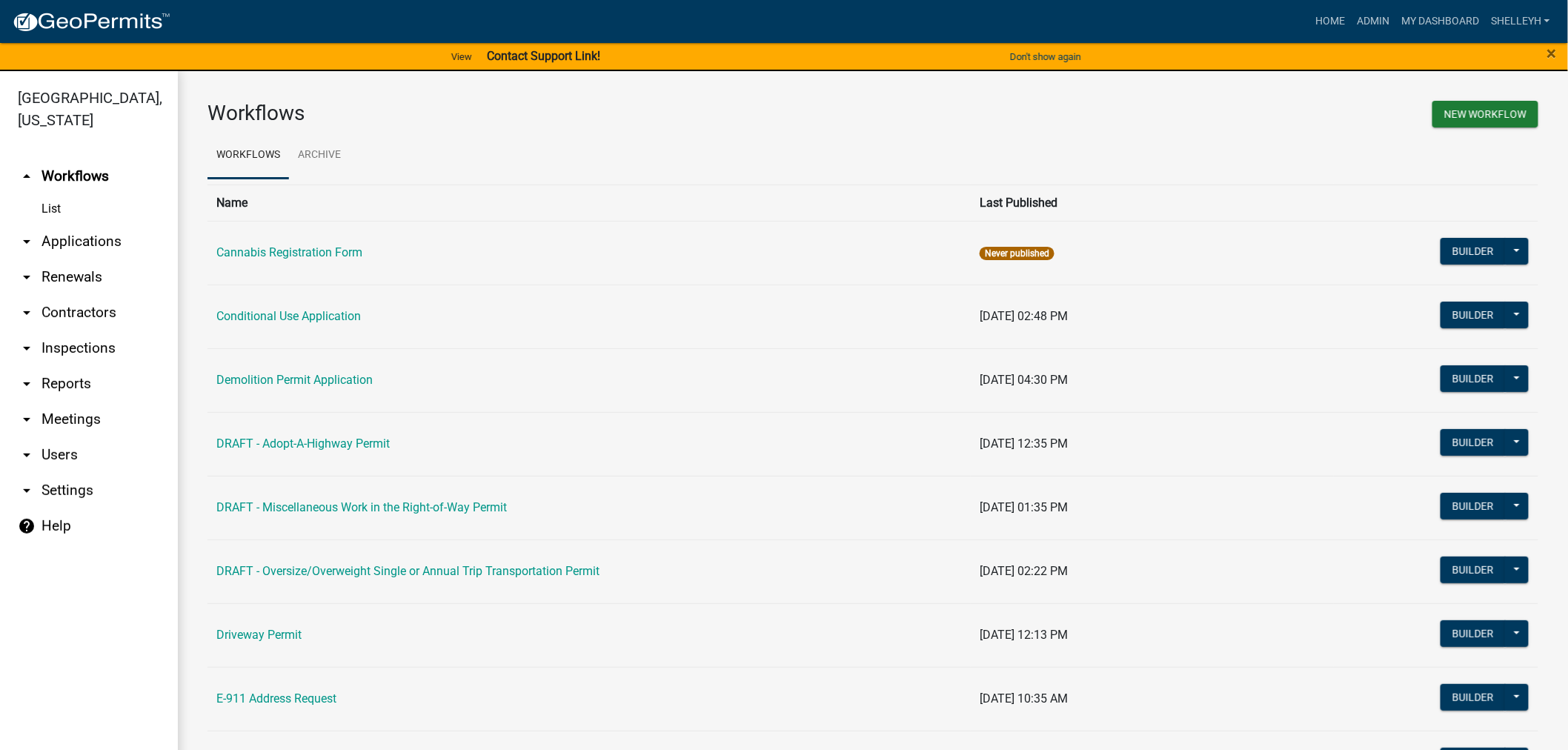
click at [60, 235] on link "arrow_drop_down Applications" at bounding box center [89, 241] width 178 height 36
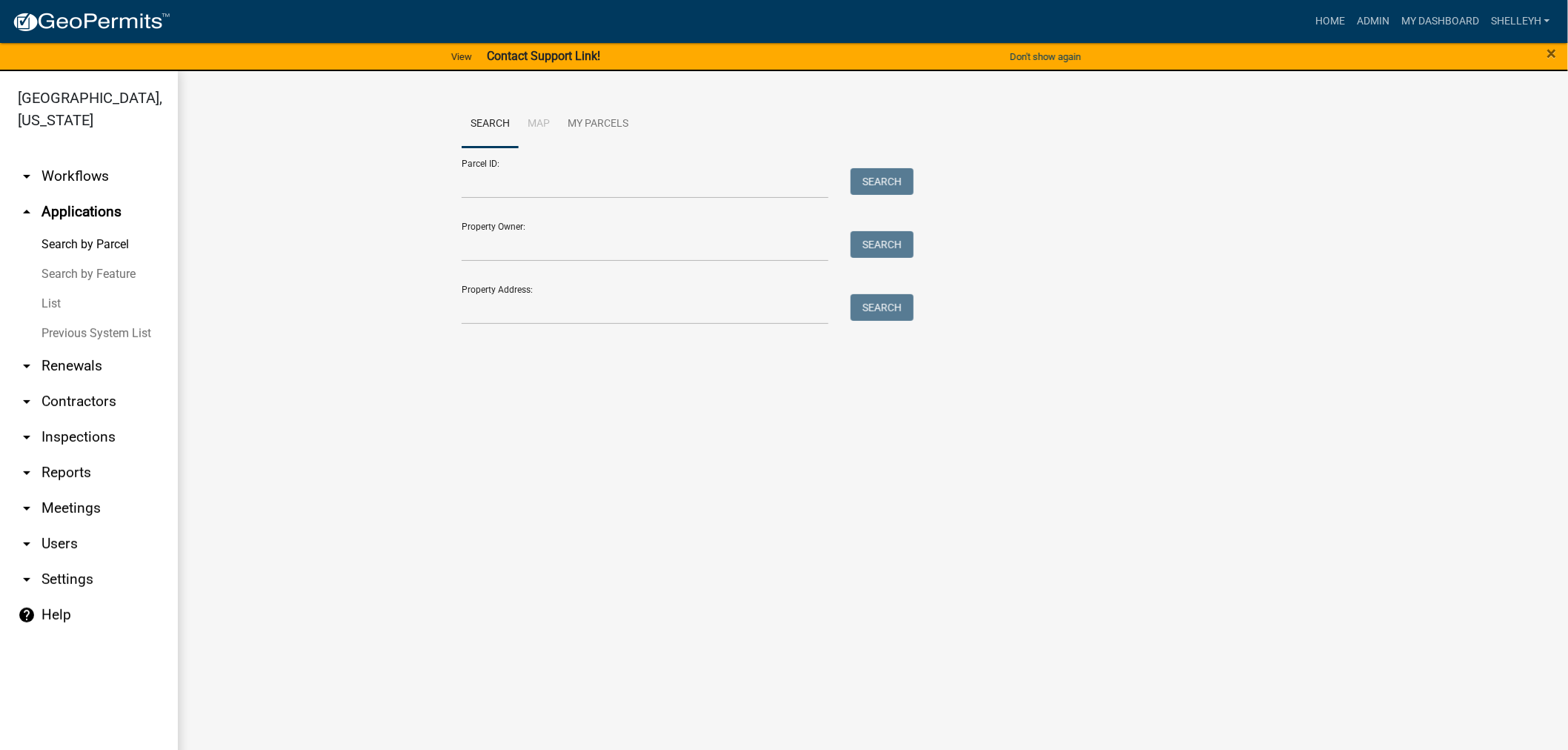
click at [46, 300] on link "List" at bounding box center [89, 303] width 178 height 30
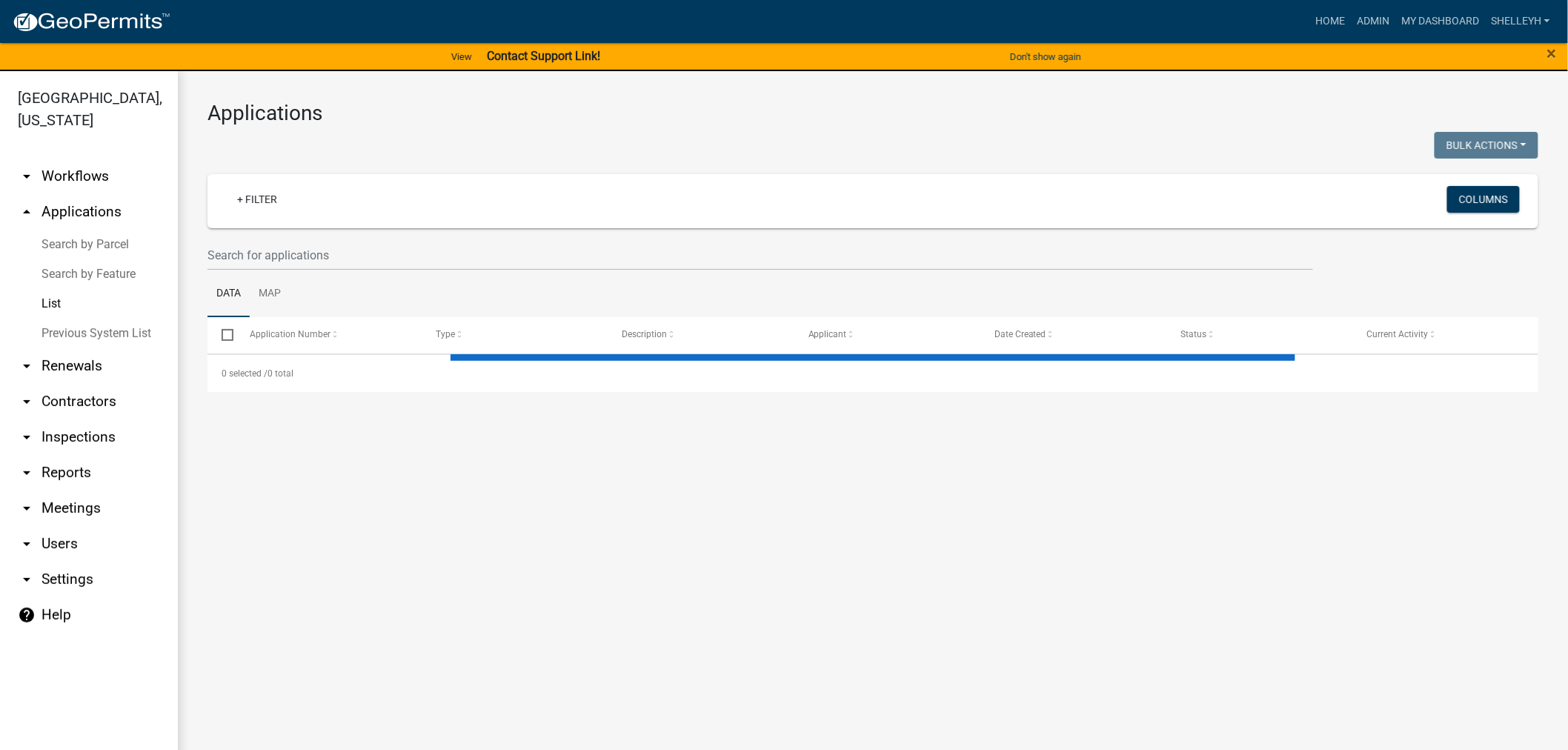
select select "1: 25"
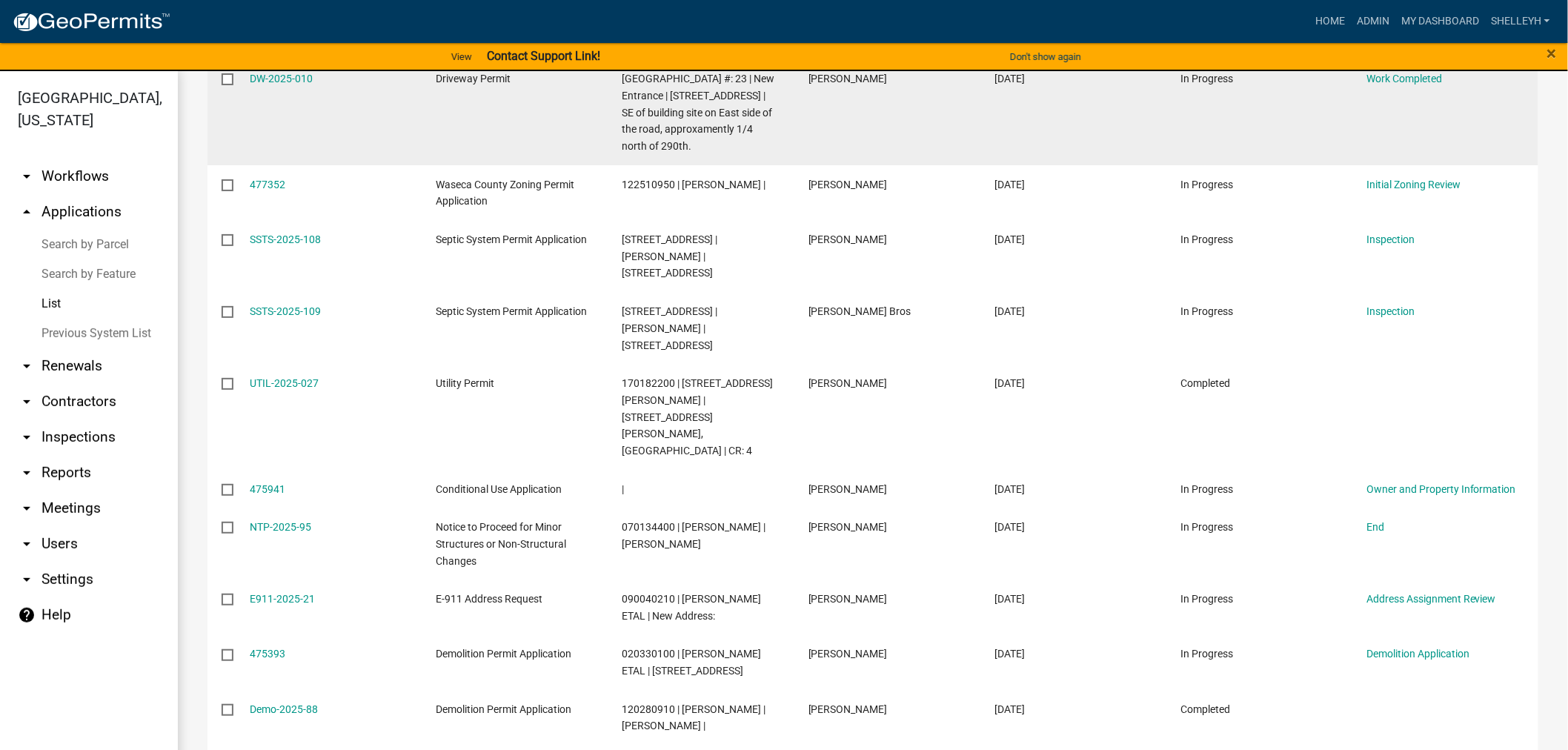
scroll to position [741, 0]
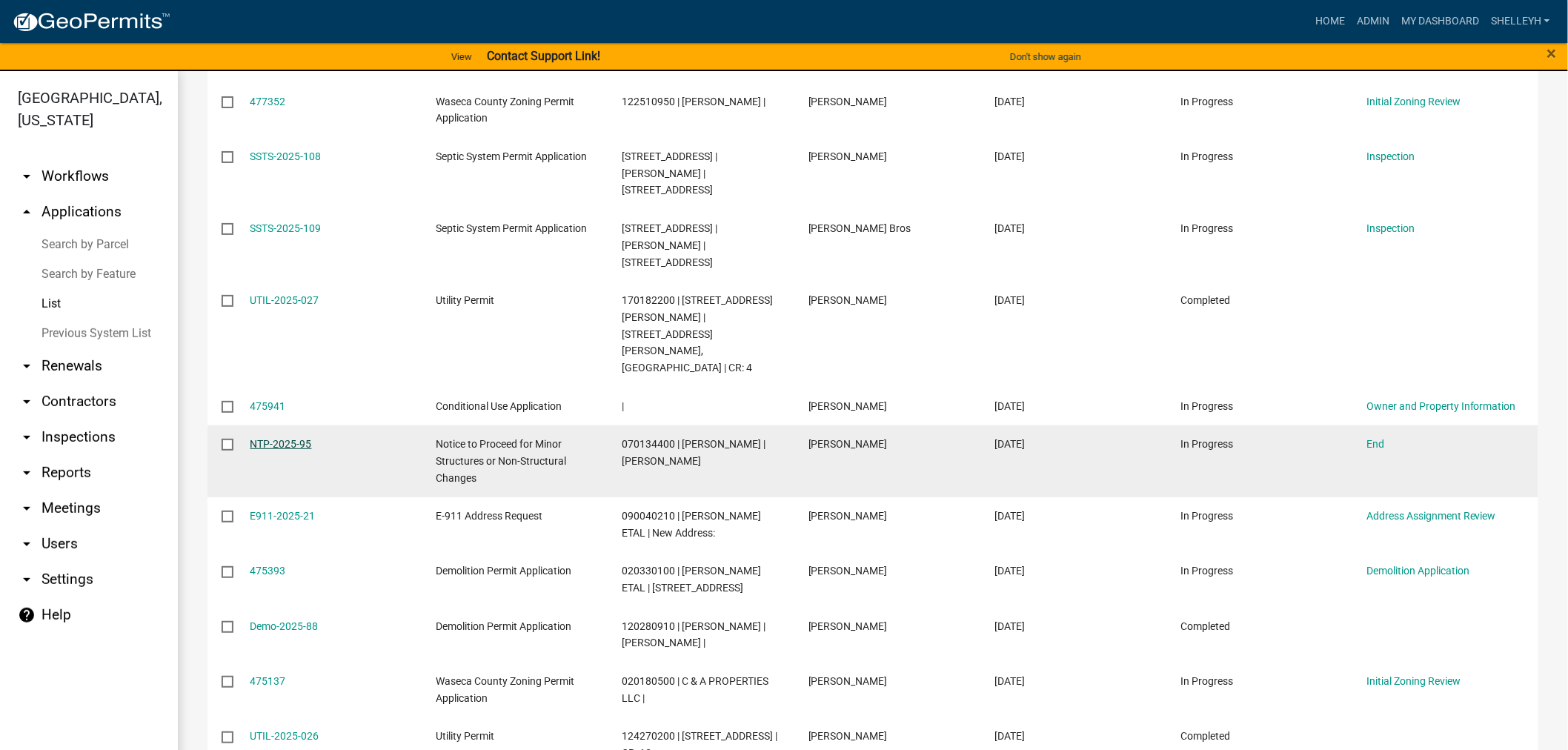
click at [284, 438] on link "NTP-2025-95" at bounding box center [281, 443] width 62 height 12
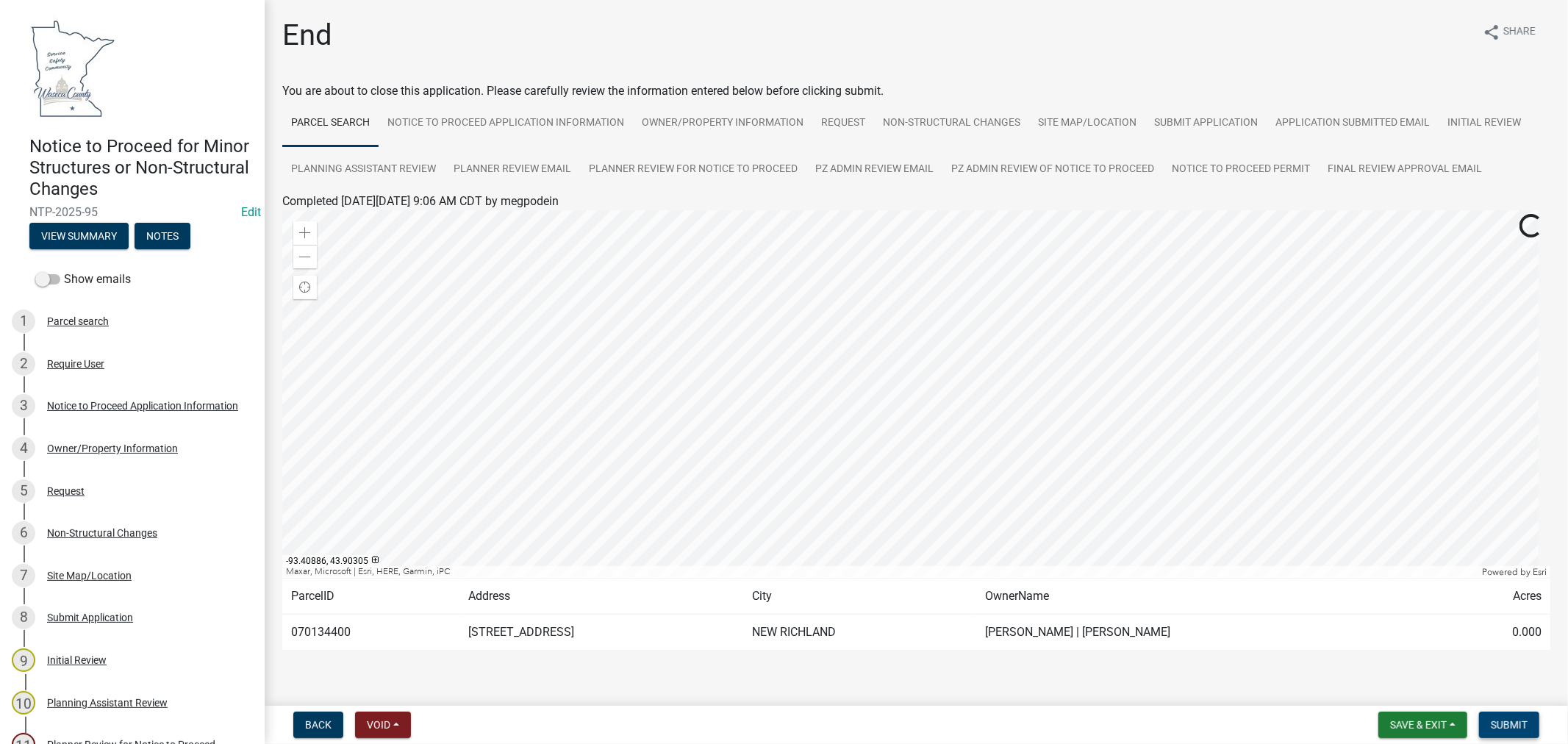
click at [1508, 725] on span "Submit" at bounding box center [1508, 724] width 36 height 12
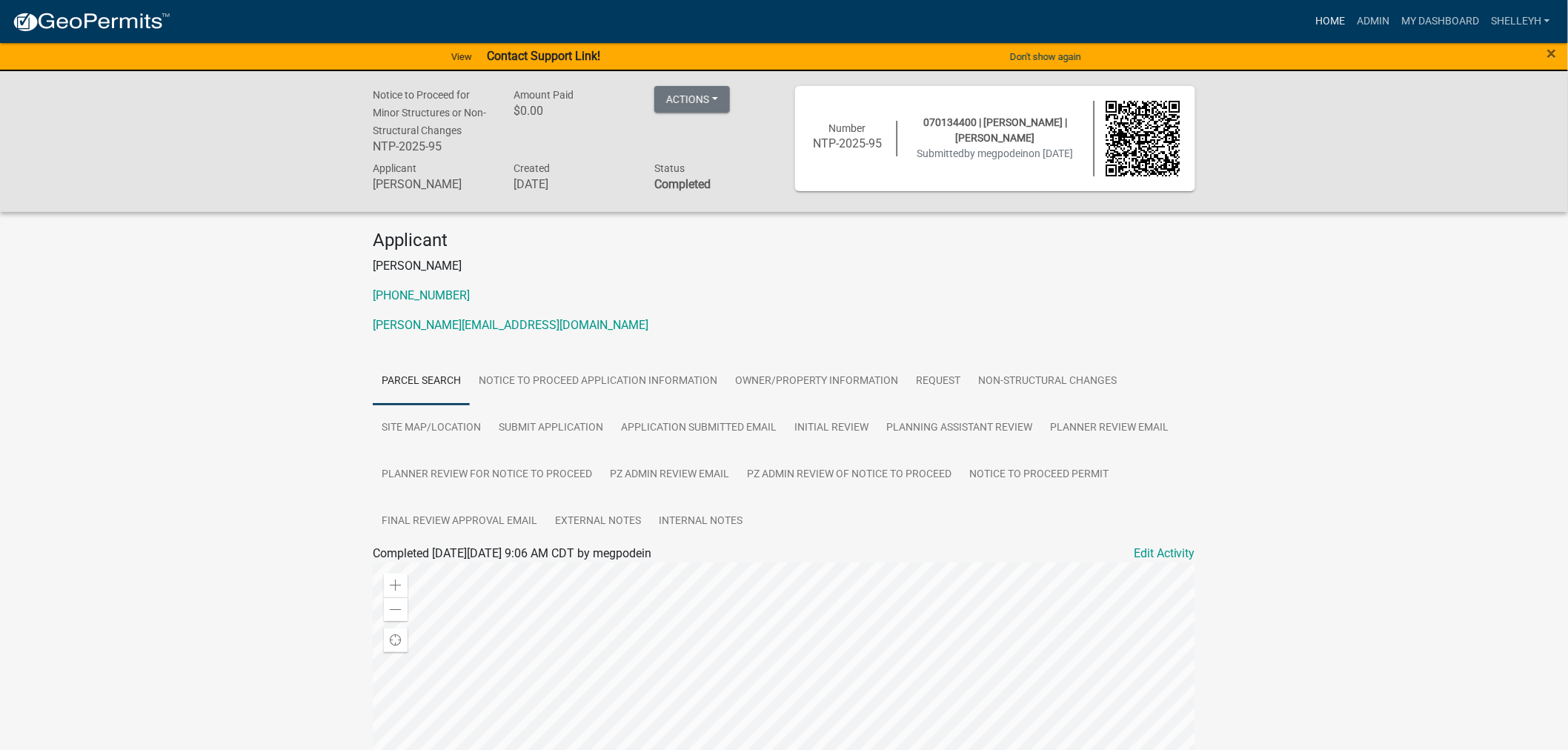
click at [1326, 21] on link "Home" at bounding box center [1329, 21] width 41 height 28
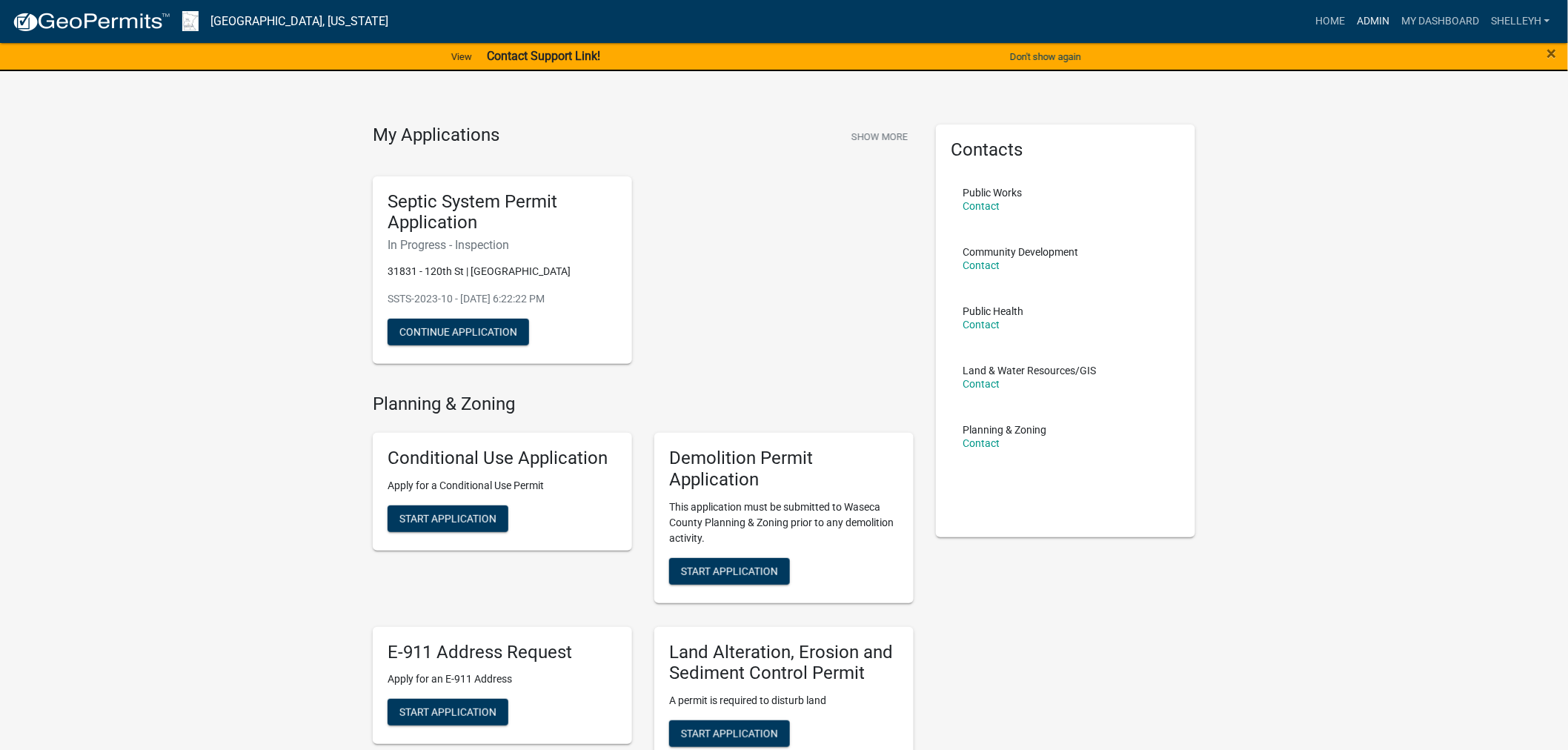
click at [1372, 19] on link "Admin" at bounding box center [1373, 21] width 45 height 28
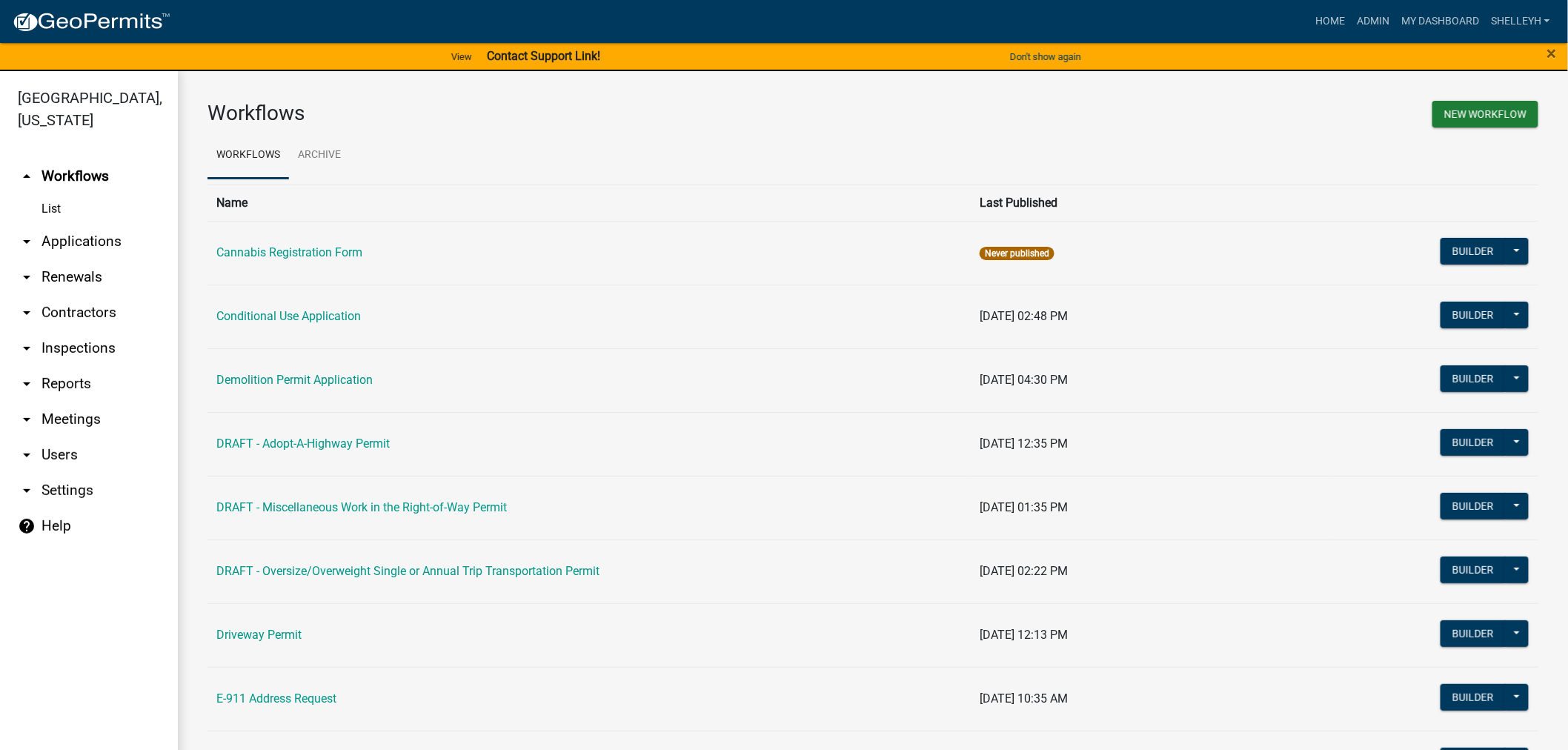
click at [78, 233] on link "arrow_drop_down Applications" at bounding box center [89, 241] width 178 height 36
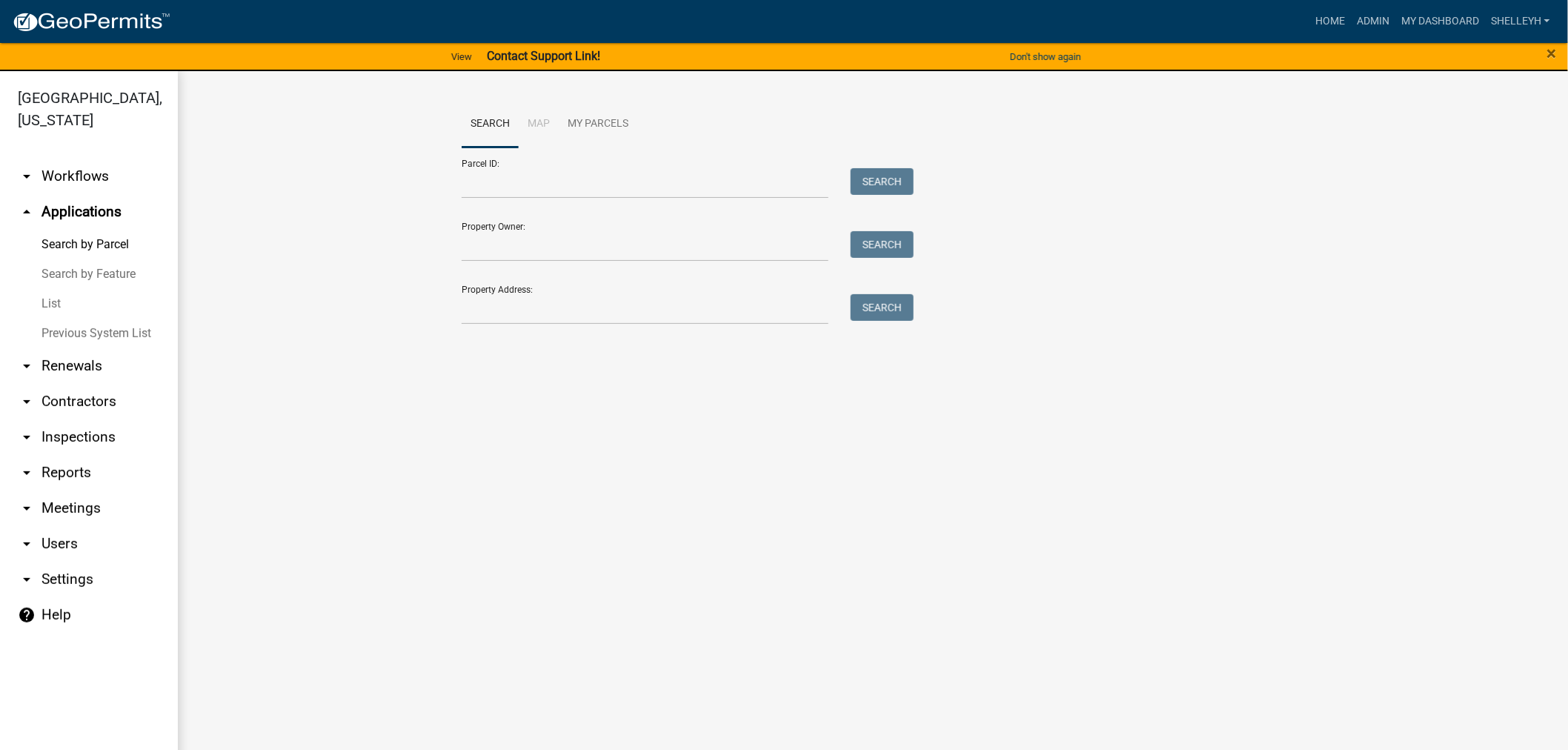
click at [54, 304] on link "List" at bounding box center [89, 303] width 178 height 30
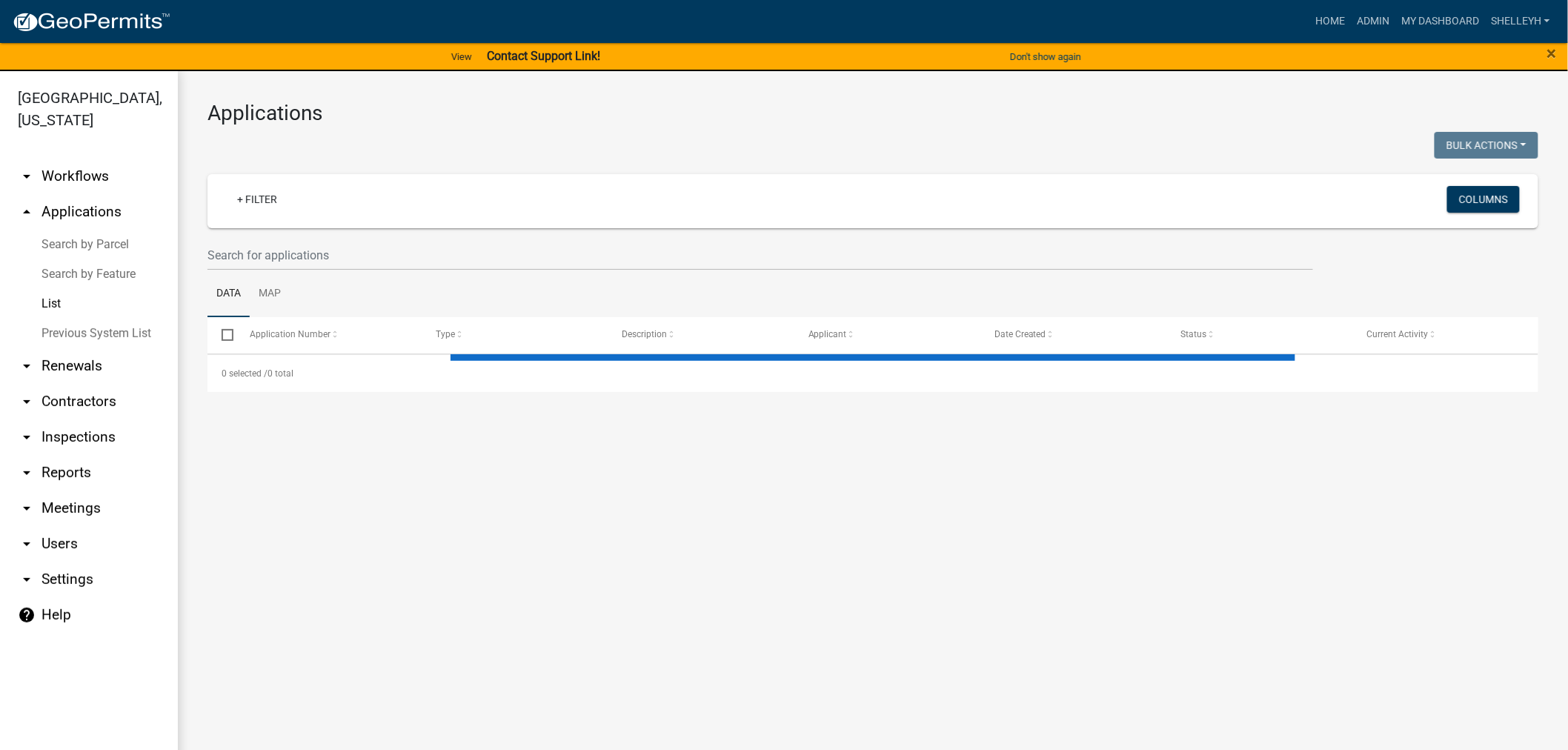
select select "1: 25"
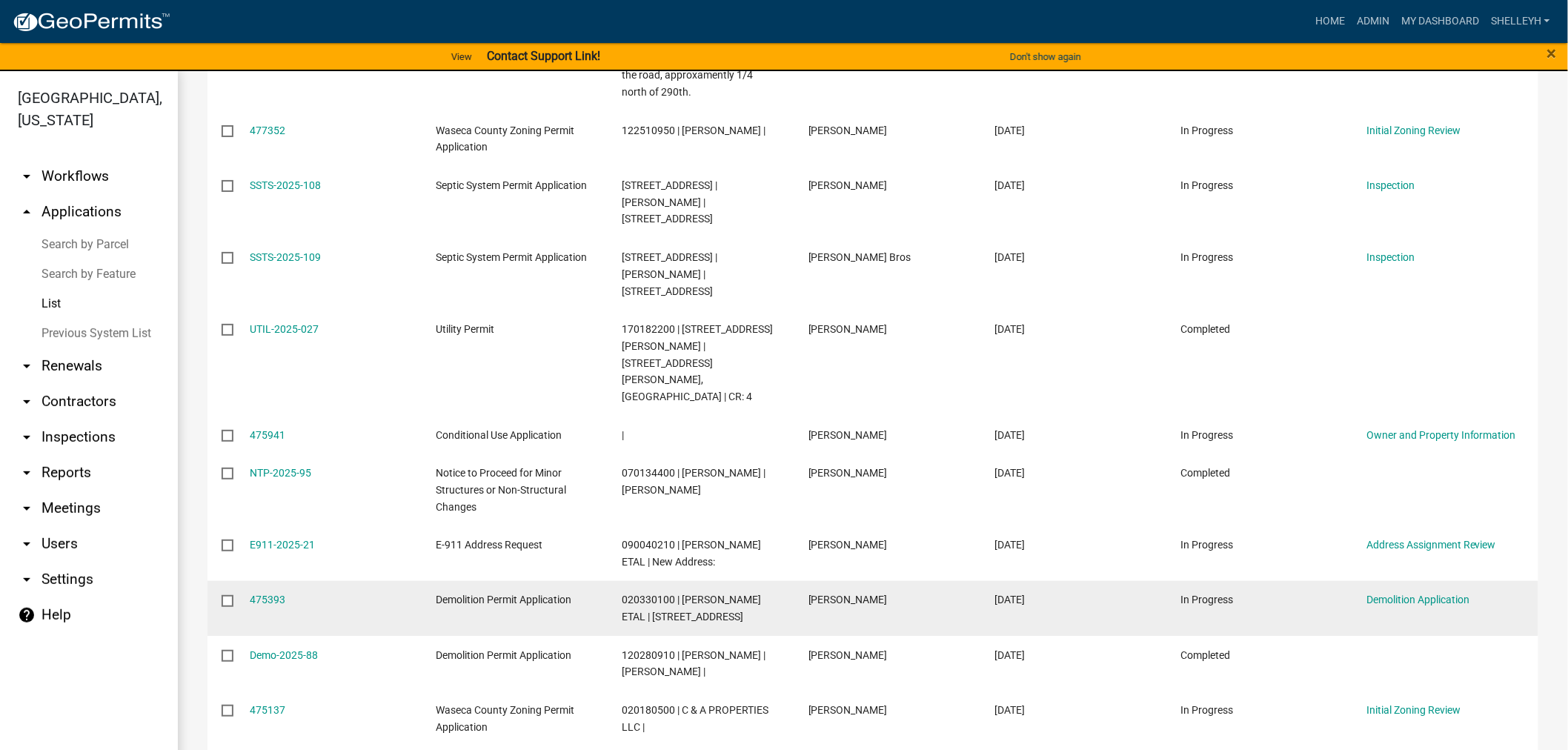
scroll to position [741, 0]
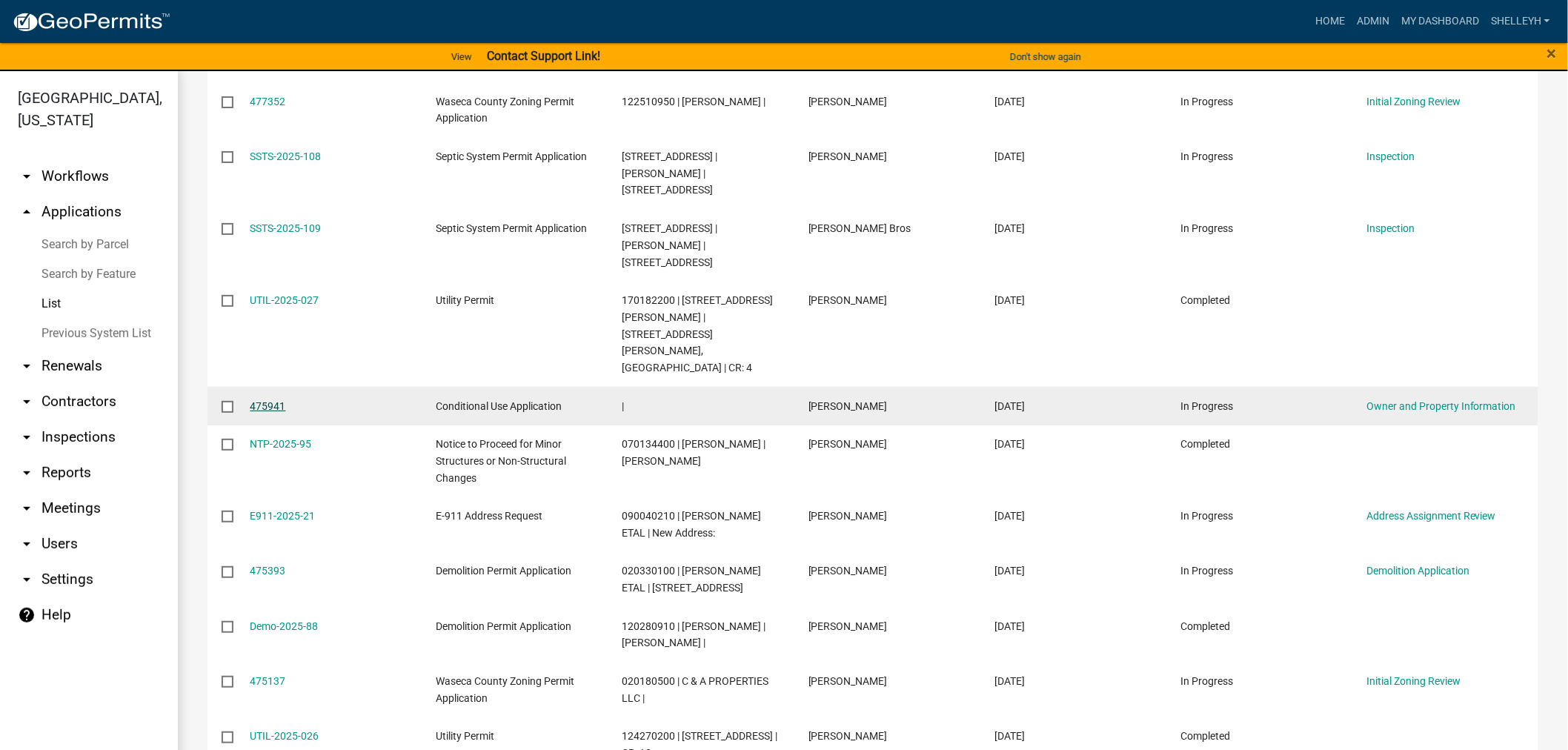
click at [260, 400] on link "475941" at bounding box center [268, 406] width 36 height 12
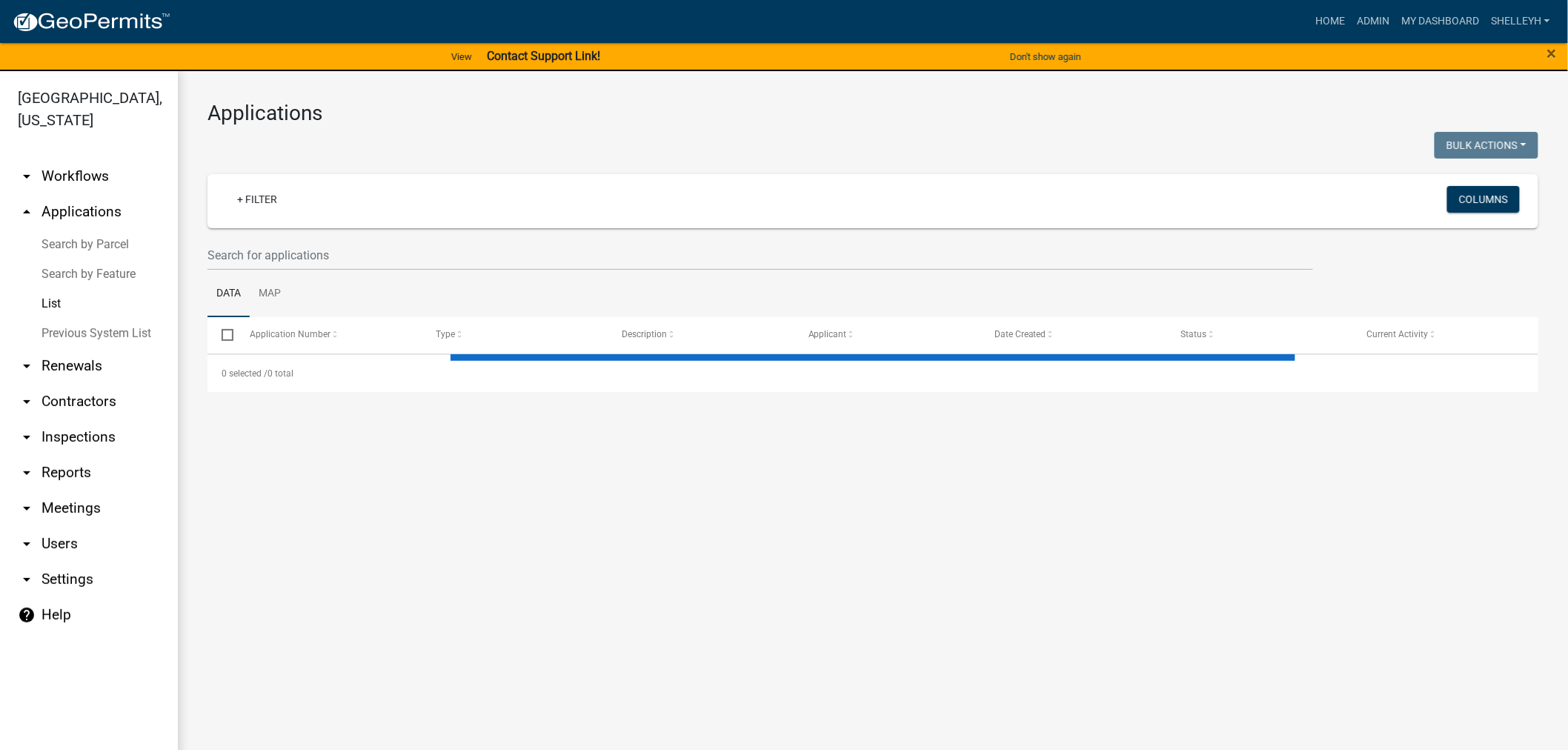
select select "1: 25"
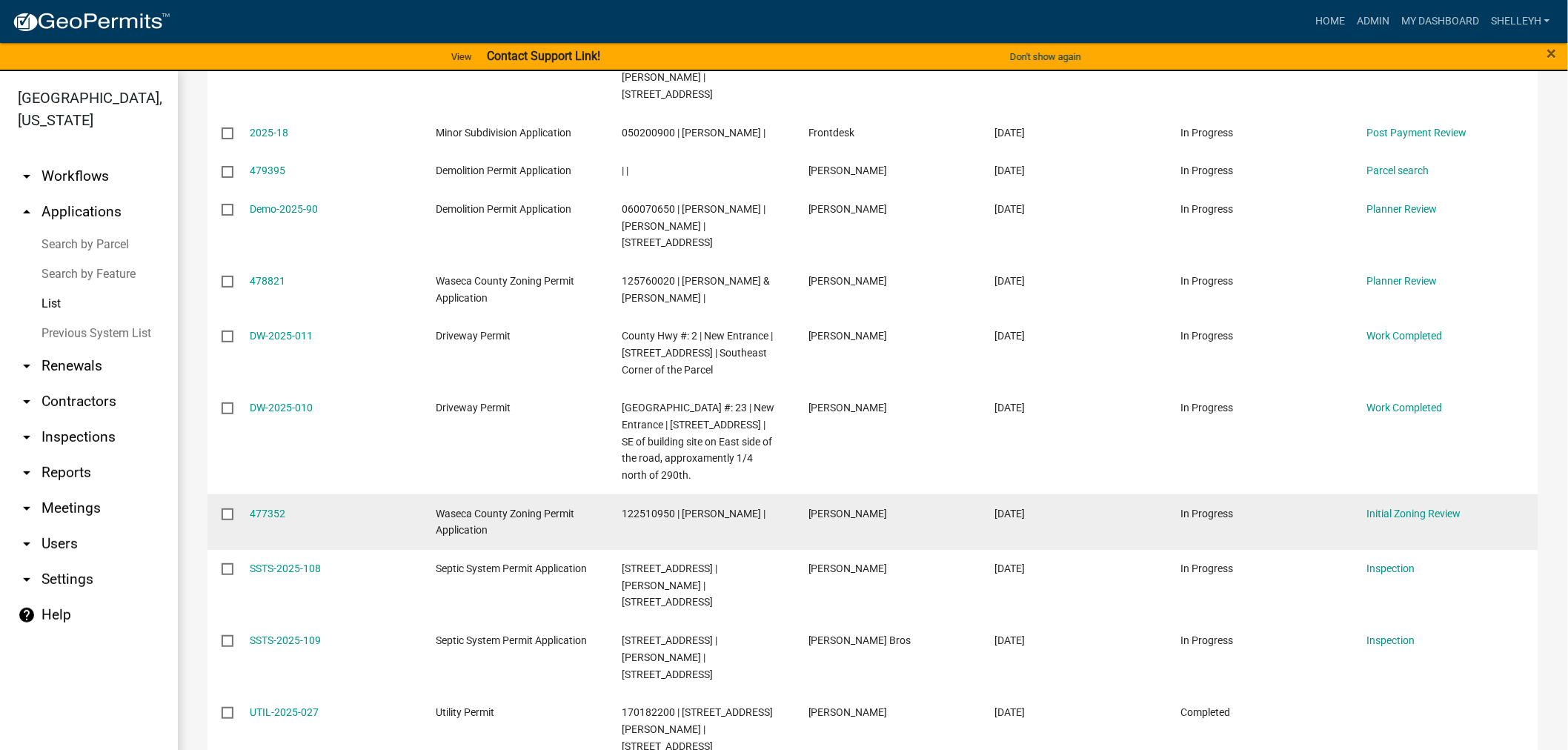
scroll to position [247, 0]
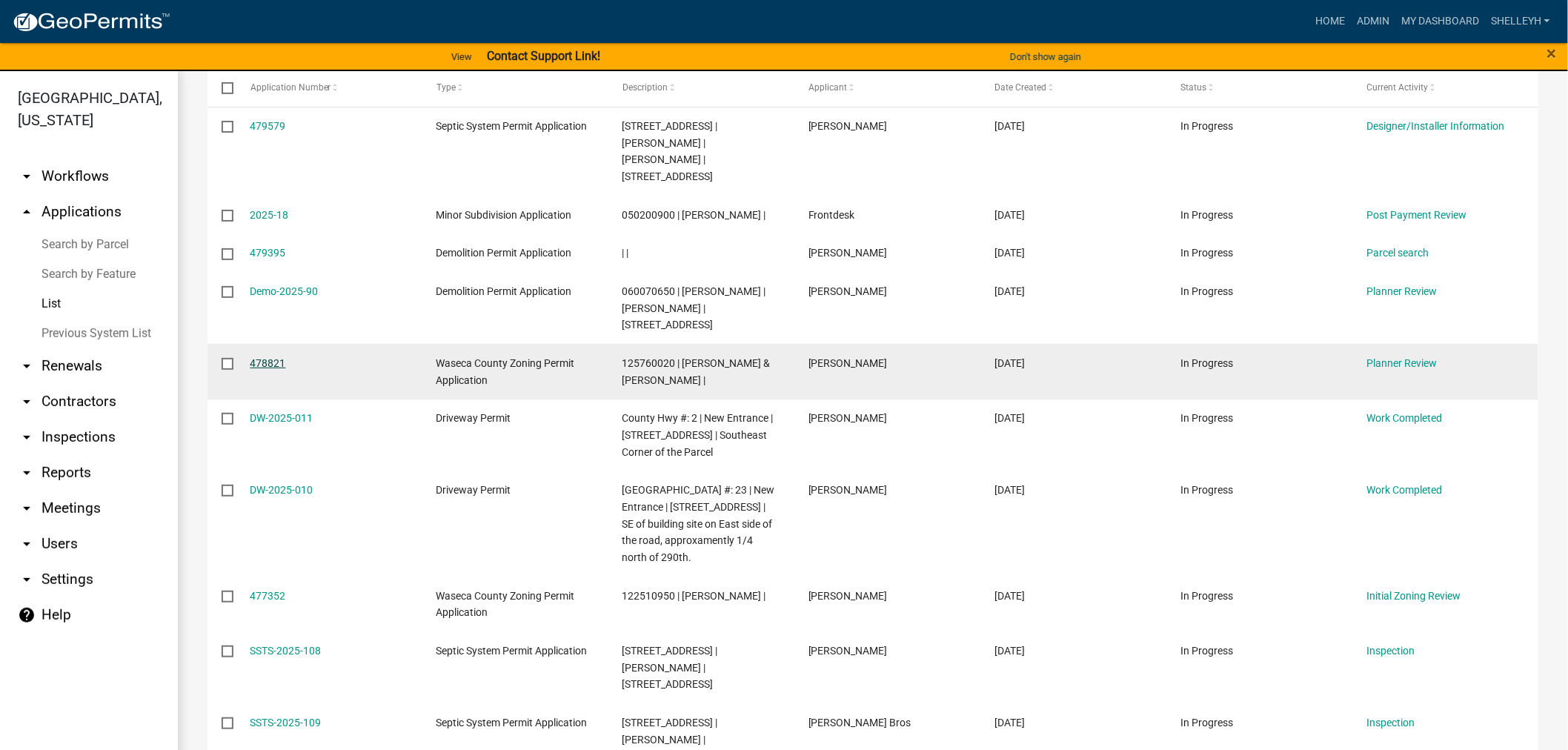
click at [262, 360] on link "478821" at bounding box center [268, 362] width 36 height 12
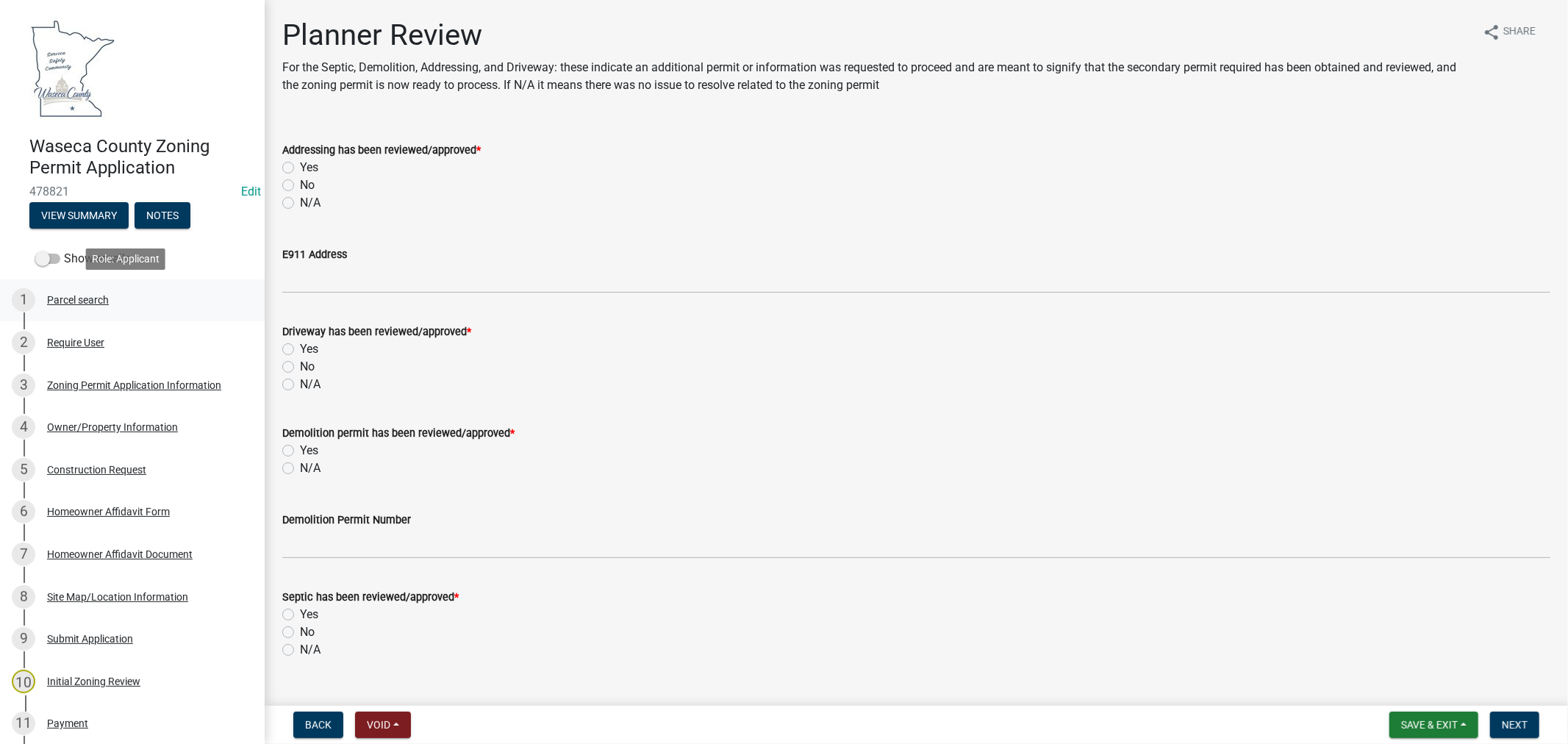
click at [63, 303] on div "Parcel search" at bounding box center [77, 300] width 61 height 11
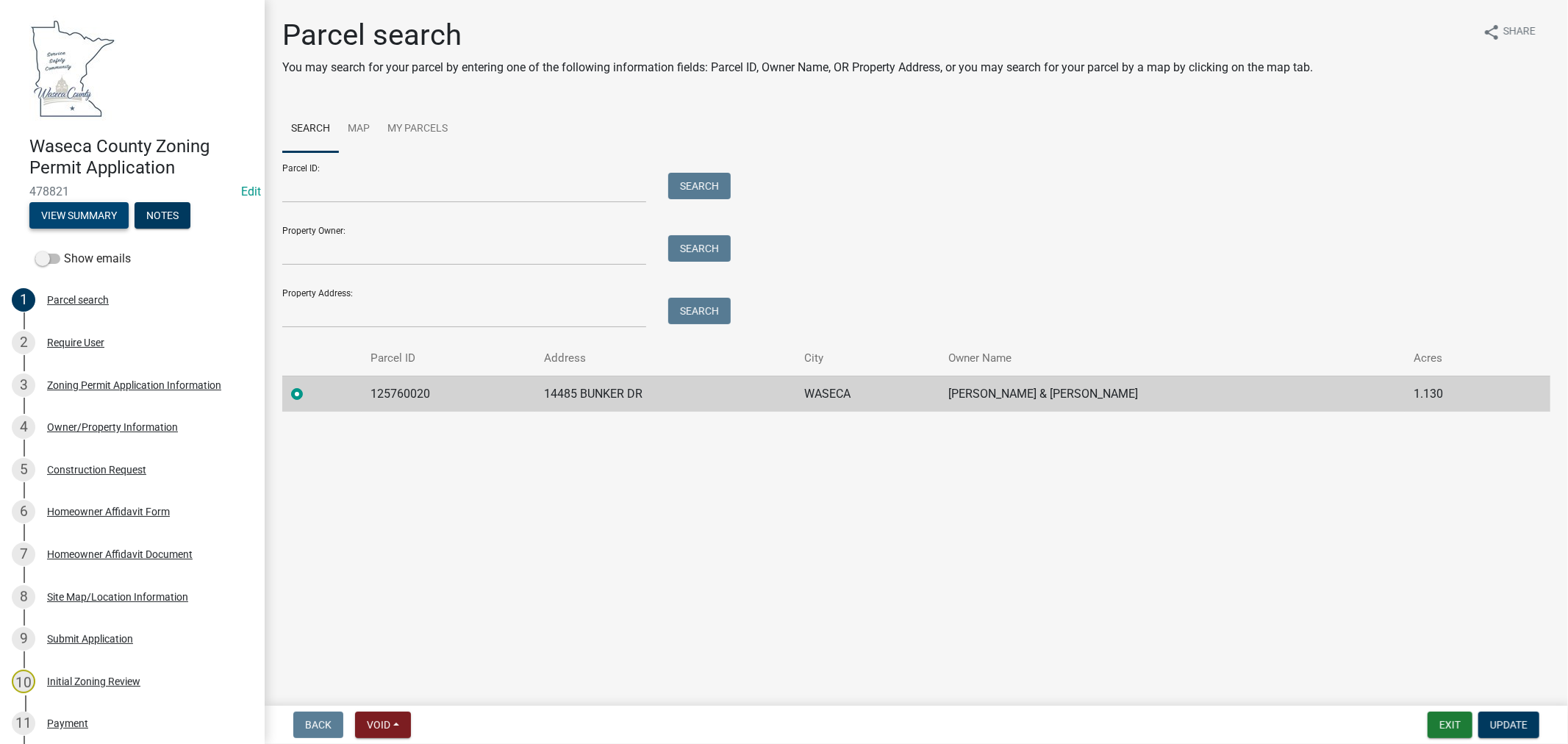
click at [60, 208] on button "View Summary" at bounding box center [78, 215] width 99 height 27
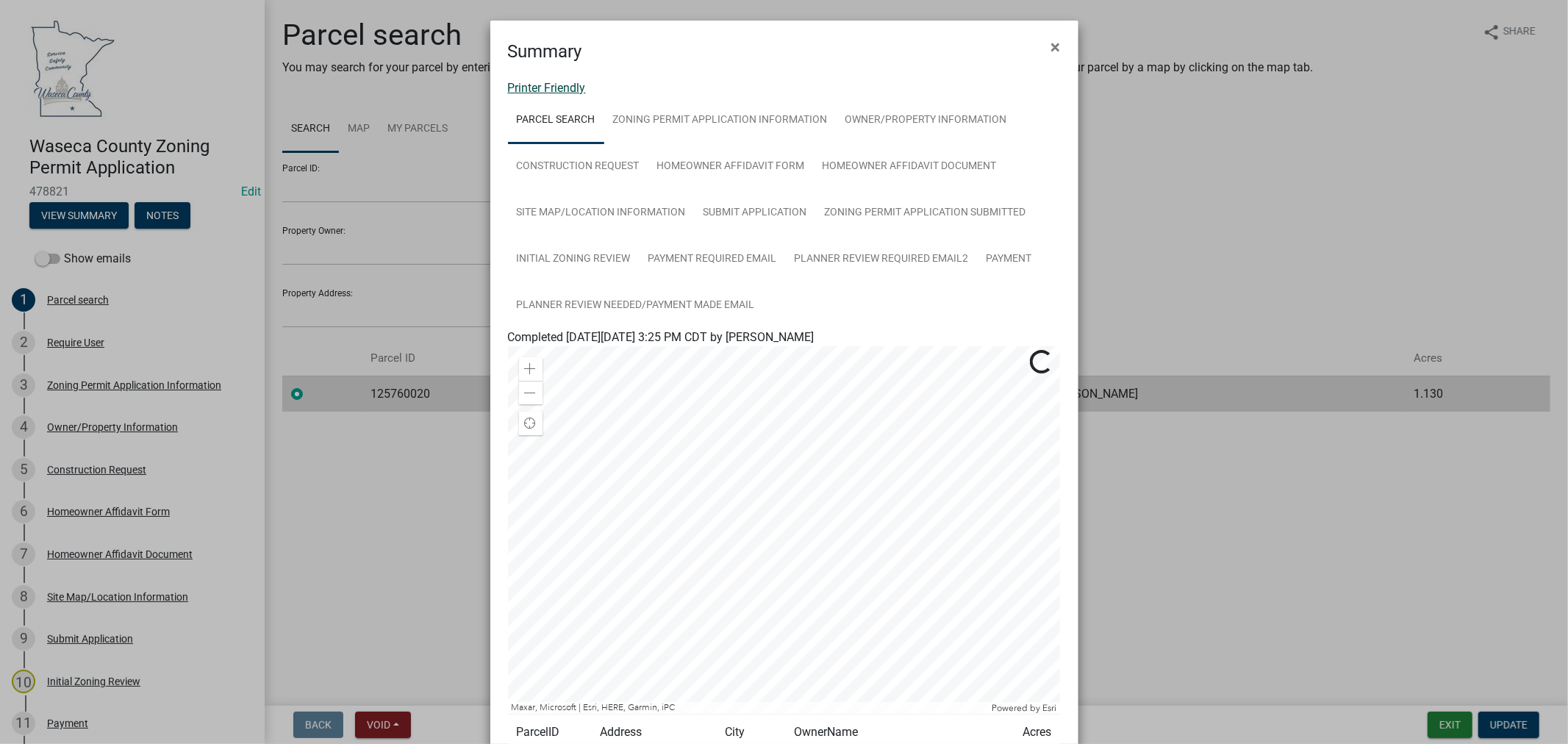
click at [555, 81] on link "Printer Friendly" at bounding box center [547, 88] width 78 height 14
click at [1051, 47] on span "×" at bounding box center [1055, 46] width 10 height 20
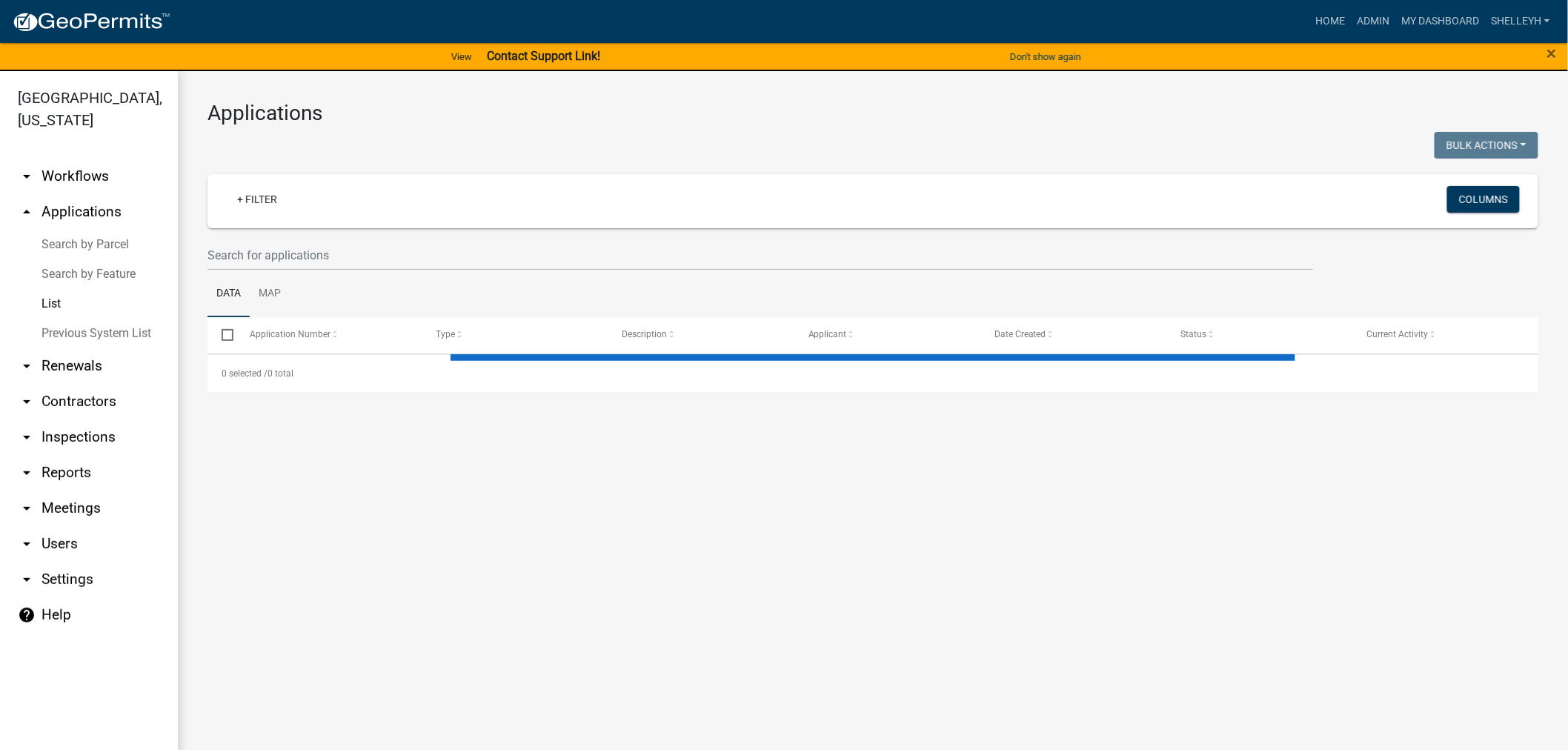
select select "1: 25"
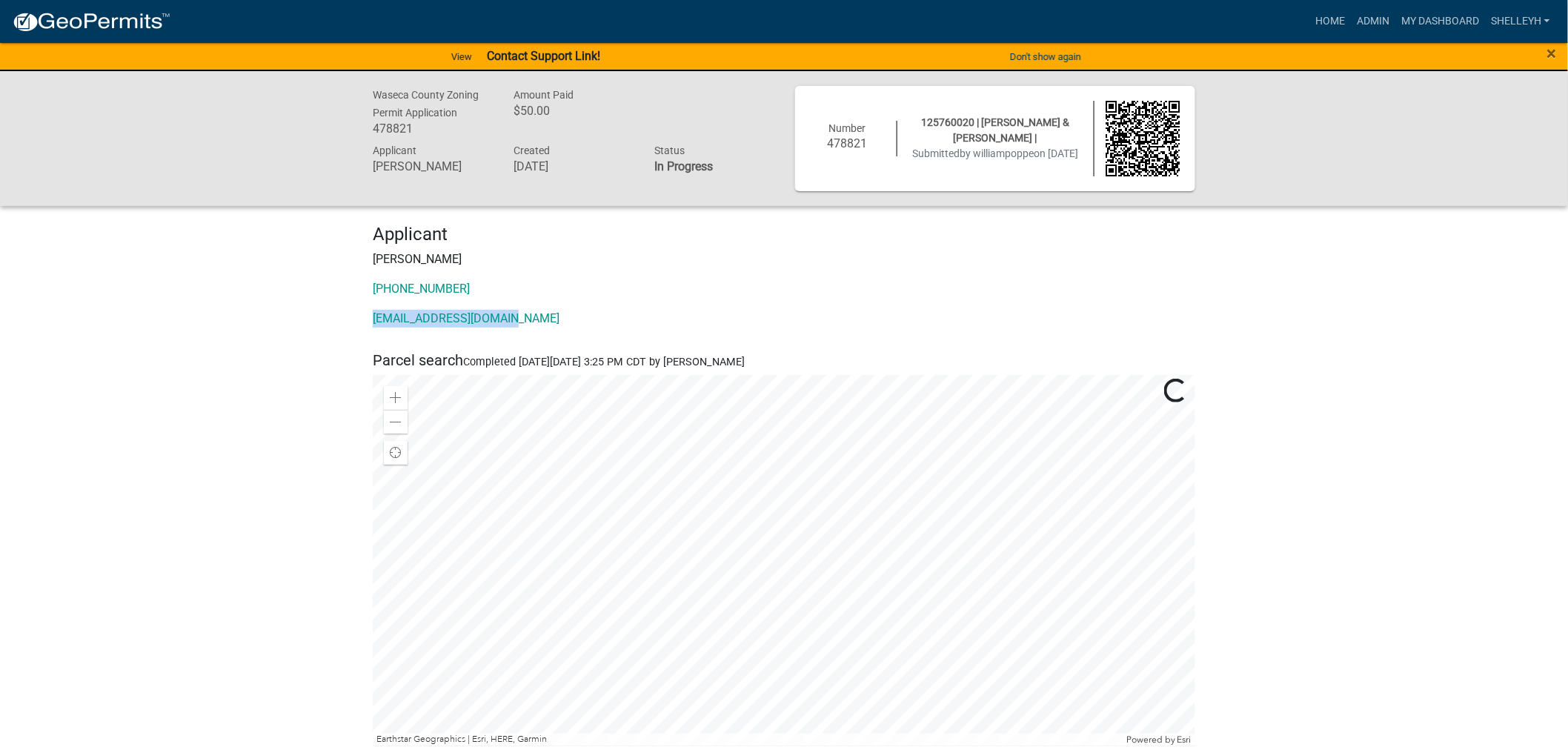
drag, startPoint x: 513, startPoint y: 322, endPoint x: 344, endPoint y: 330, distance: 169.2
copy link "bianchibilly@gmail.com"
